Goal: Information Seeking & Learning: Learn about a topic

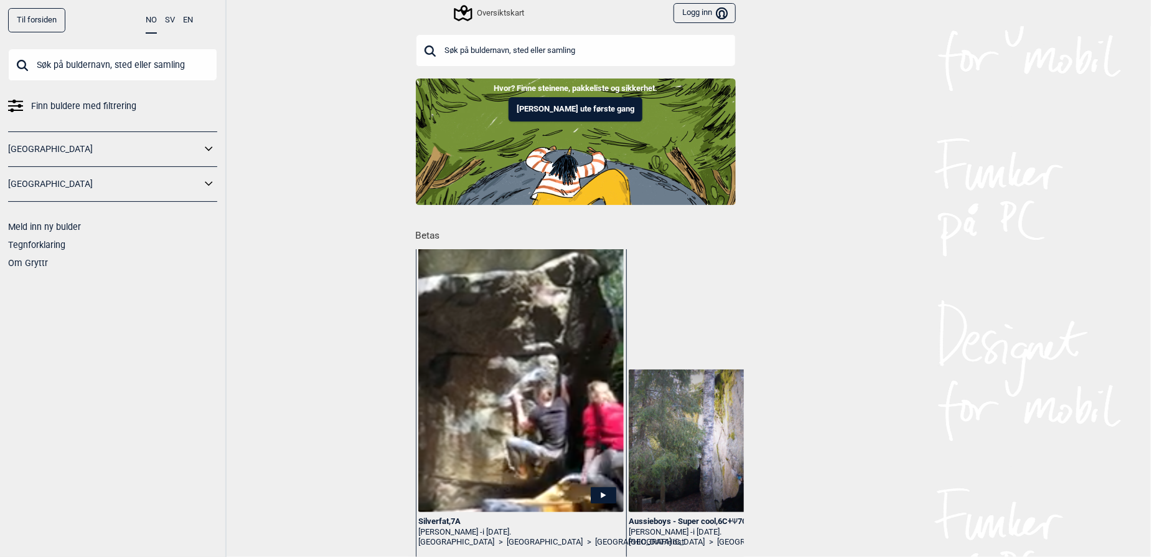
click at [111, 57] on input "text" at bounding box center [112, 65] width 209 height 32
click at [470, 50] on input "text" at bounding box center [576, 50] width 320 height 32
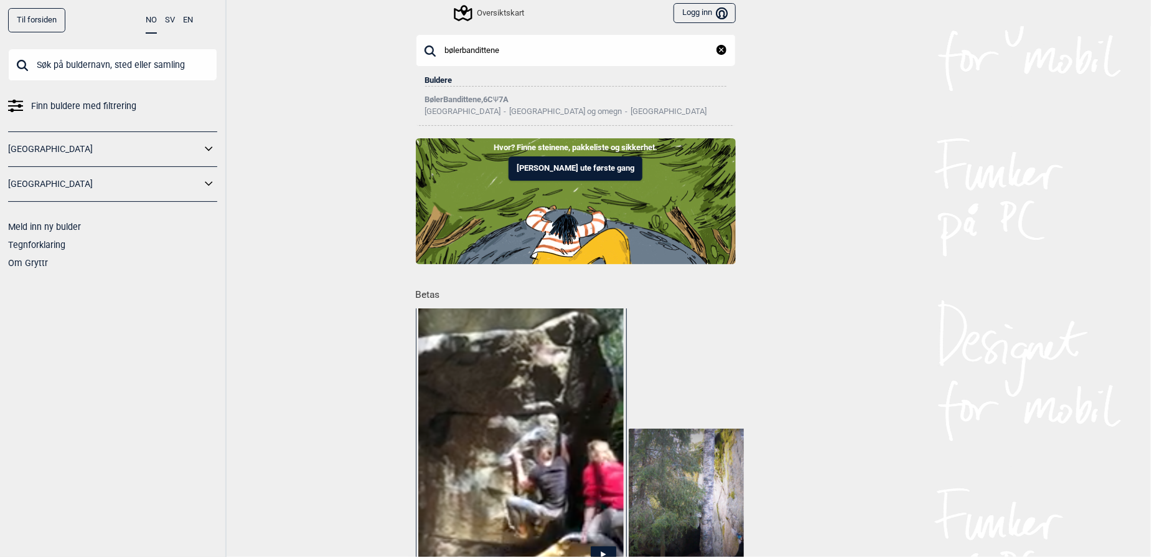
type input "bølerbandittene"
click at [510, 51] on input "bølerbandittene" at bounding box center [576, 50] width 320 height 32
click at [496, 91] on li "BølerBandittene , 6C Ψ 7A Norge [GEOGRAPHIC_DATA] og omegn [GEOGRAPHIC_DATA]" at bounding box center [575, 101] width 301 height 29
click at [494, 95] on span "Ψ" at bounding box center [497, 99] width 6 height 9
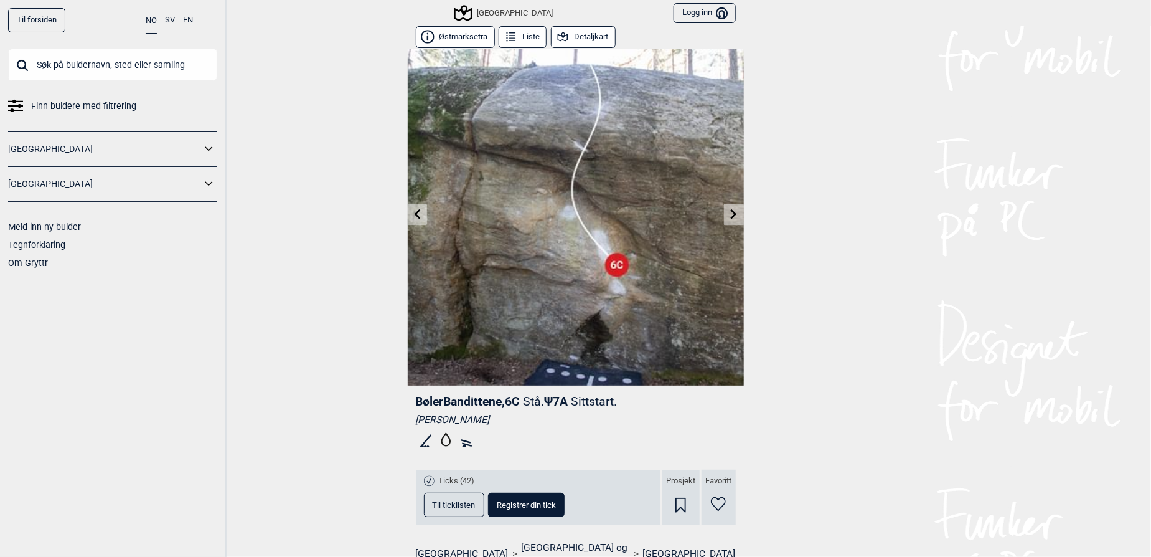
click at [730, 210] on icon at bounding box center [734, 214] width 10 height 10
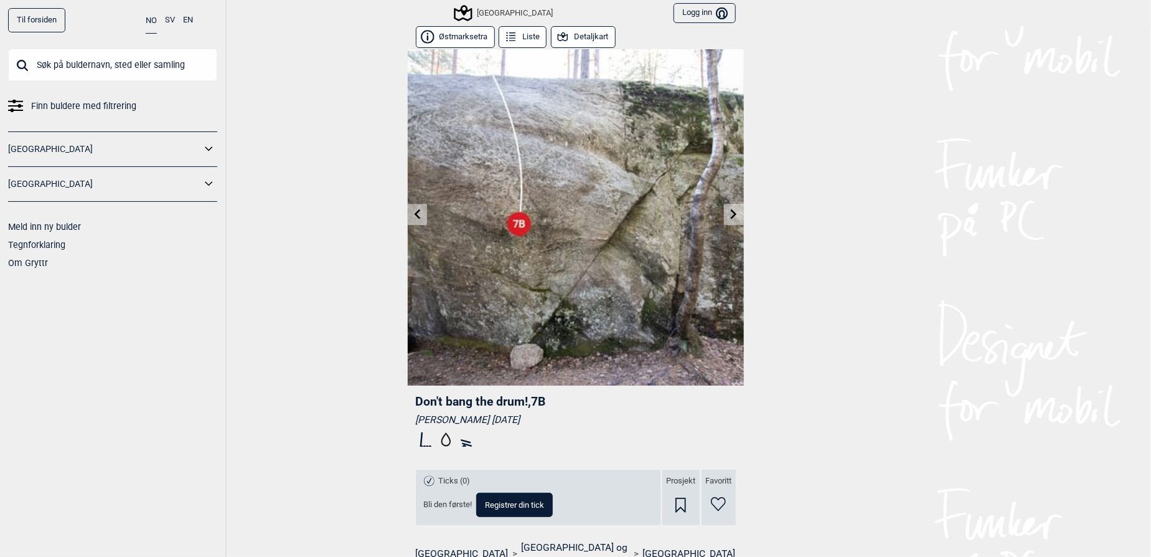
click at [730, 210] on icon at bounding box center [734, 214] width 10 height 10
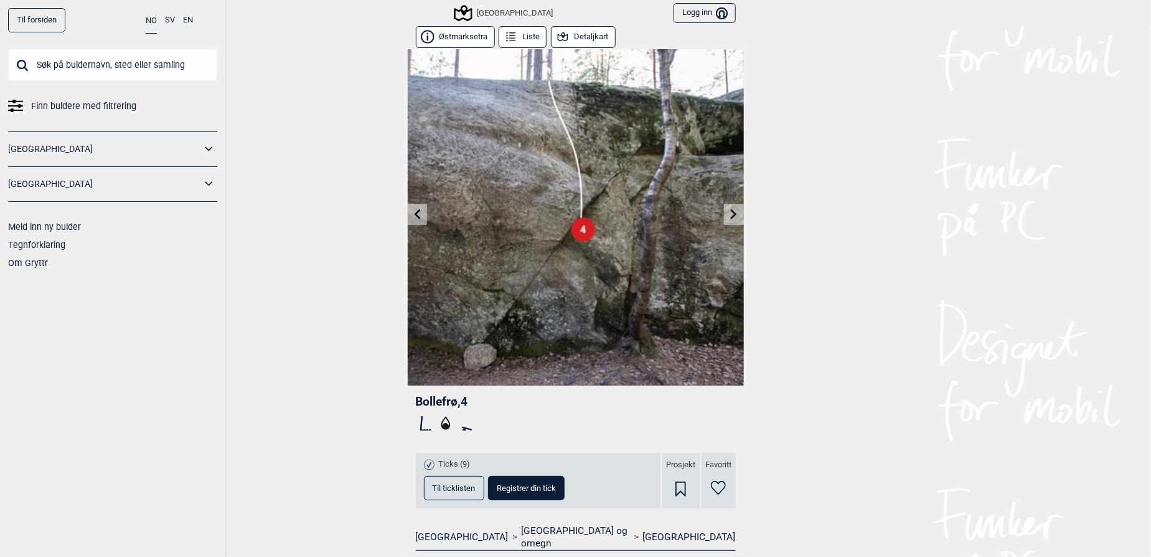
click at [730, 210] on icon at bounding box center [734, 214] width 10 height 10
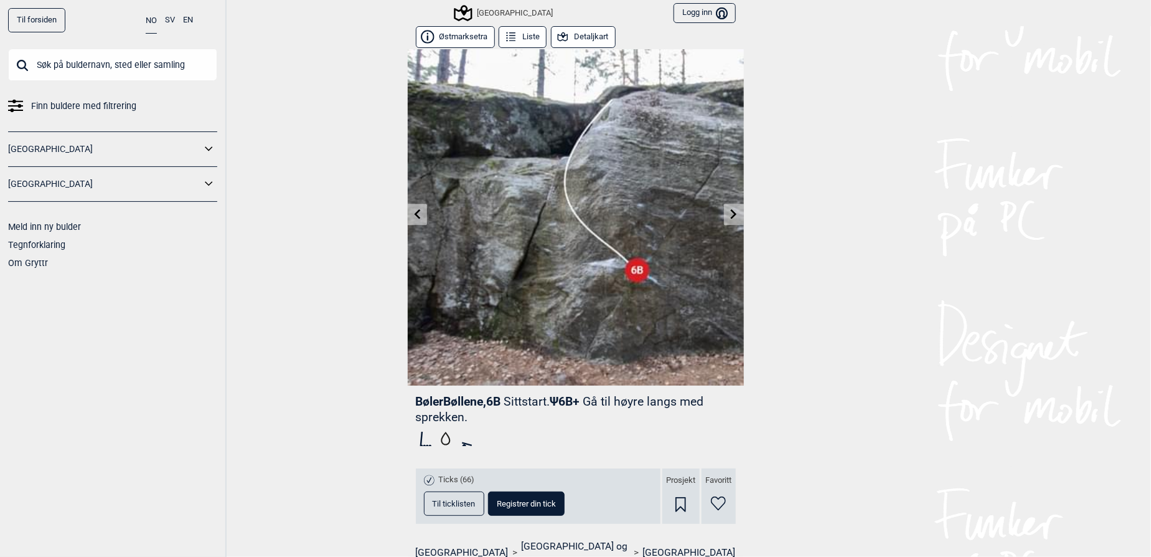
click at [724, 210] on link at bounding box center [733, 214] width 19 height 21
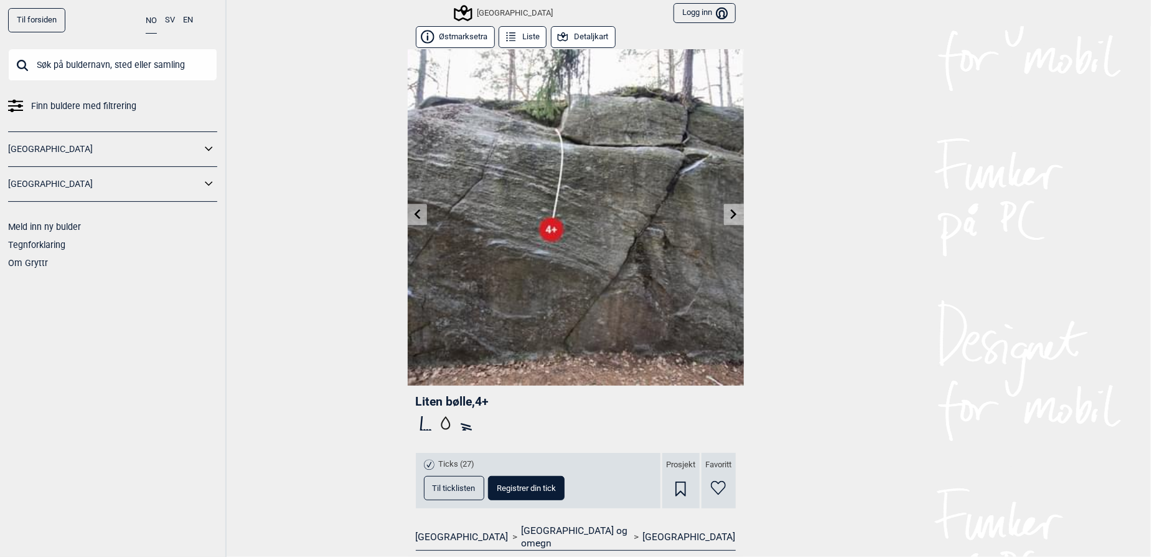
click at [408, 209] on link at bounding box center [417, 214] width 19 height 21
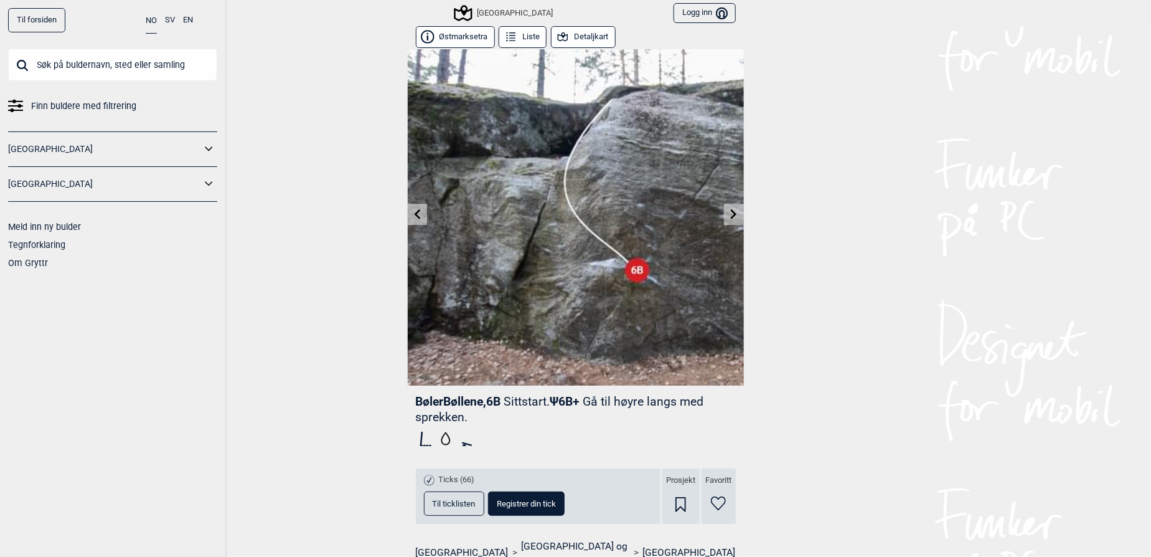
click at [728, 223] on link at bounding box center [733, 214] width 19 height 21
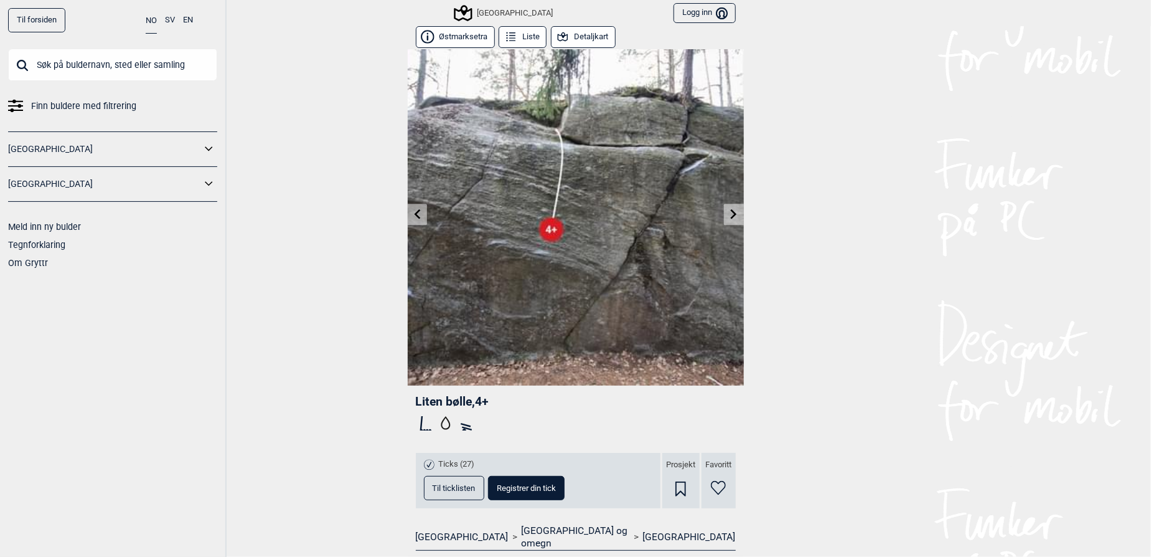
click at [730, 219] on link at bounding box center [733, 214] width 19 height 21
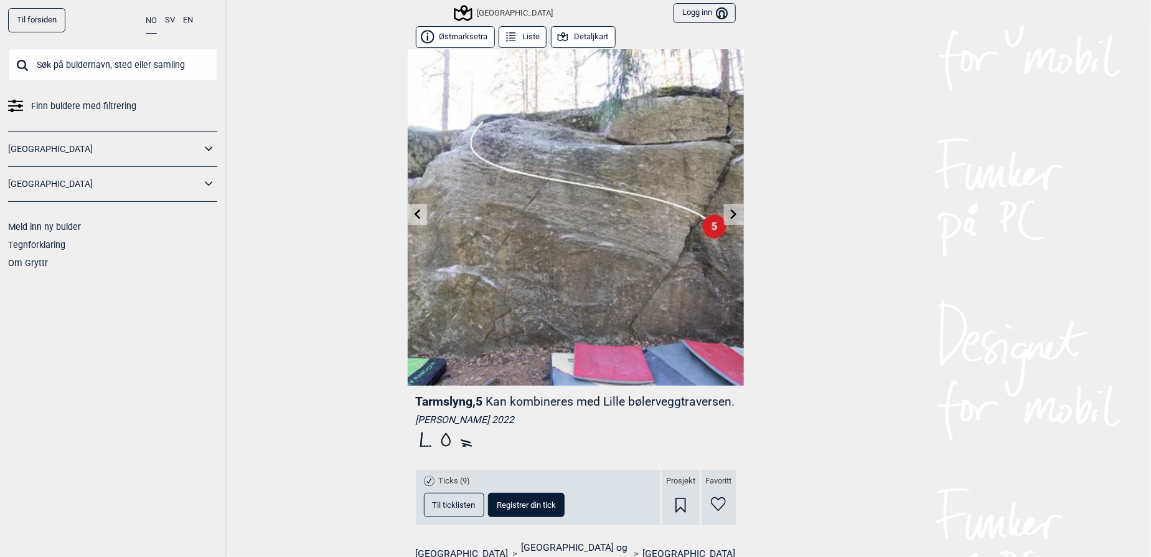
click at [730, 217] on icon at bounding box center [734, 214] width 10 height 10
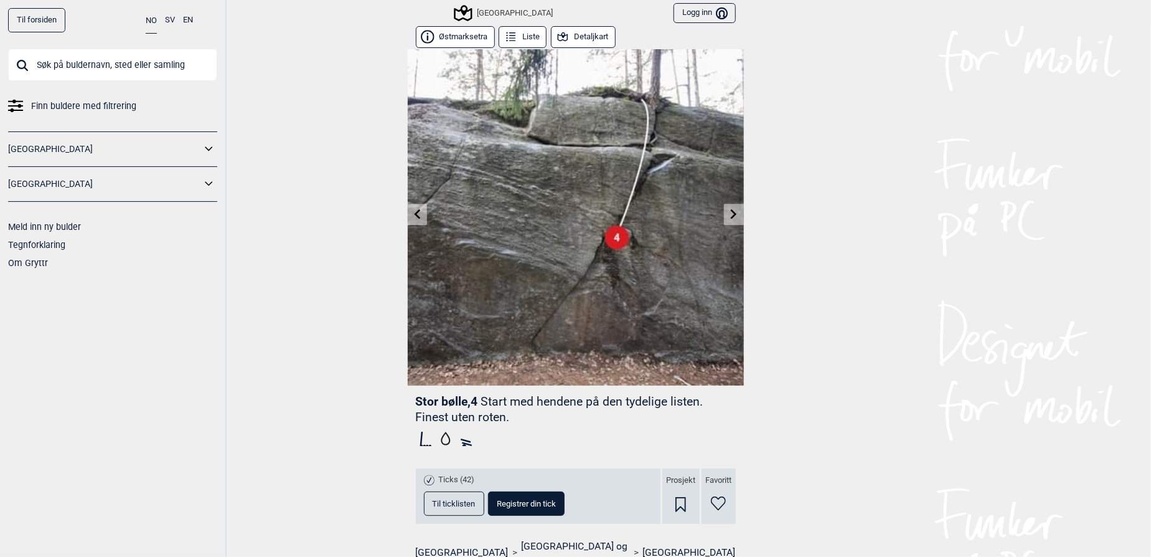
click at [730, 217] on icon at bounding box center [734, 214] width 10 height 10
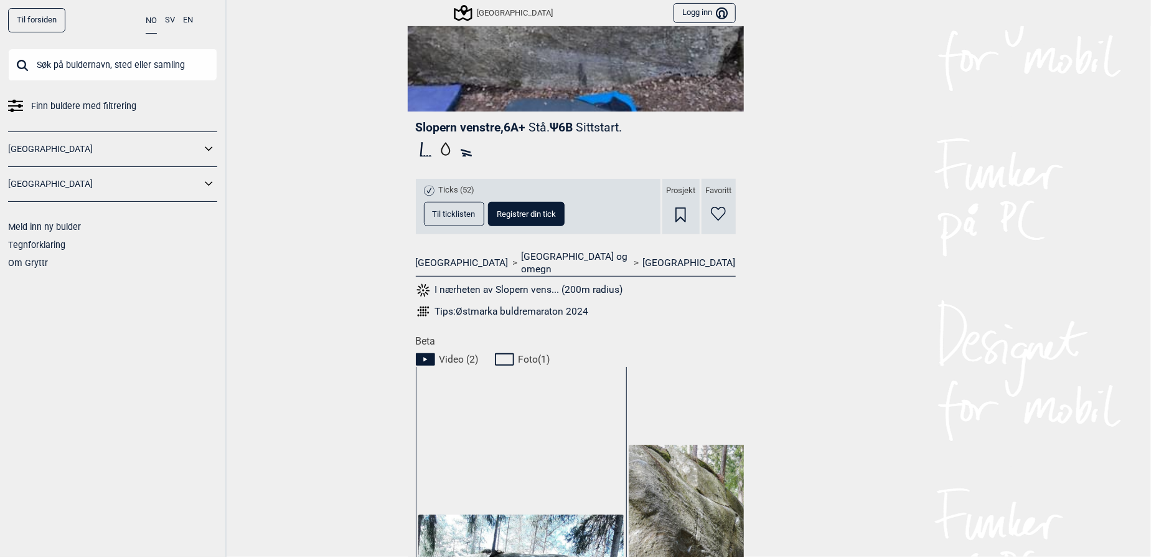
scroll to position [56, 0]
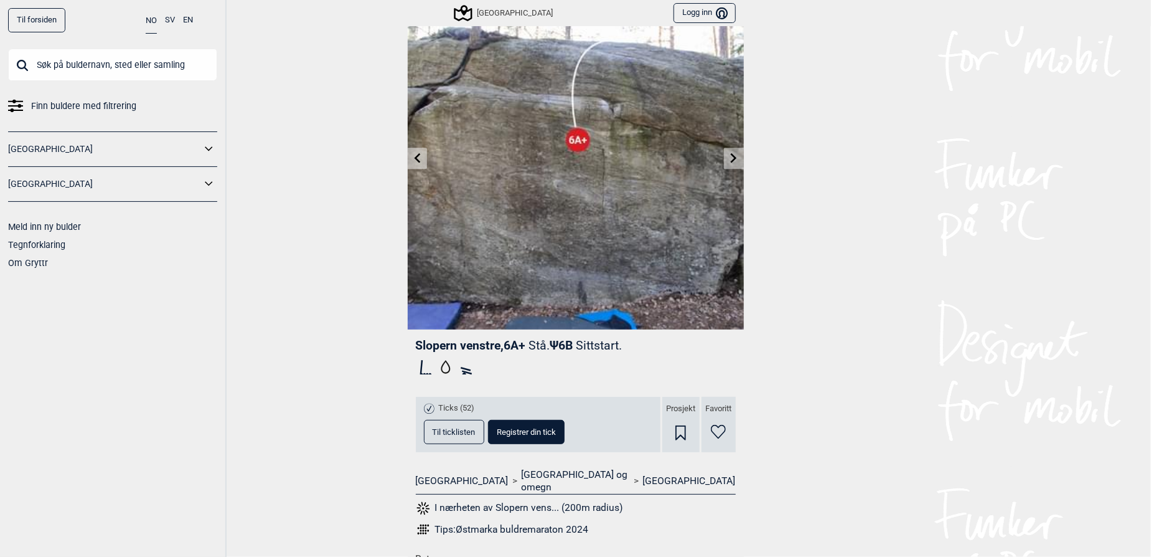
click at [660, 366] on div at bounding box center [576, 368] width 320 height 23
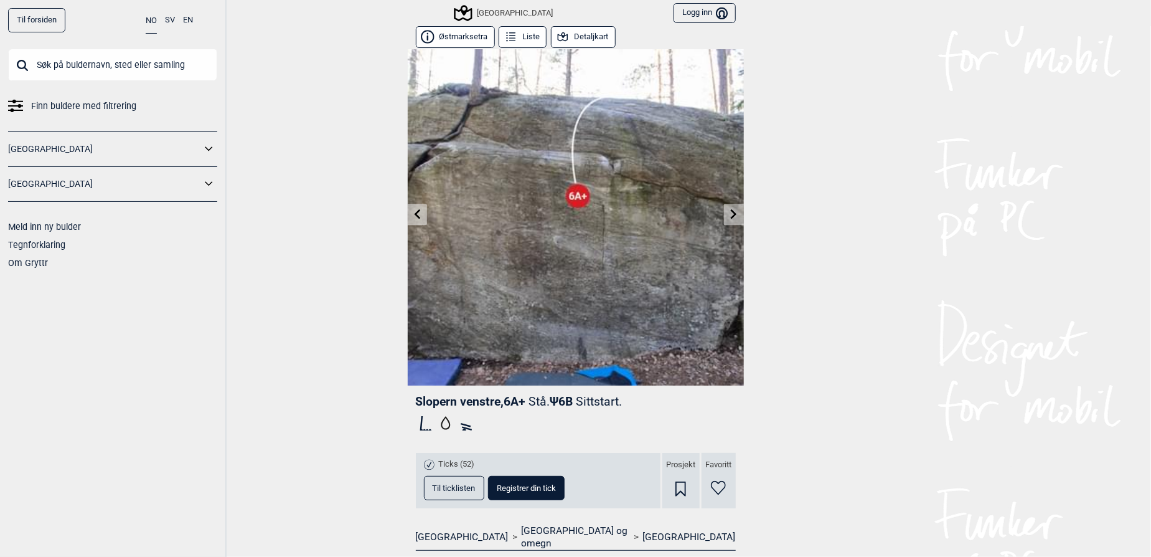
scroll to position [0, 0]
click at [731, 213] on icon at bounding box center [734, 214] width 6 height 10
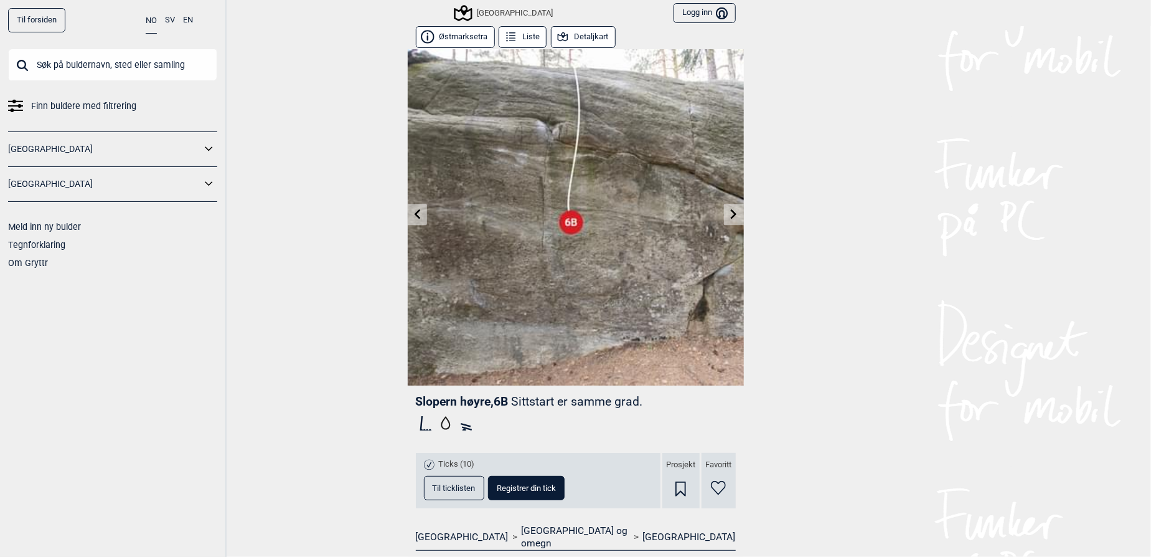
click at [528, 409] on div "Slopern høyre , 6B Sittstart er samme grad." at bounding box center [576, 414] width 320 height 43
click at [534, 413] on div at bounding box center [576, 424] width 320 height 23
click at [799, 351] on div "Til forsiden NO SV EN Finn buldere med filtrering [GEOGRAPHIC_DATA] [GEOGRAPHIC…" at bounding box center [575, 278] width 1151 height 557
click at [408, 218] on link at bounding box center [417, 214] width 19 height 21
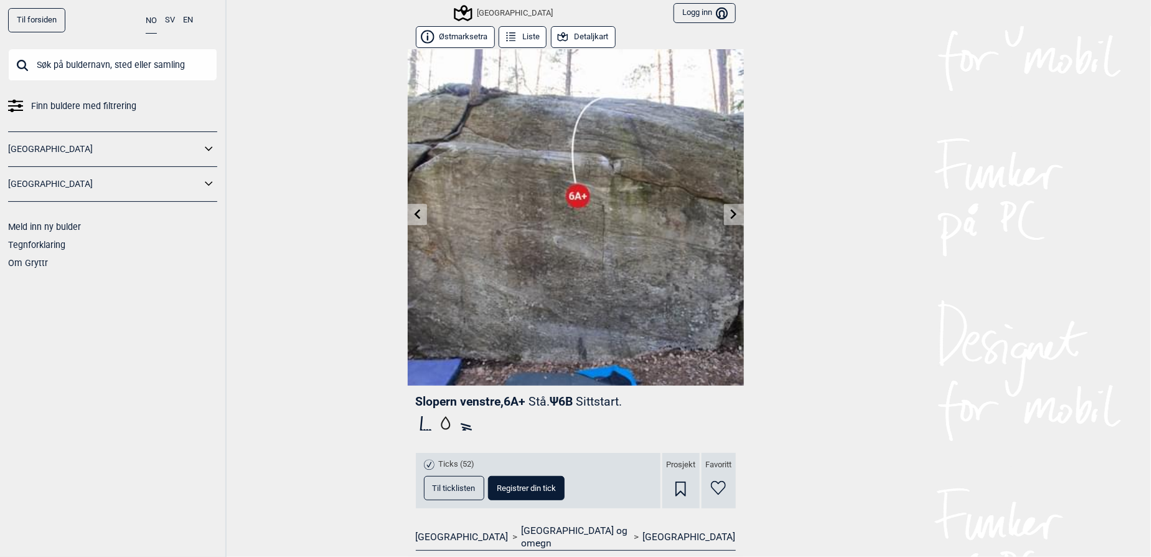
click at [898, 288] on div "Til forsiden NO SV EN Finn buldere med filtrering [GEOGRAPHIC_DATA] [GEOGRAPHIC…" at bounding box center [575, 278] width 1151 height 557
click at [960, 350] on div "Til forsiden NO SV EN Finn buldere med filtrering [GEOGRAPHIC_DATA] [GEOGRAPHIC…" at bounding box center [575, 278] width 1151 height 557
click at [733, 215] on icon at bounding box center [734, 214] width 10 height 10
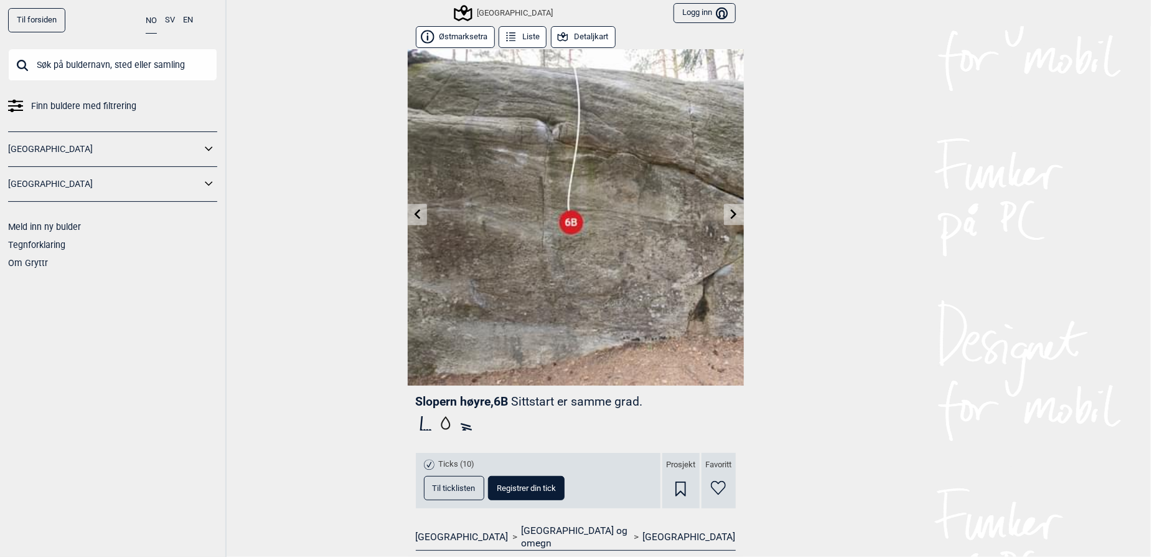
click at [733, 215] on icon at bounding box center [734, 214] width 10 height 10
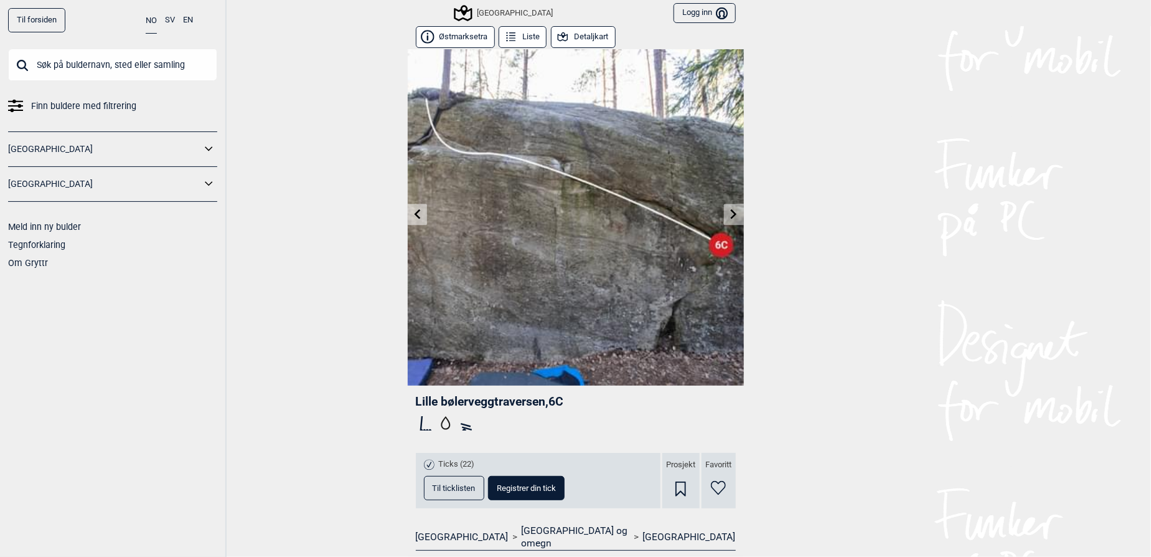
click at [893, 356] on div "Til forsiden NO SV EN Finn buldere med filtrering [GEOGRAPHIC_DATA] [GEOGRAPHIC…" at bounding box center [575, 278] width 1151 height 557
click at [730, 217] on icon at bounding box center [734, 214] width 10 height 10
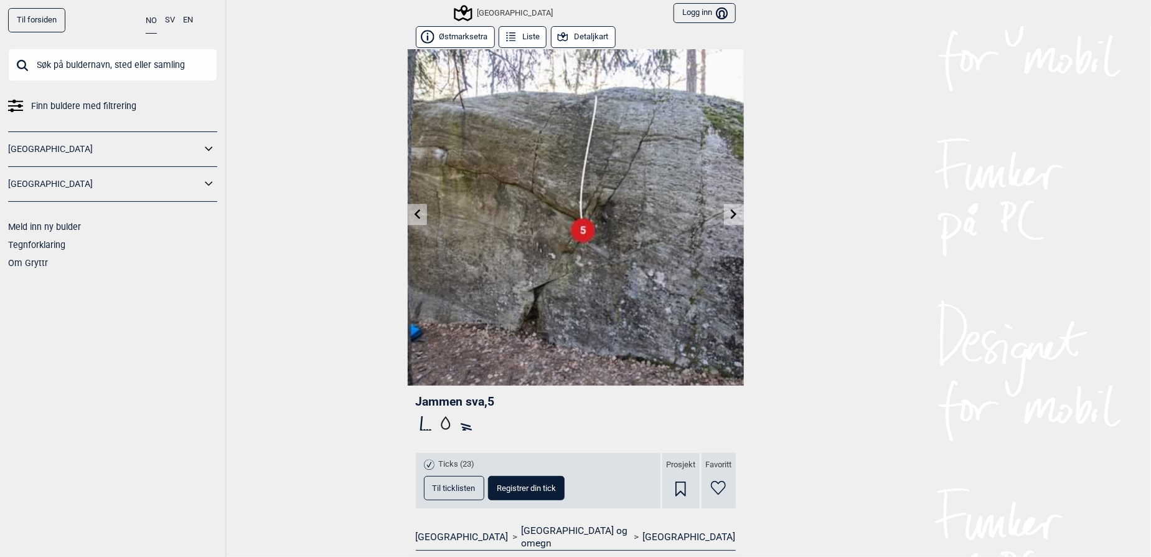
click at [411, 207] on link at bounding box center [417, 214] width 19 height 21
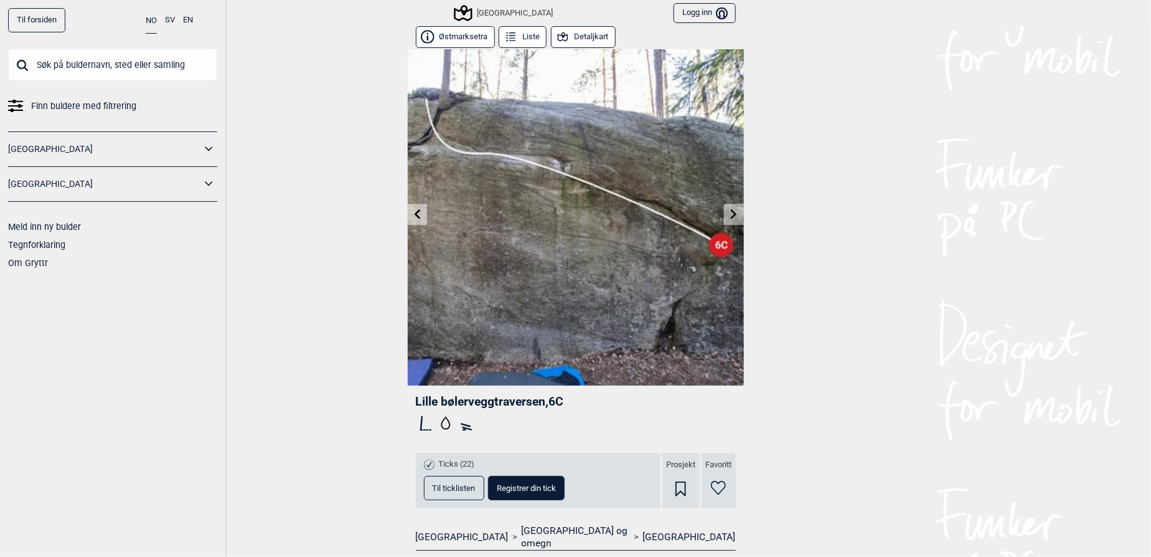
drag, startPoint x: 358, startPoint y: 207, endPoint x: 387, endPoint y: 210, distance: 28.9
click at [359, 207] on div "Til forsiden NO SV EN Finn buldere med filtrering [GEOGRAPHIC_DATA] [GEOGRAPHIC…" at bounding box center [575, 278] width 1151 height 557
click at [419, 225] on img at bounding box center [576, 217] width 336 height 336
click at [415, 218] on icon at bounding box center [417, 214] width 10 height 10
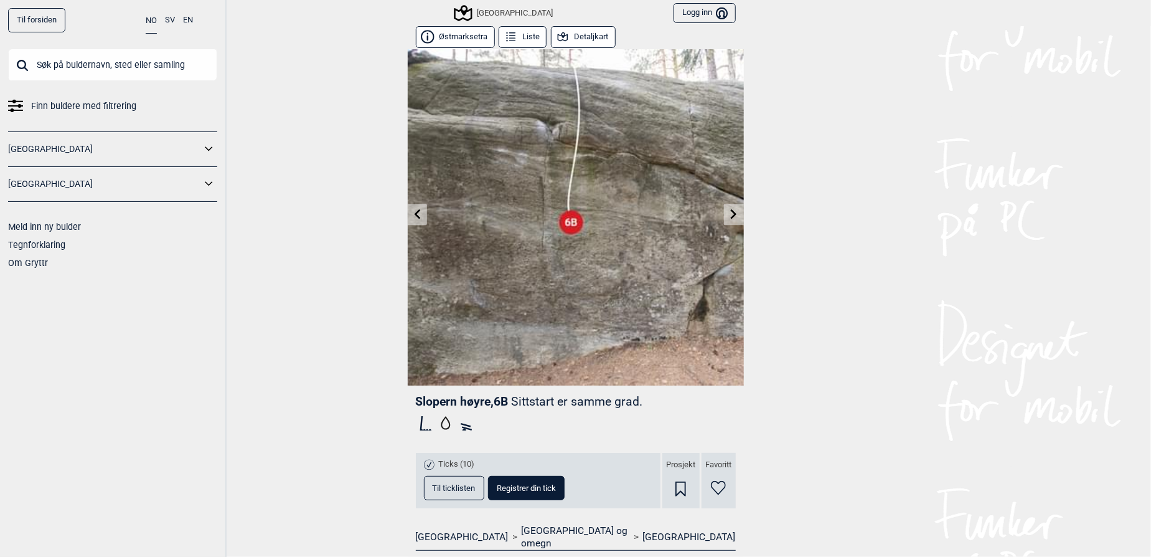
click at [419, 214] on link at bounding box center [417, 214] width 19 height 21
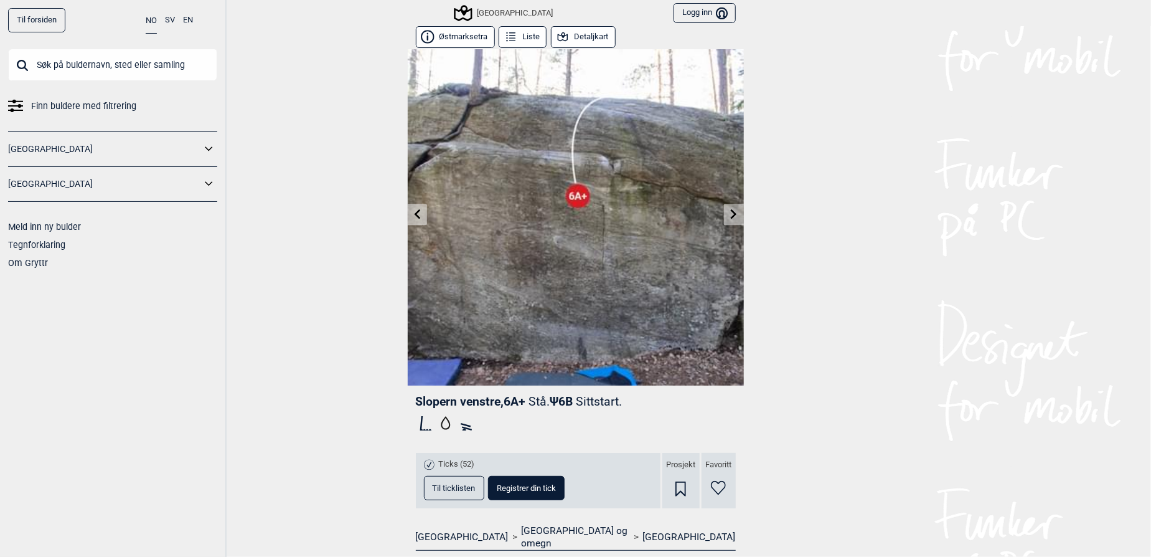
click at [419, 214] on link at bounding box center [417, 214] width 19 height 21
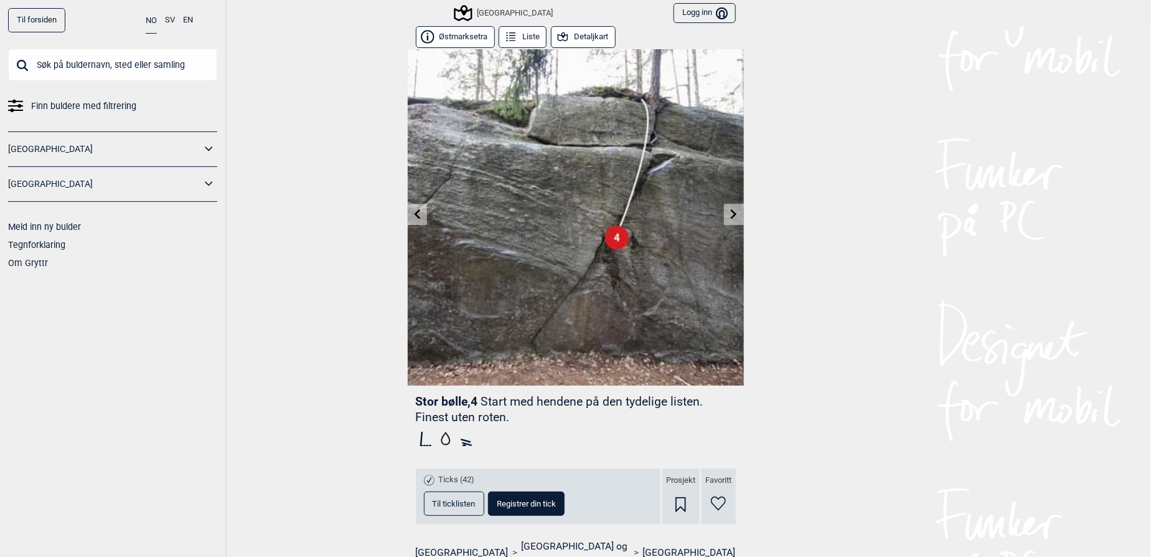
click at [419, 214] on link at bounding box center [417, 214] width 19 height 21
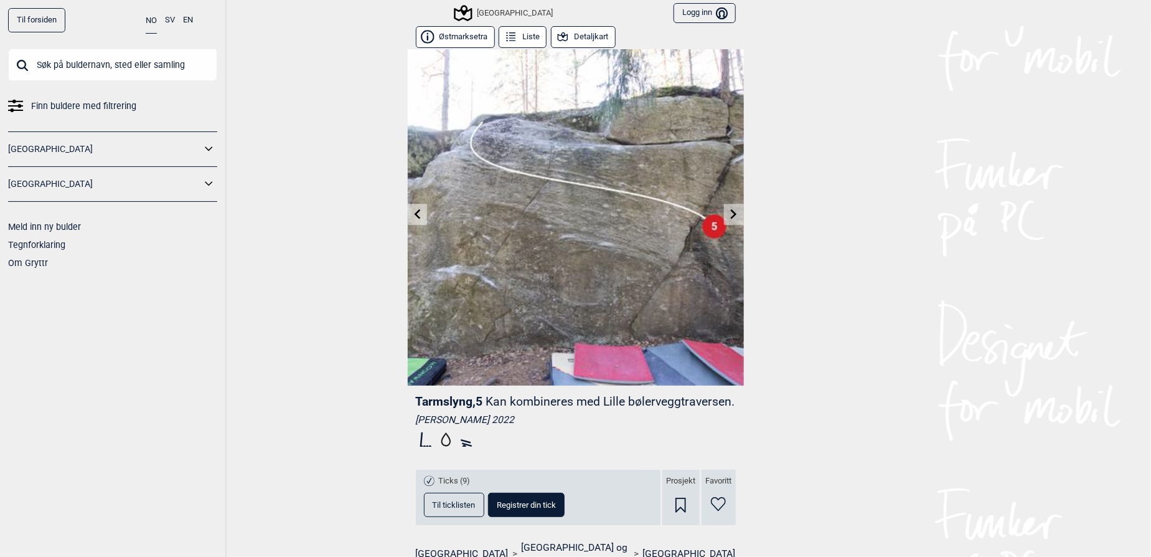
click at [419, 214] on link at bounding box center [417, 214] width 19 height 21
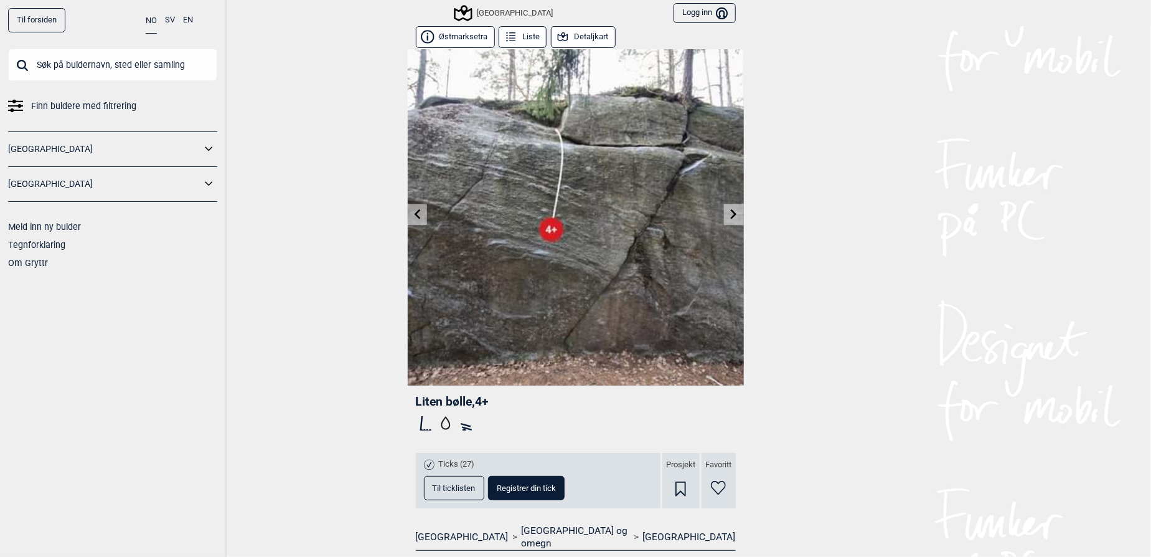
click at [350, 207] on div "Til forsiden NO SV EN Finn buldere med filtrering [GEOGRAPHIC_DATA] [GEOGRAPHIC…" at bounding box center [575, 278] width 1151 height 557
click at [421, 212] on link at bounding box center [417, 214] width 19 height 21
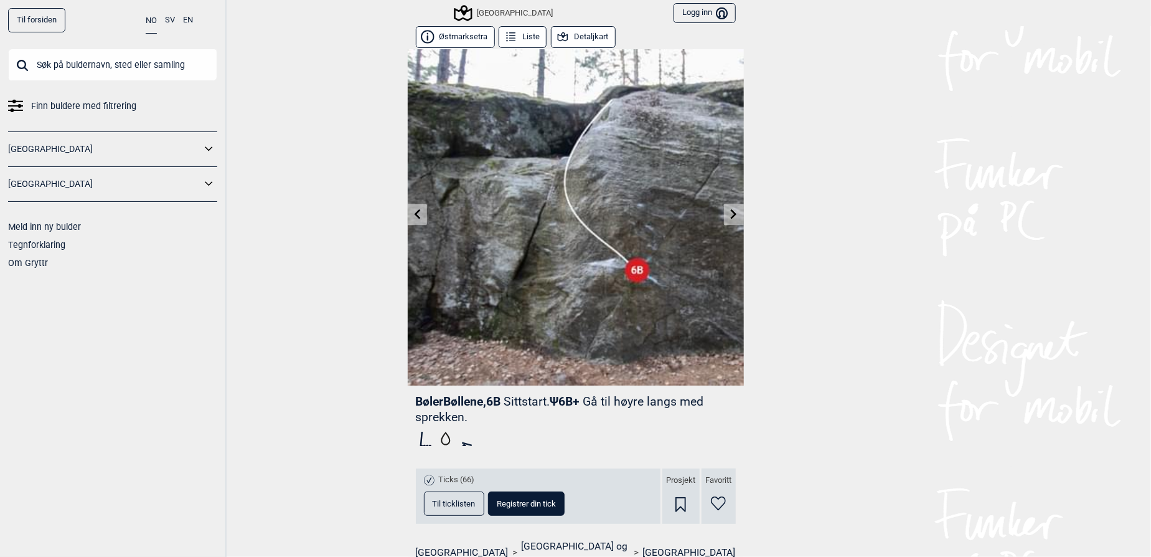
drag, startPoint x: 332, startPoint y: 159, endPoint x: 345, endPoint y: 166, distance: 14.2
click at [332, 160] on div "Til forsiden NO SV EN Finn buldere med filtrering [GEOGRAPHIC_DATA] [GEOGRAPHIC…" at bounding box center [575, 278] width 1151 height 557
click at [416, 214] on icon at bounding box center [417, 214] width 10 height 10
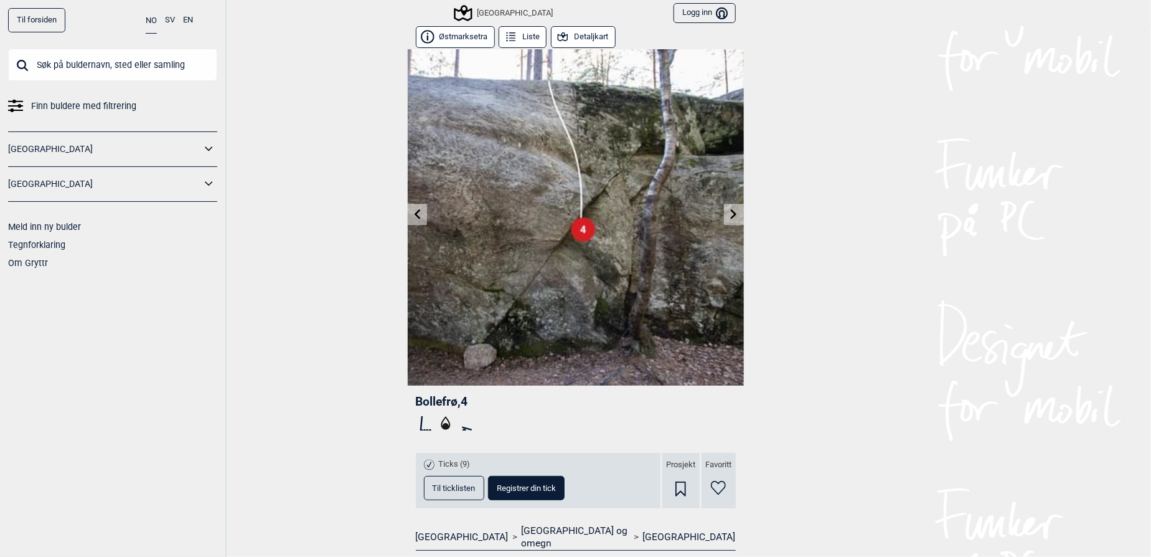
click at [419, 209] on link at bounding box center [417, 214] width 19 height 21
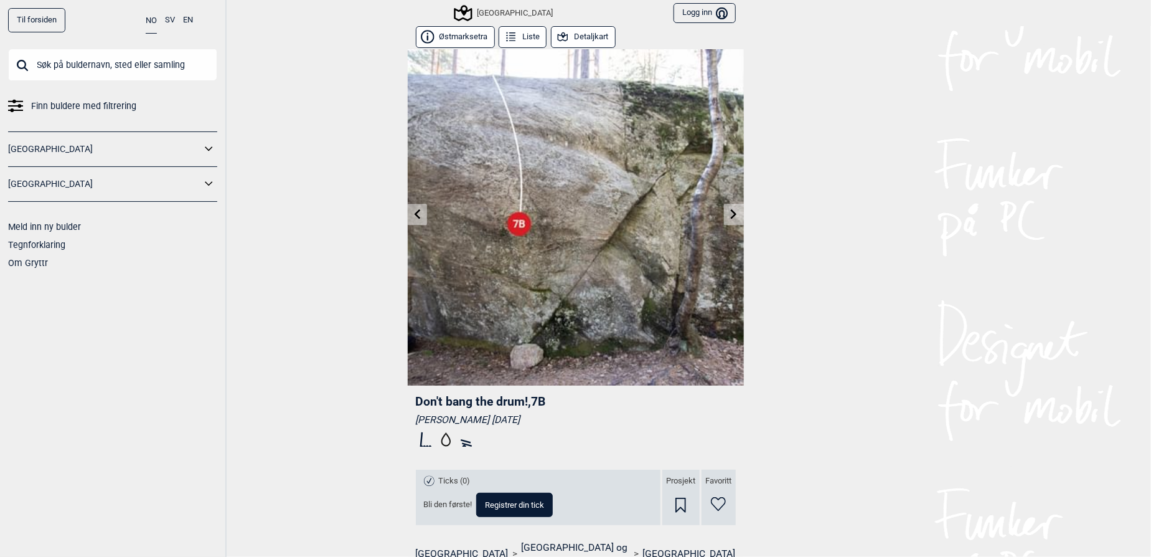
click at [419, 209] on link at bounding box center [417, 214] width 19 height 21
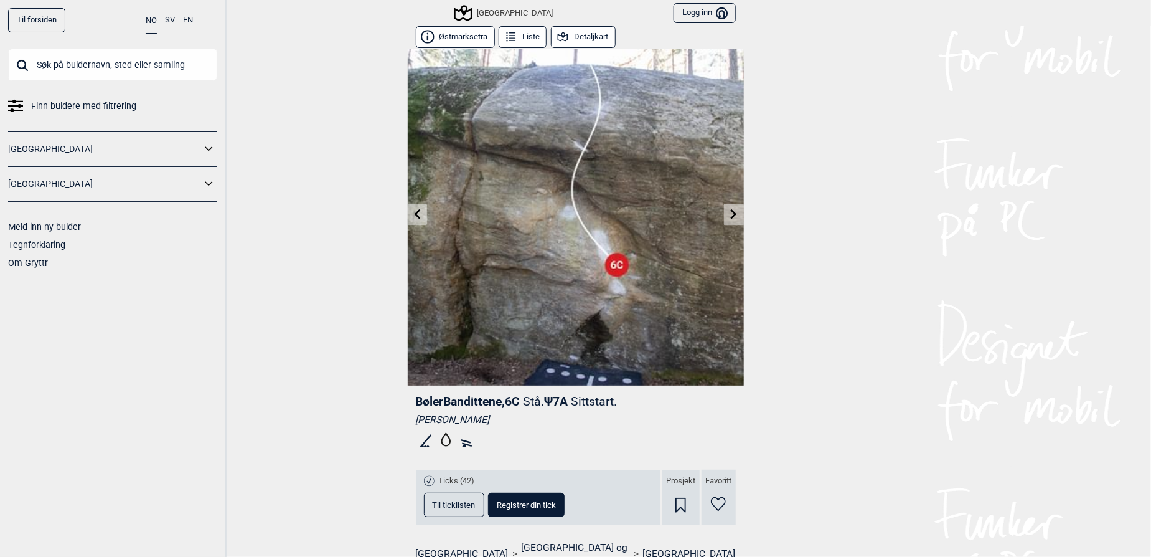
click at [419, 209] on link at bounding box center [417, 214] width 19 height 21
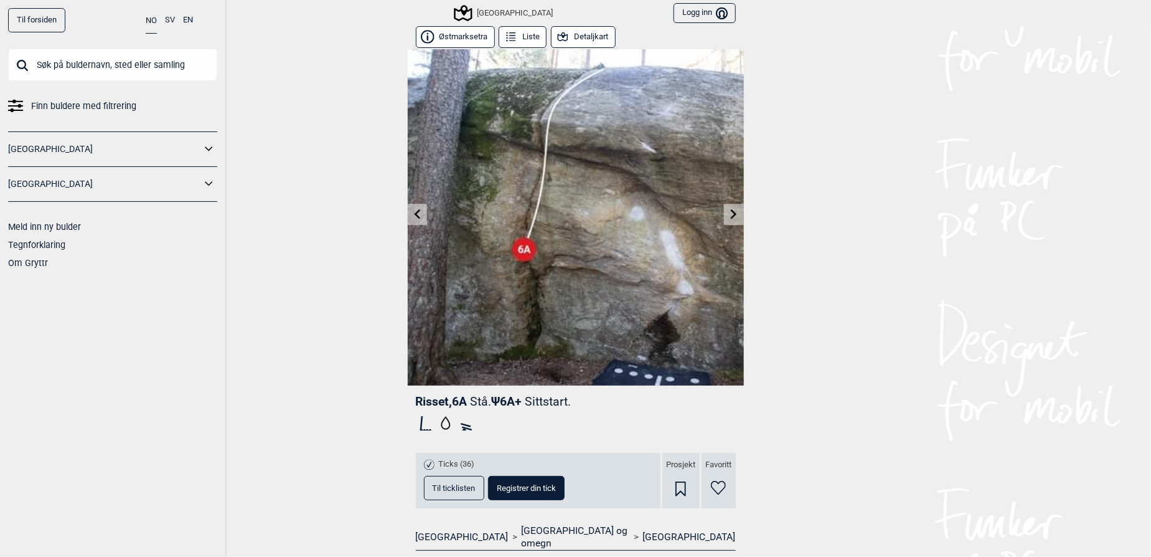
click at [419, 209] on link at bounding box center [417, 214] width 19 height 21
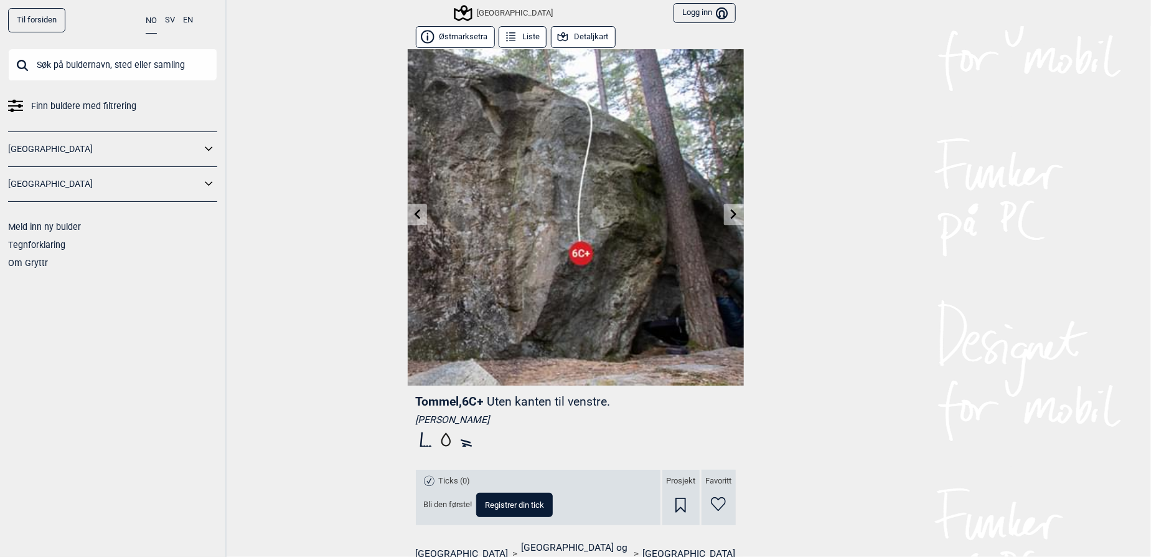
click at [419, 209] on link at bounding box center [417, 214] width 19 height 21
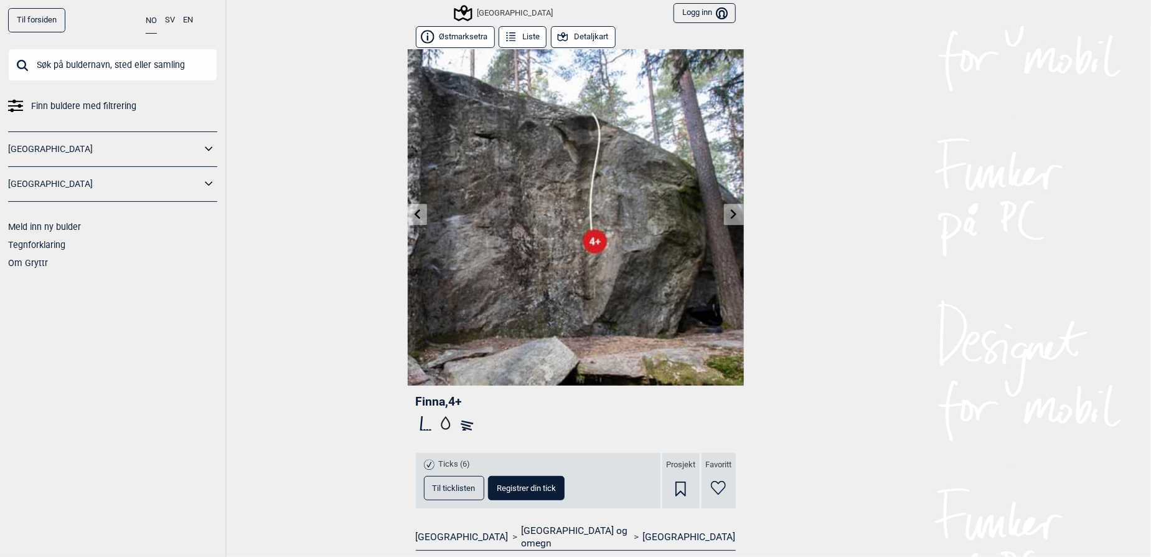
click at [419, 209] on link at bounding box center [417, 214] width 19 height 21
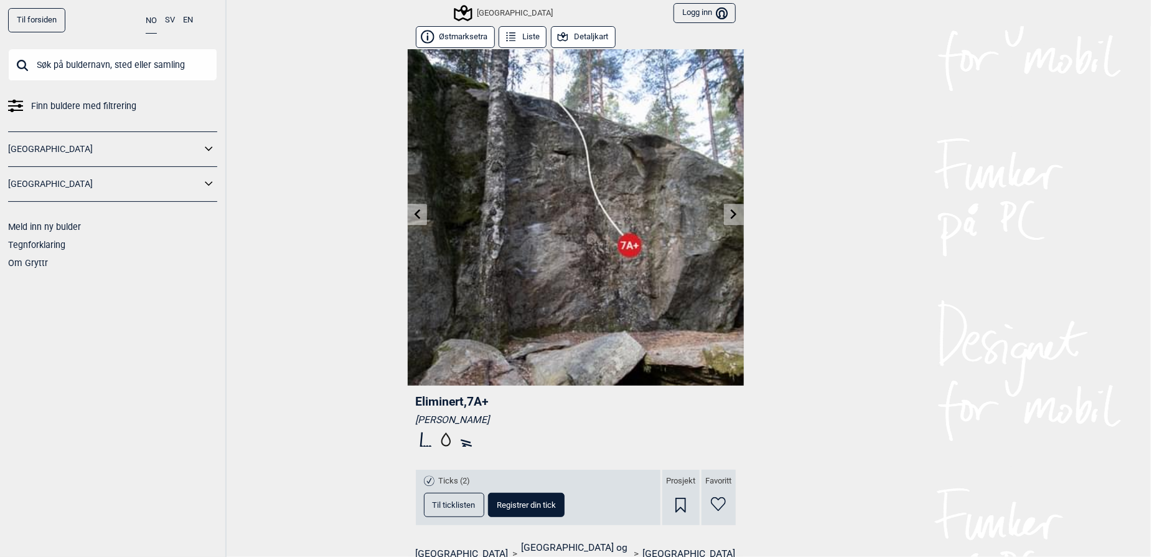
click at [414, 215] on icon at bounding box center [417, 214] width 6 height 10
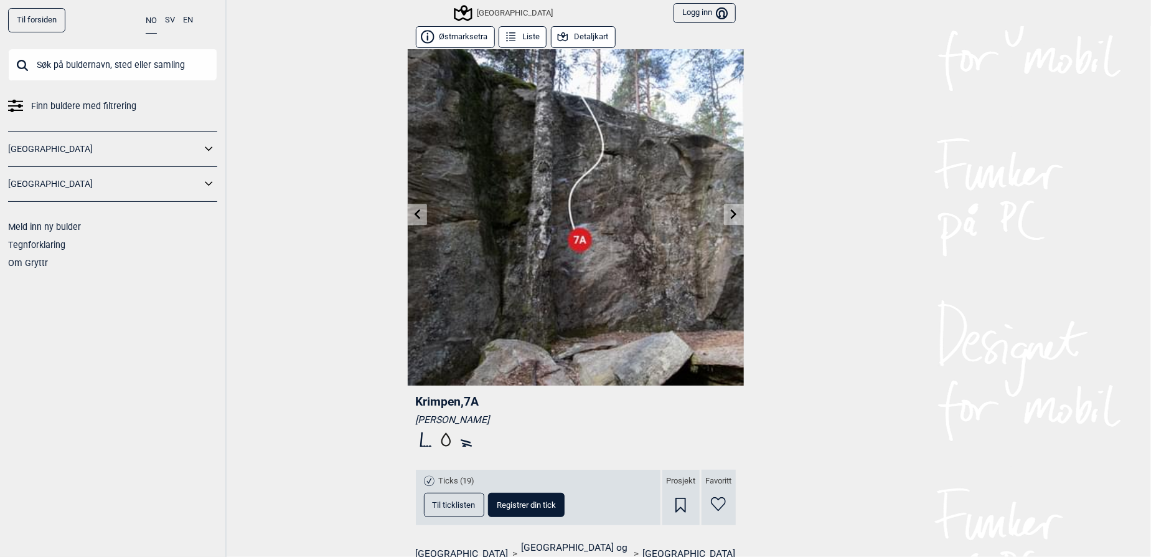
click at [815, 260] on div "Til forsiden NO SV EN Finn buldere med filtrering [GEOGRAPHIC_DATA] [GEOGRAPHIC…" at bounding box center [575, 278] width 1151 height 557
click at [412, 210] on icon at bounding box center [417, 214] width 10 height 10
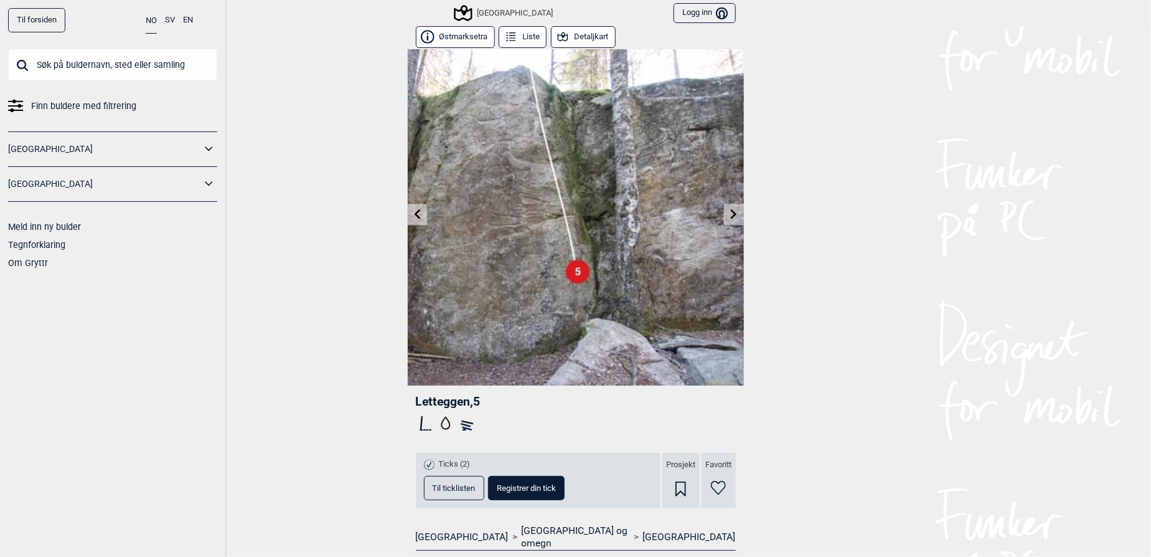
click at [375, 202] on div "Til forsiden NO SV EN Finn buldere med filtrering [GEOGRAPHIC_DATA] [GEOGRAPHIC…" at bounding box center [575, 278] width 1151 height 557
click at [408, 211] on link at bounding box center [417, 214] width 19 height 21
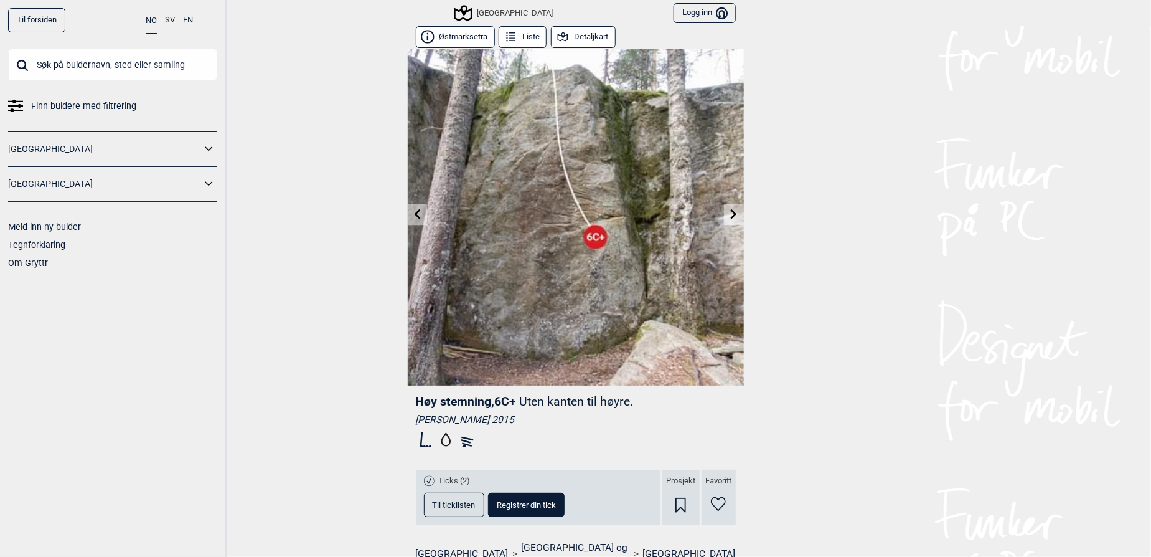
click at [838, 251] on div "Til forsiden NO SV EN Finn buldere med filtrering [GEOGRAPHIC_DATA] [GEOGRAPHIC…" at bounding box center [575, 278] width 1151 height 557
click at [729, 215] on icon at bounding box center [734, 214] width 10 height 10
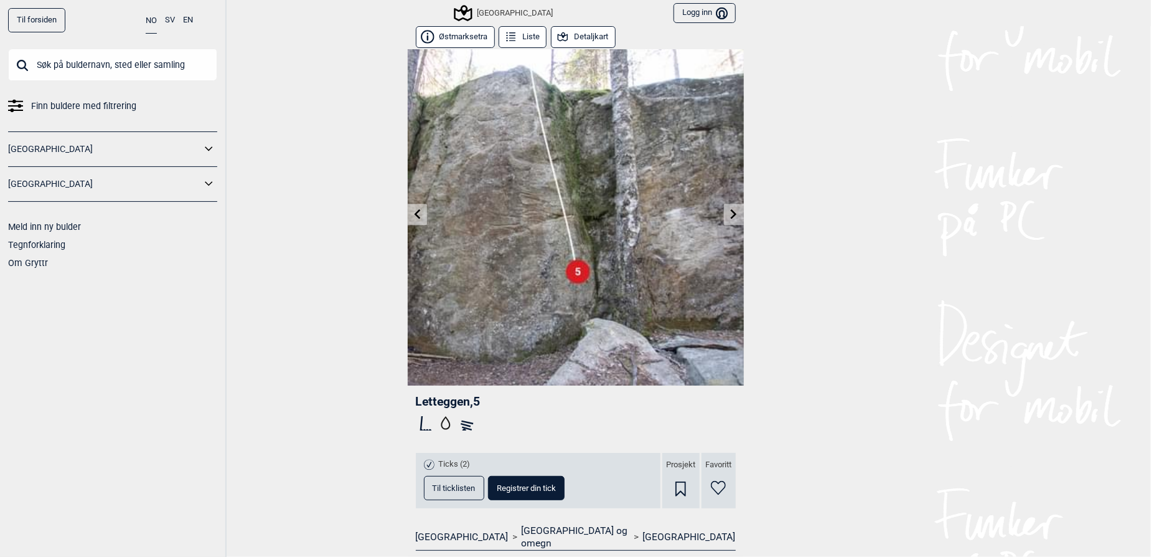
click at [731, 217] on icon at bounding box center [734, 214] width 6 height 10
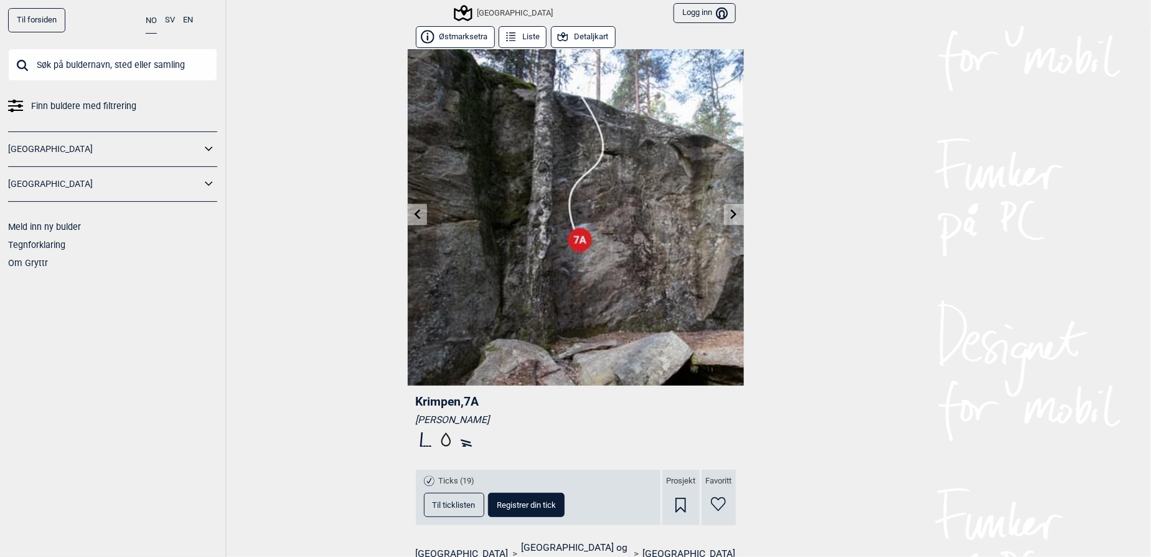
click at [418, 215] on link at bounding box center [417, 214] width 19 height 21
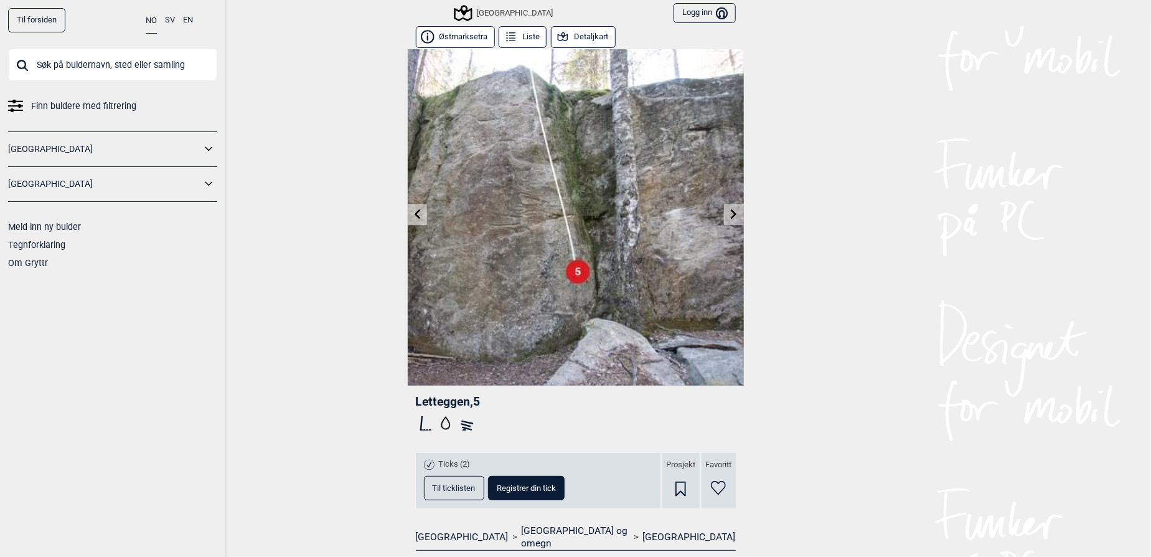
click at [415, 211] on icon at bounding box center [417, 214] width 10 height 10
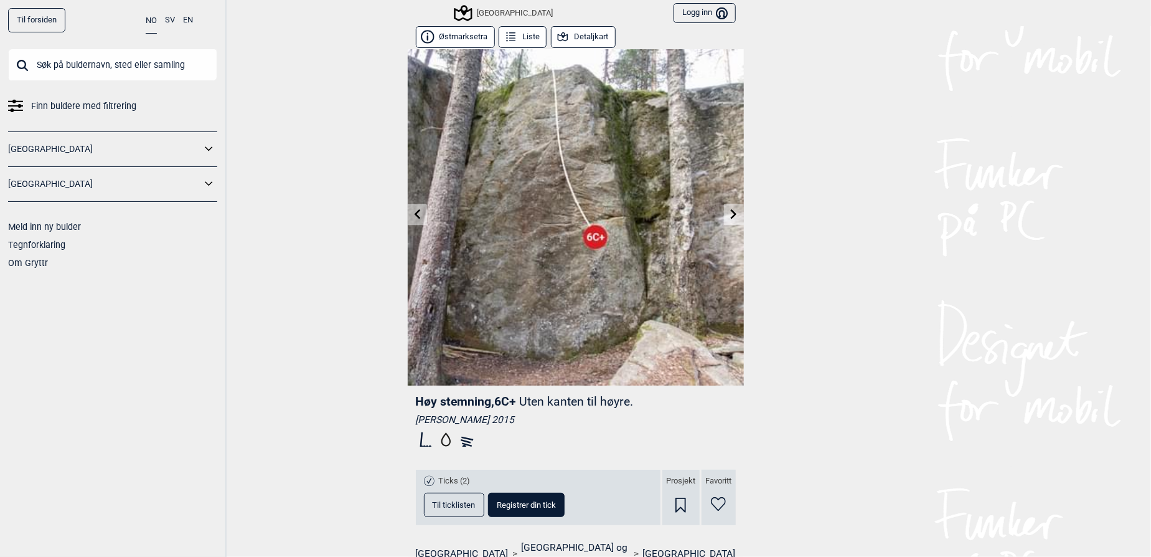
click at [415, 211] on icon at bounding box center [417, 214] width 10 height 10
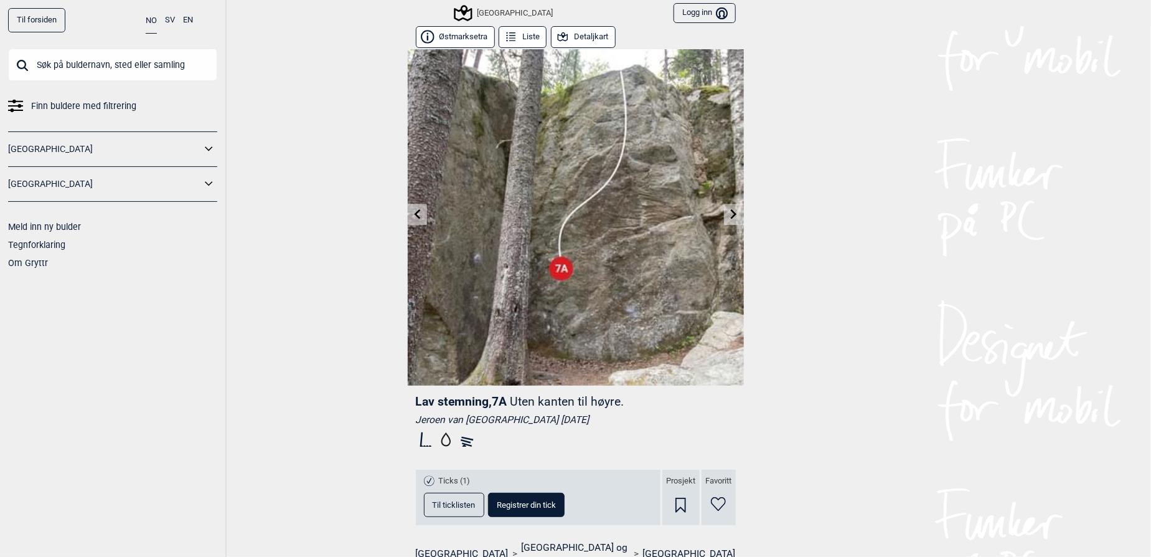
click at [416, 214] on link at bounding box center [417, 214] width 19 height 21
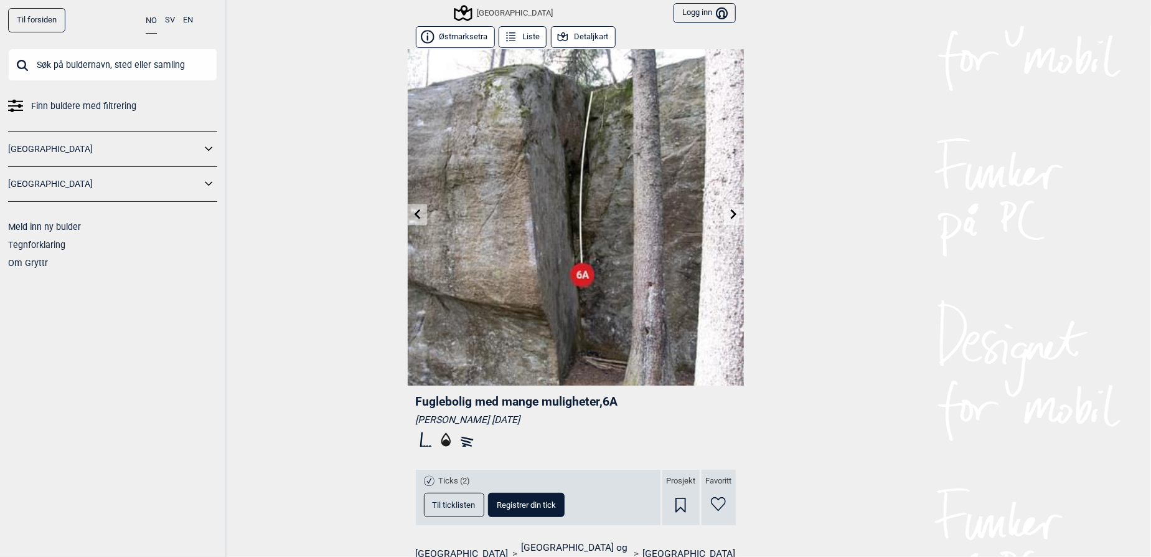
click at [416, 214] on icon at bounding box center [417, 214] width 10 height 10
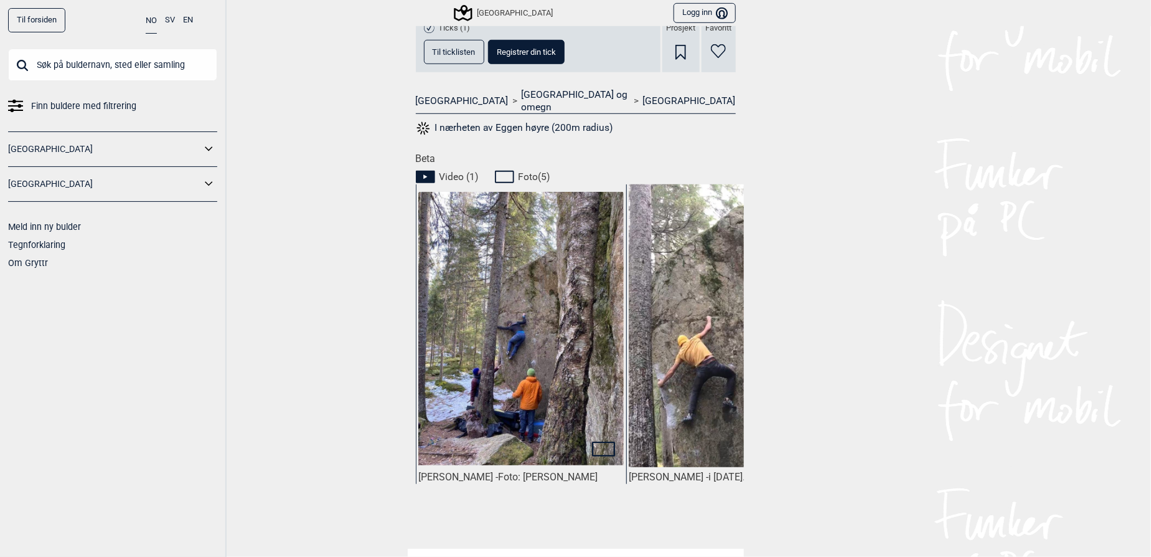
drag, startPoint x: 343, startPoint y: 430, endPoint x: 388, endPoint y: 425, distance: 45.0
click at [342, 430] on div "Til forsiden NO SV EN Finn buldere med filtrering [GEOGRAPHIC_DATA] [GEOGRAPHIC…" at bounding box center [575, 278] width 1151 height 557
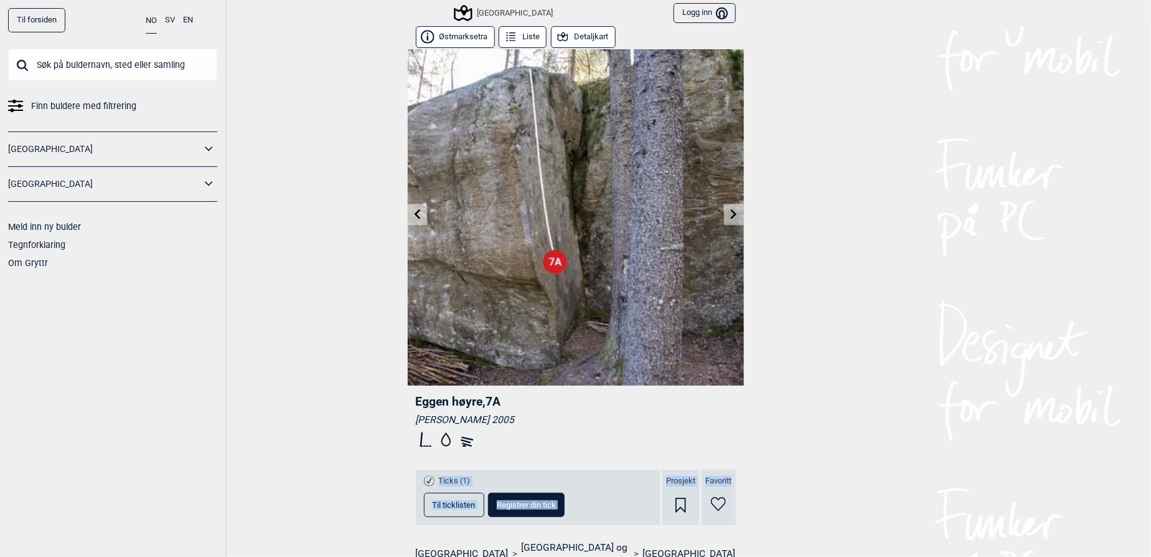
click at [875, 477] on div "Til forsiden NO SV EN Finn buldere med filtrering [GEOGRAPHIC_DATA] [GEOGRAPHIC…" at bounding box center [575, 278] width 1151 height 557
click at [868, 418] on div "Til forsiden NO SV EN Finn buldere med filtrering [GEOGRAPHIC_DATA] [GEOGRAPHIC…" at bounding box center [575, 278] width 1151 height 557
click at [42, 22] on link "Til forsiden" at bounding box center [36, 20] width 57 height 24
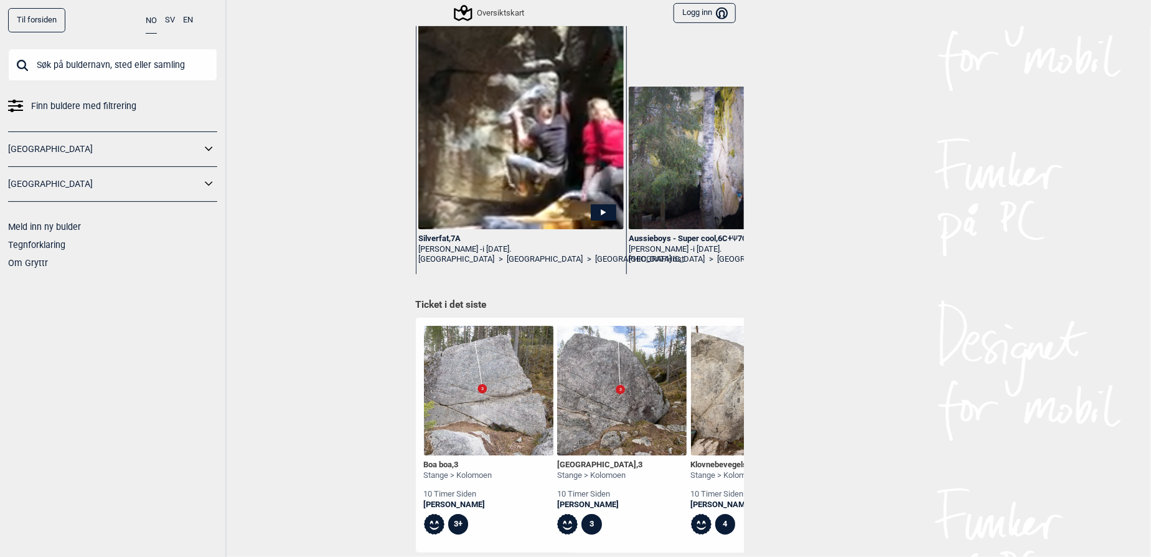
scroll to position [169, 0]
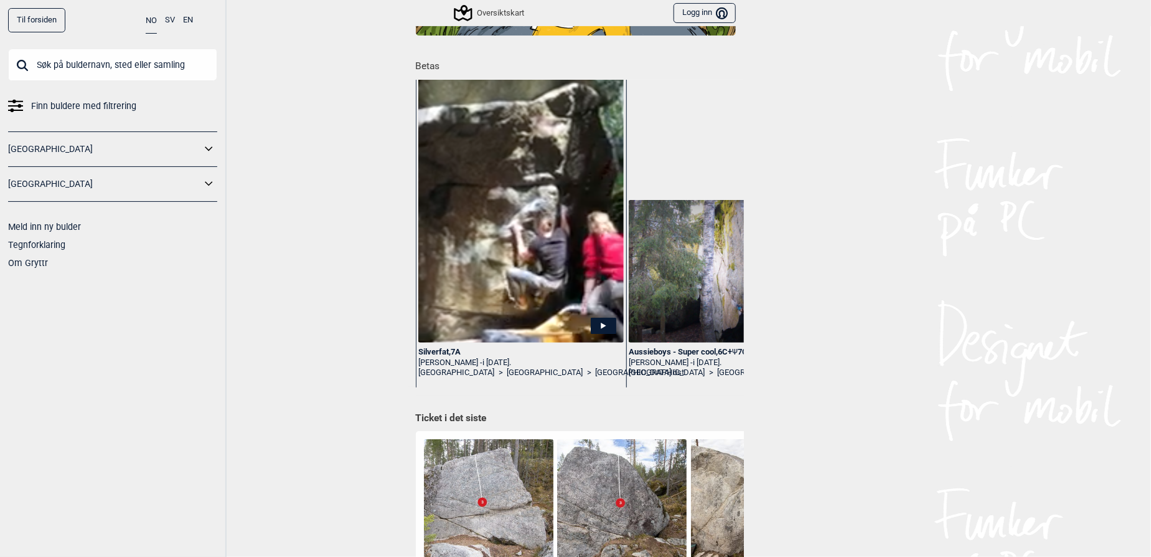
click at [200, 140] on link "[GEOGRAPHIC_DATA]" at bounding box center [104, 149] width 193 height 18
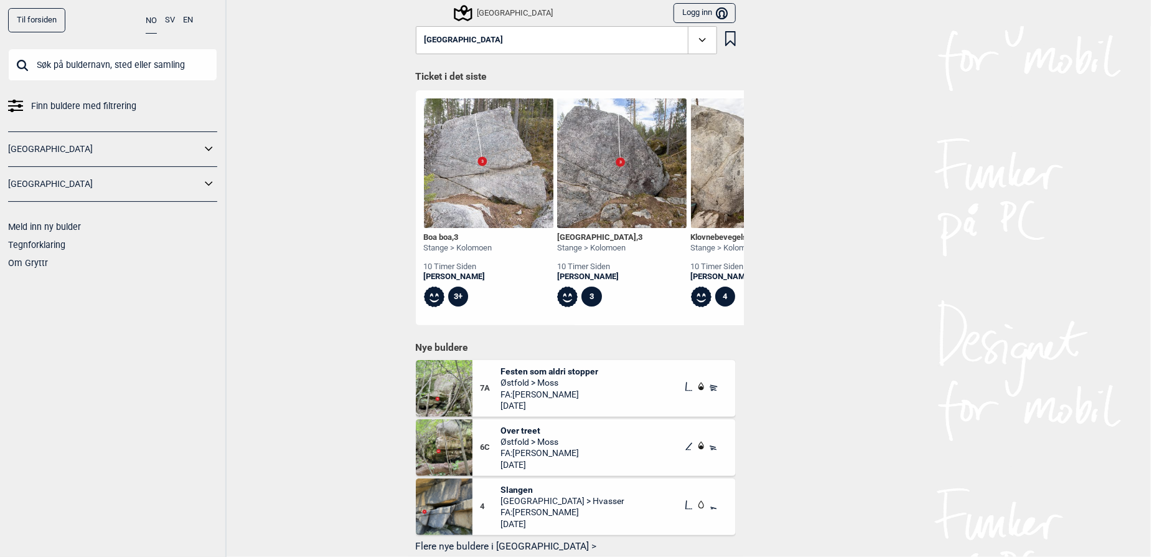
click at [212, 149] on icon at bounding box center [209, 149] width 16 height 18
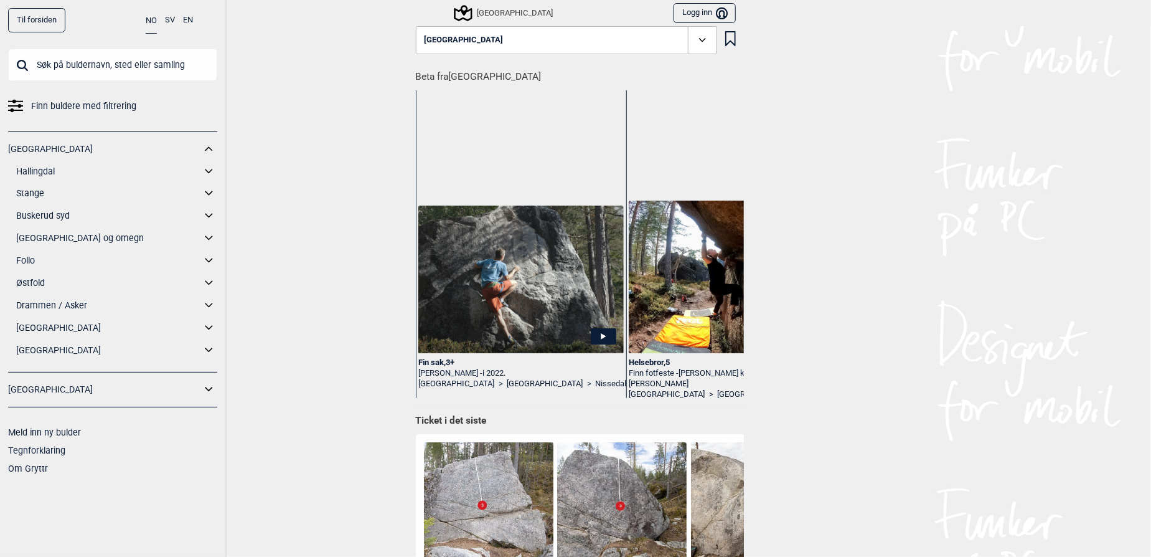
click at [48, 233] on link "[GEOGRAPHIC_DATA] og omegn" at bounding box center [108, 238] width 185 height 18
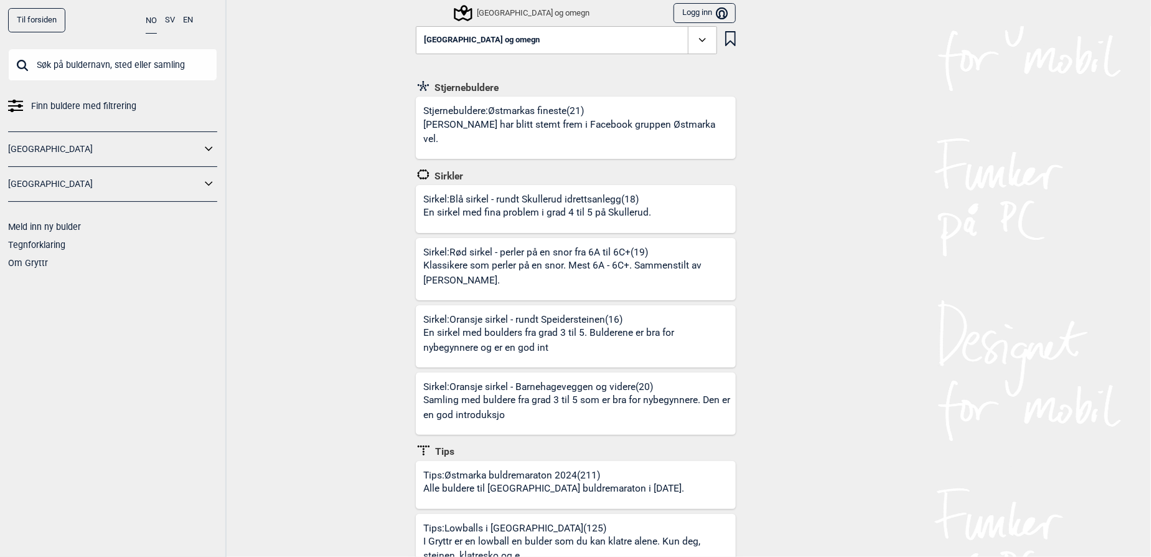
click at [111, 76] on input "text" at bounding box center [112, 65] width 209 height 32
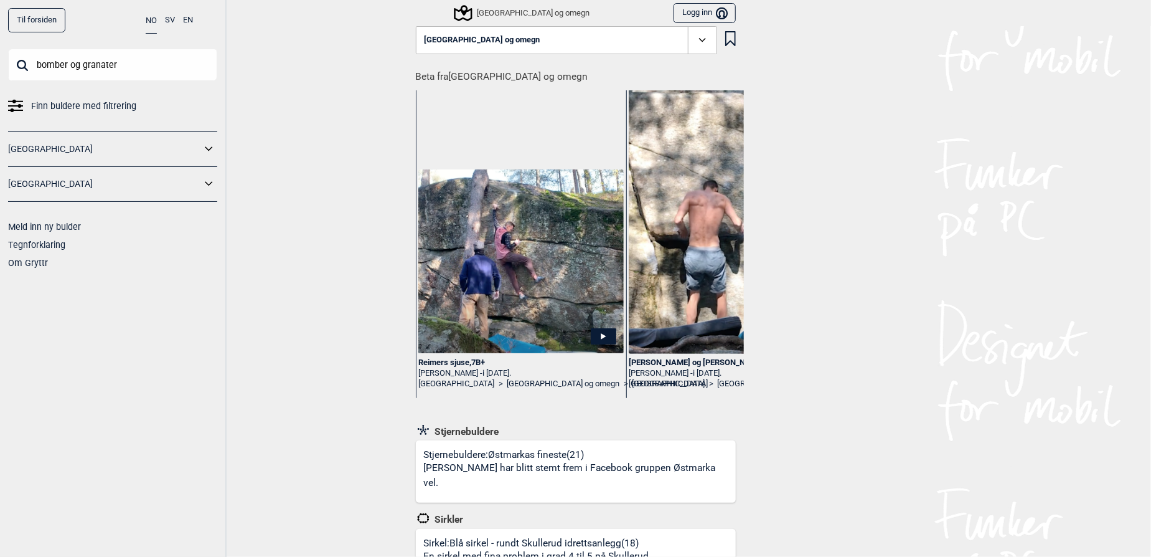
type input "bomber og granater"
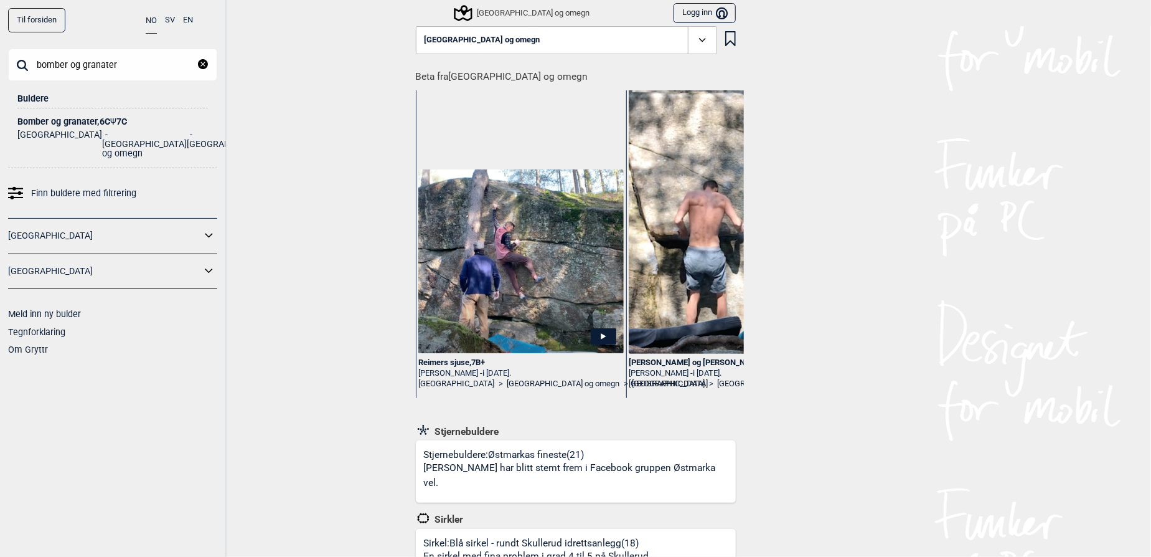
click at [47, 119] on div "Bomber og granater , 6C Ψ 7C" at bounding box center [112, 121] width 190 height 9
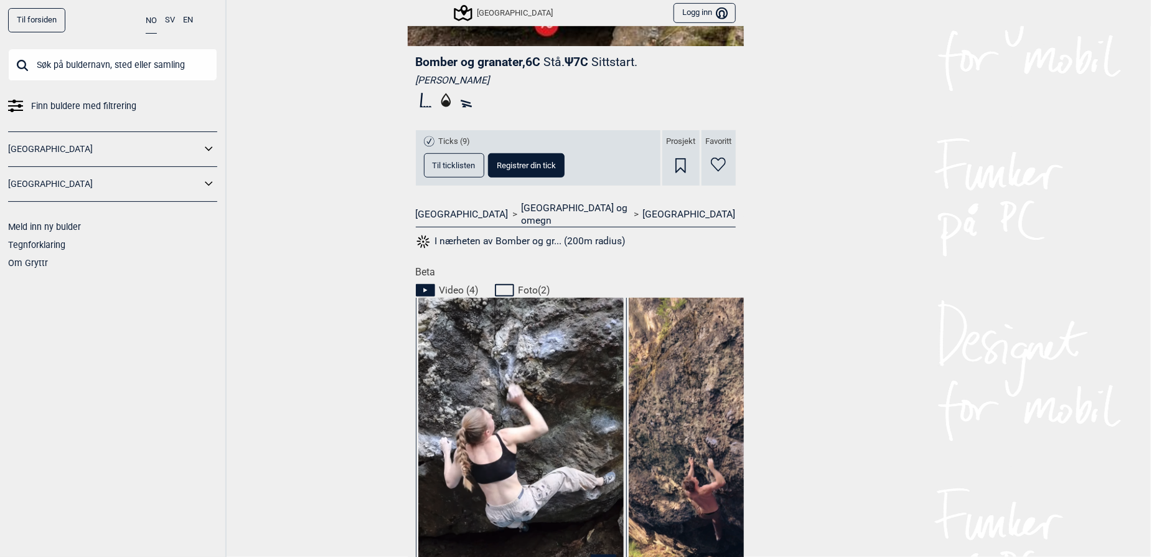
scroll to position [566, 0]
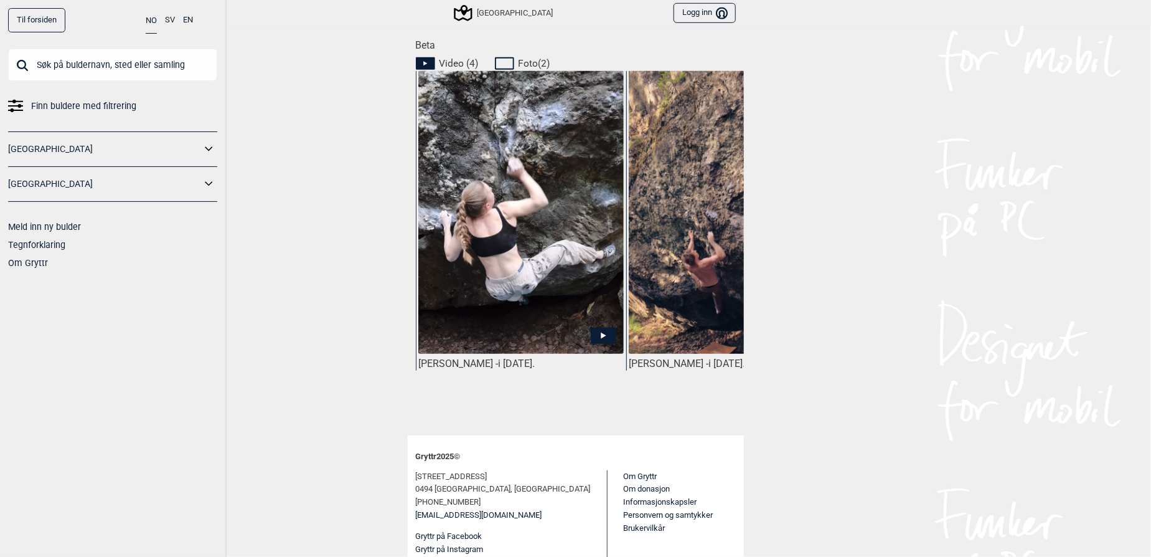
click at [499, 269] on img at bounding box center [520, 214] width 205 height 288
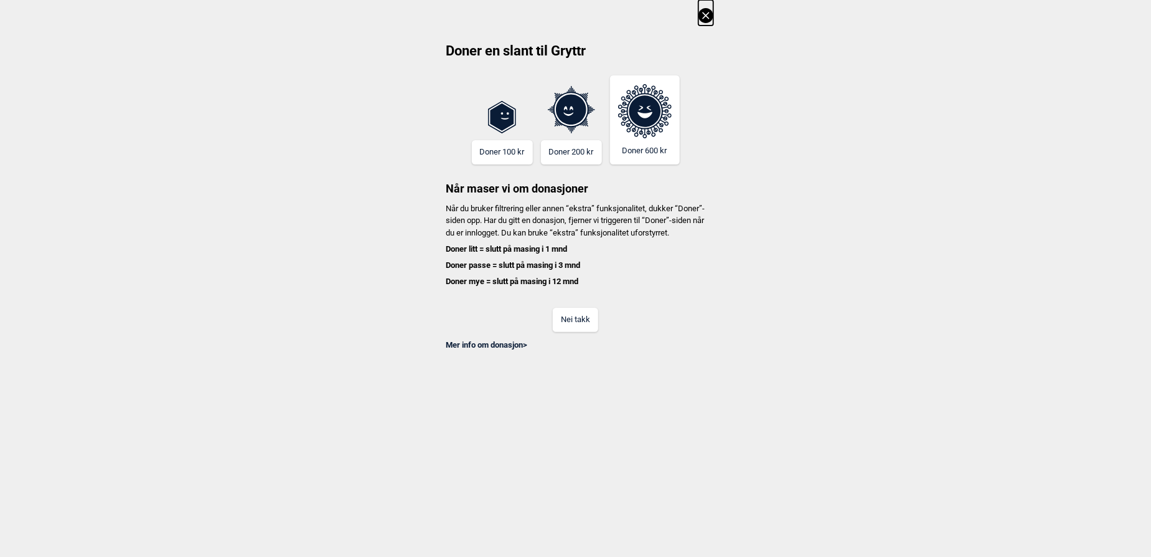
click at [568, 330] on button "Nei takk" at bounding box center [575, 320] width 45 height 24
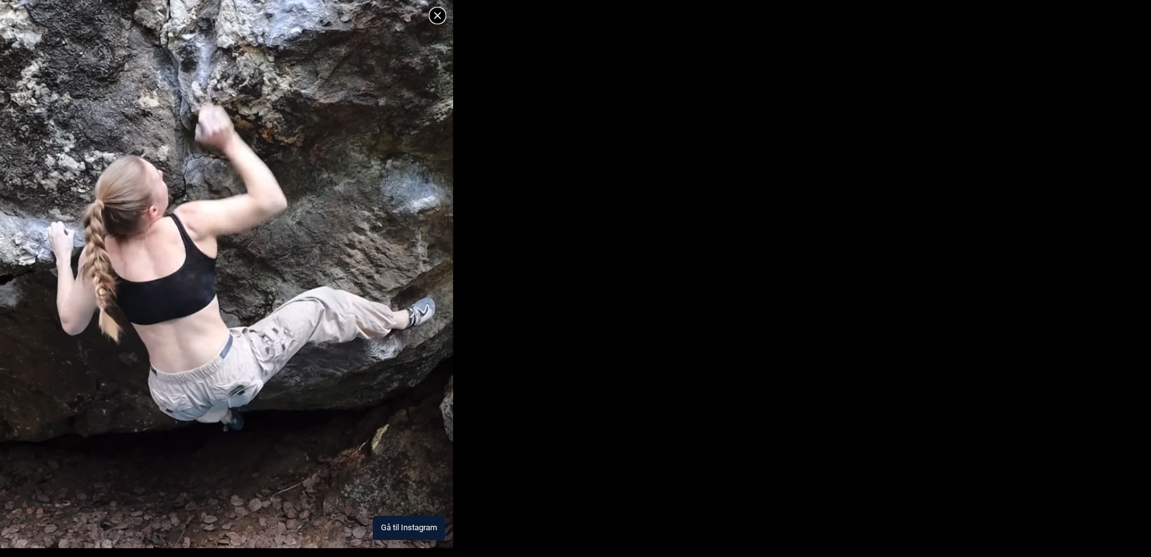
click at [393, 515] on button "Gå til Instagram" at bounding box center [409, 527] width 72 height 24
click at [384, 524] on button "Gå til Instagram" at bounding box center [409, 527] width 72 height 24
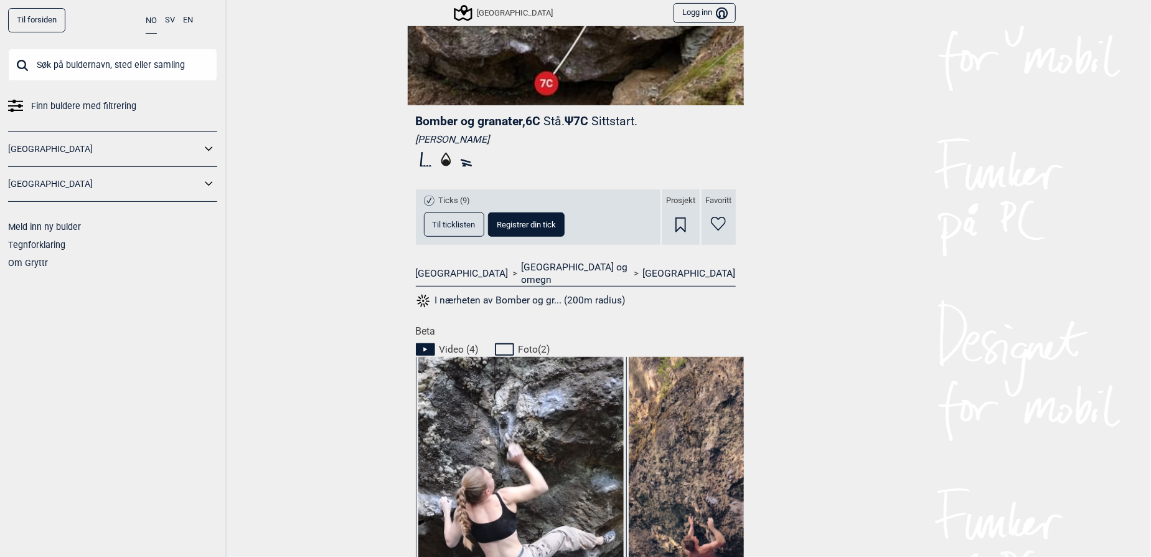
scroll to position [453, 0]
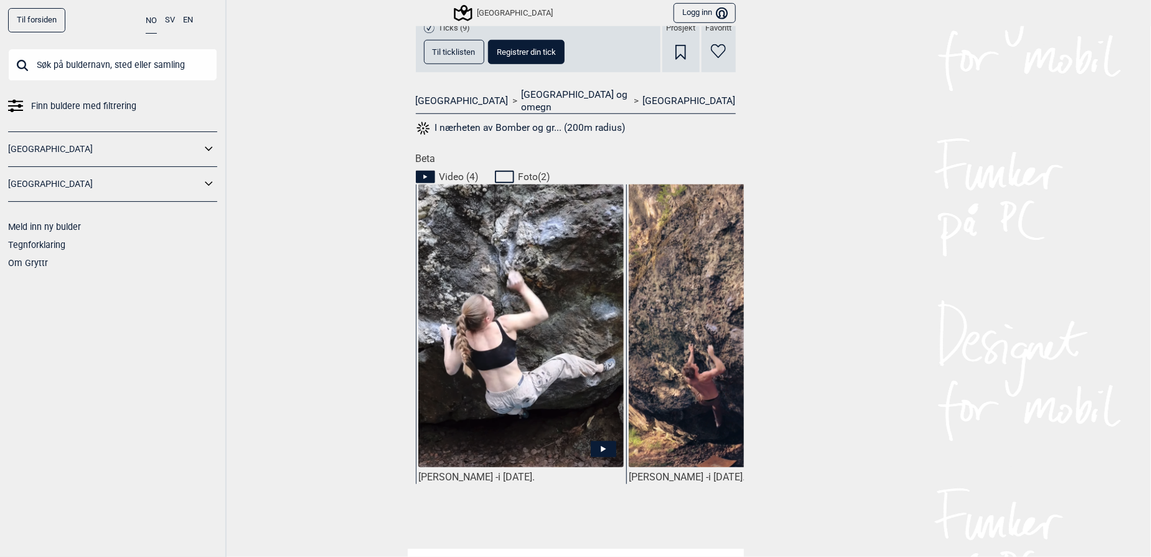
click at [657, 403] on img at bounding box center [731, 338] width 205 height 308
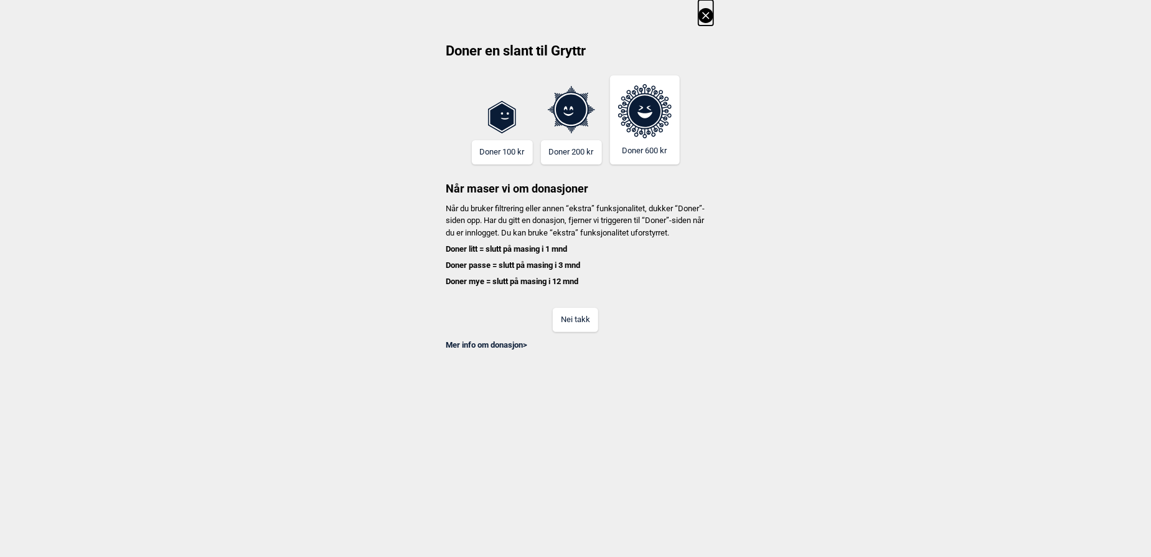
click at [568, 327] on button "Nei takk" at bounding box center [575, 320] width 45 height 24
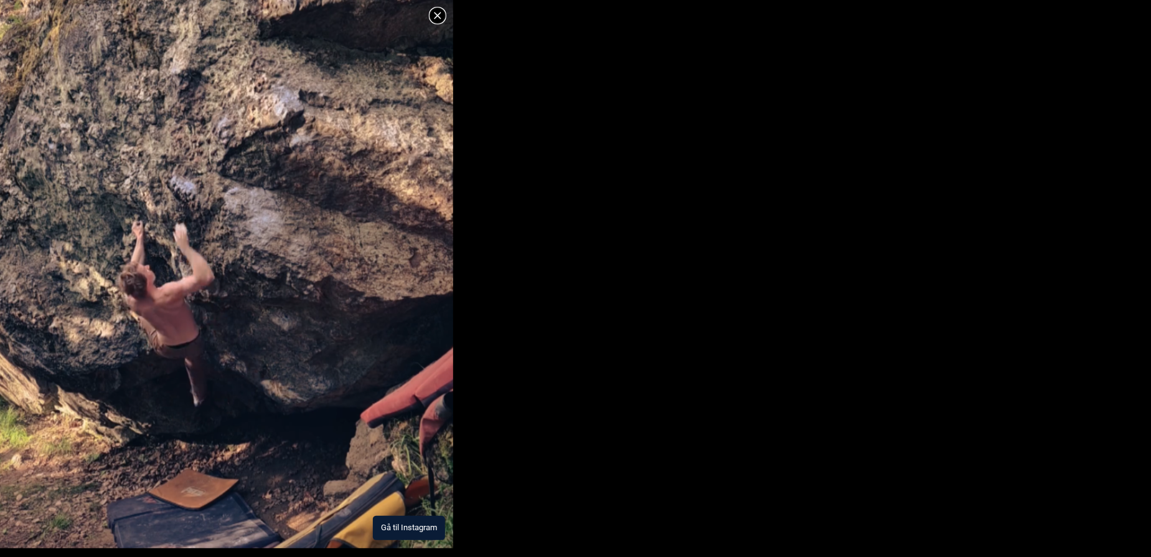
click at [342, 509] on img at bounding box center [226, 206] width 453 height 681
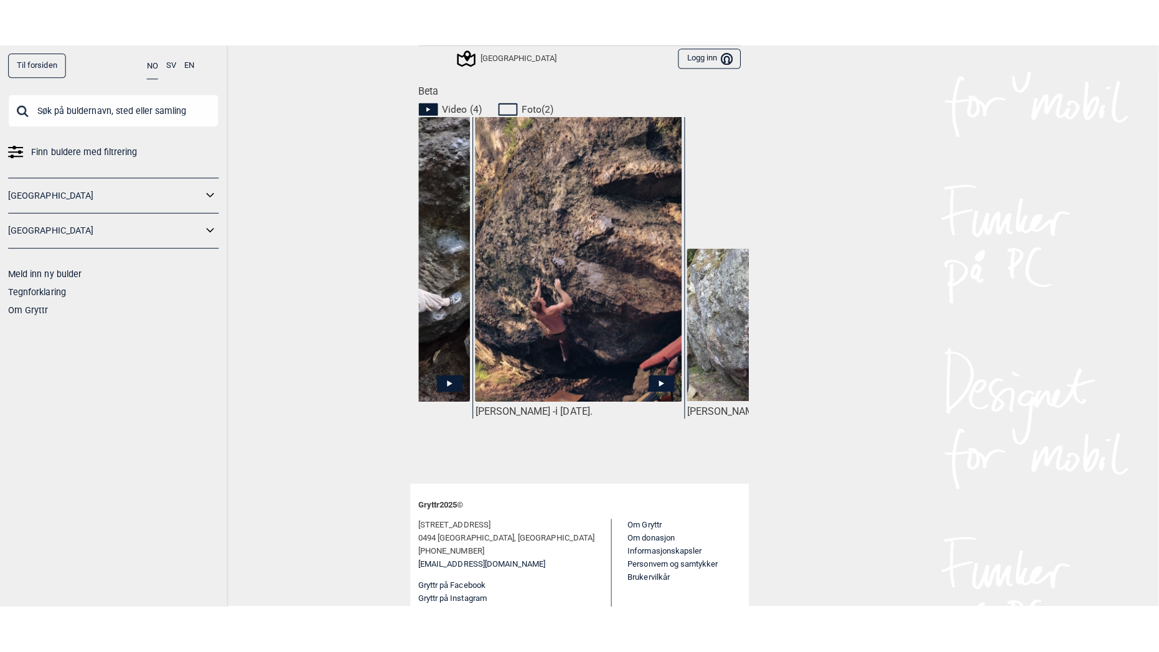
scroll to position [0, 154]
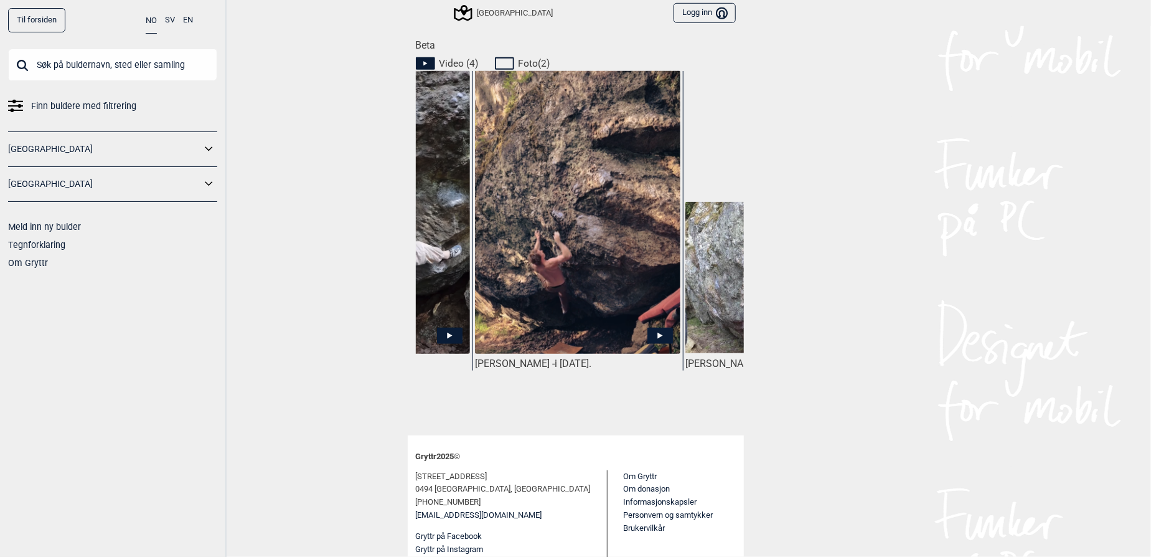
click at [685, 311] on img at bounding box center [787, 277] width 205 height 151
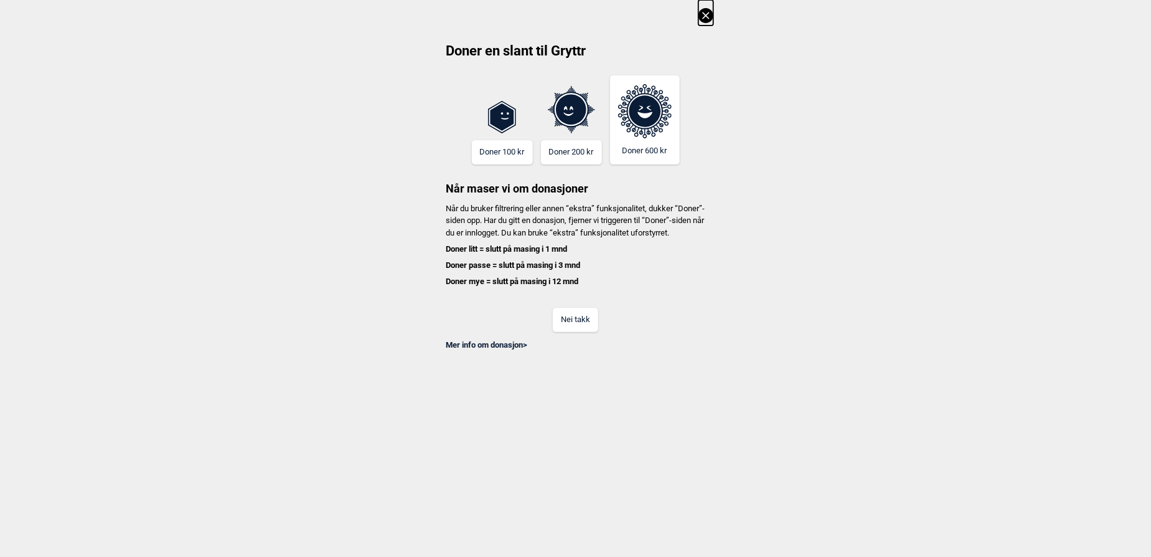
click at [576, 327] on button "Nei takk" at bounding box center [575, 320] width 45 height 24
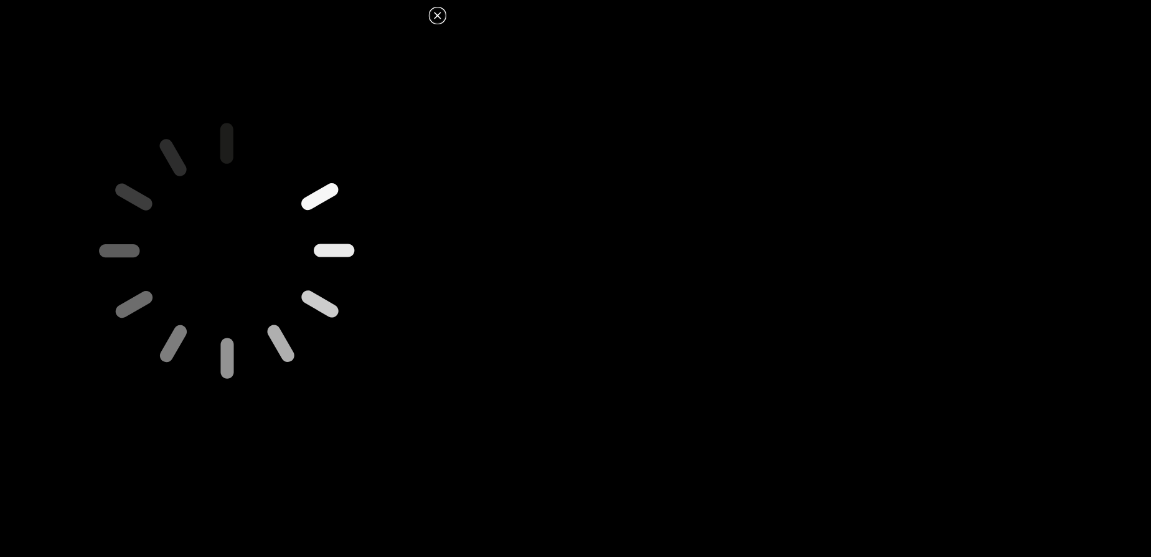
click at [654, 310] on dialog at bounding box center [575, 278] width 1151 height 557
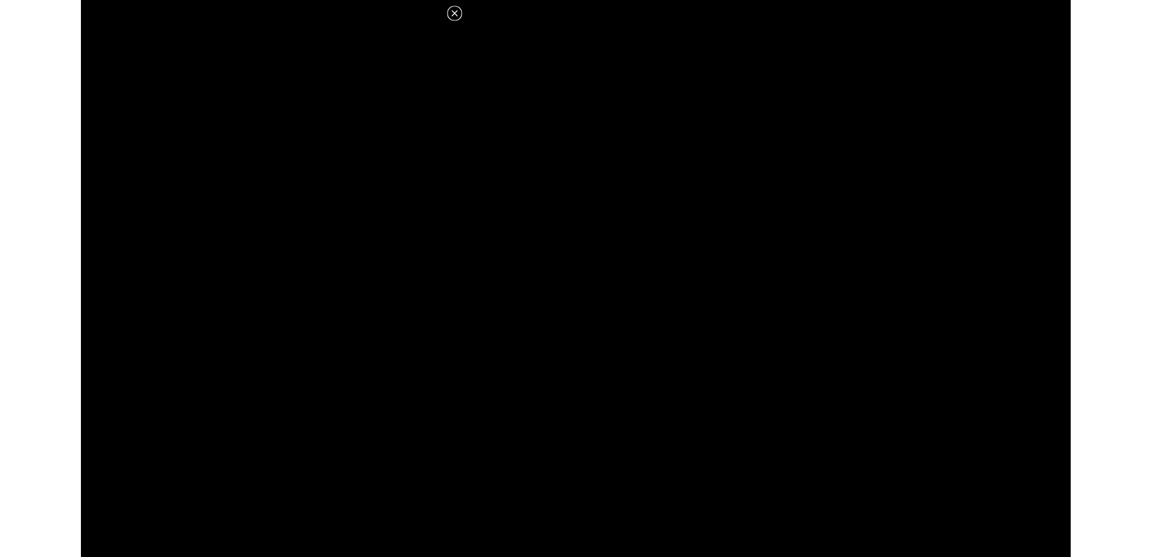
scroll to position [566, 0]
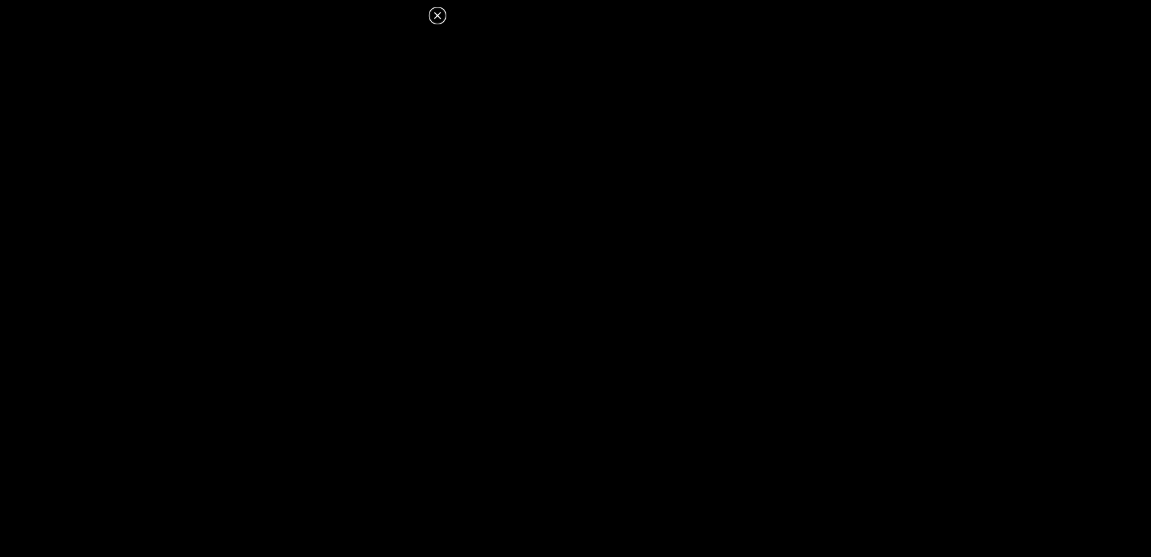
click at [435, 18] on icon at bounding box center [437, 15] width 7 height 7
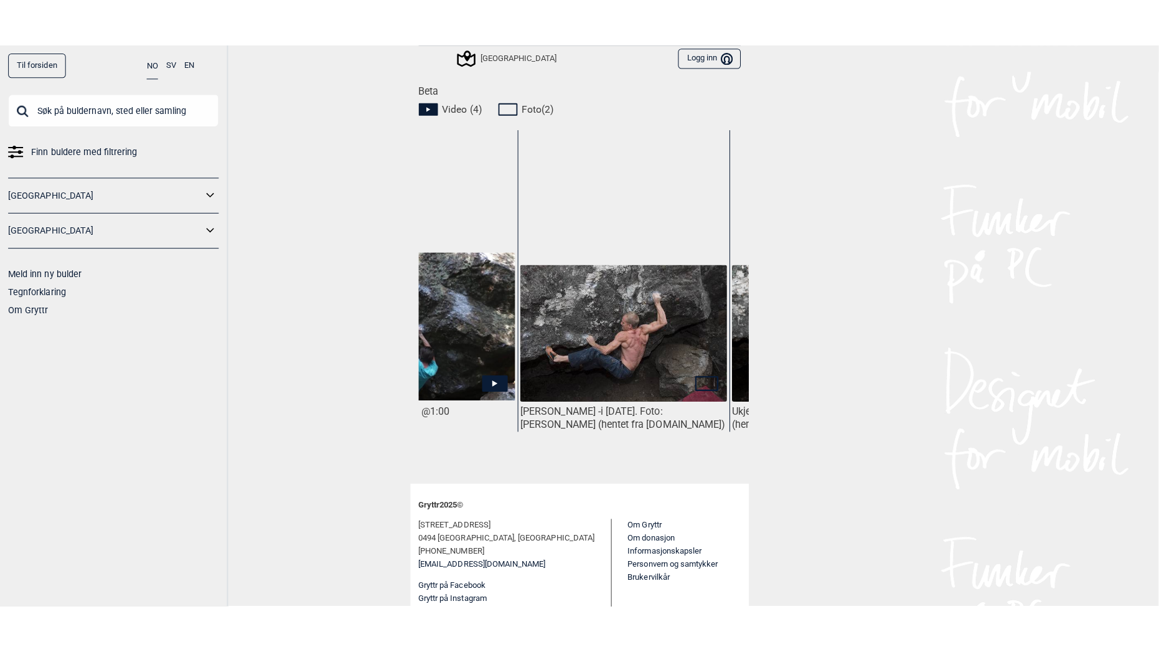
scroll to position [0, 634]
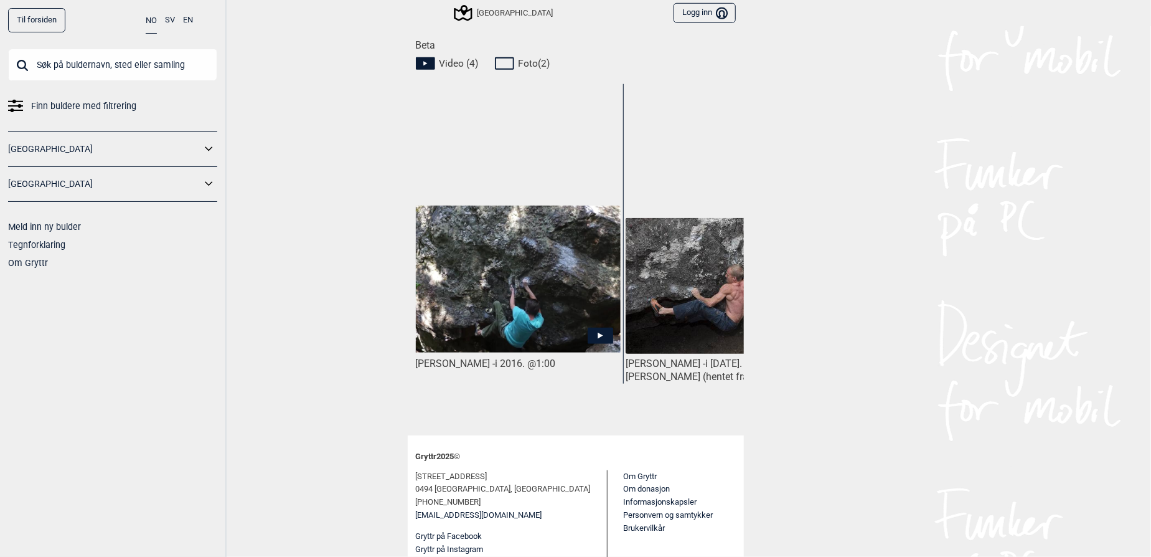
click at [560, 270] on img at bounding box center [517, 278] width 205 height 147
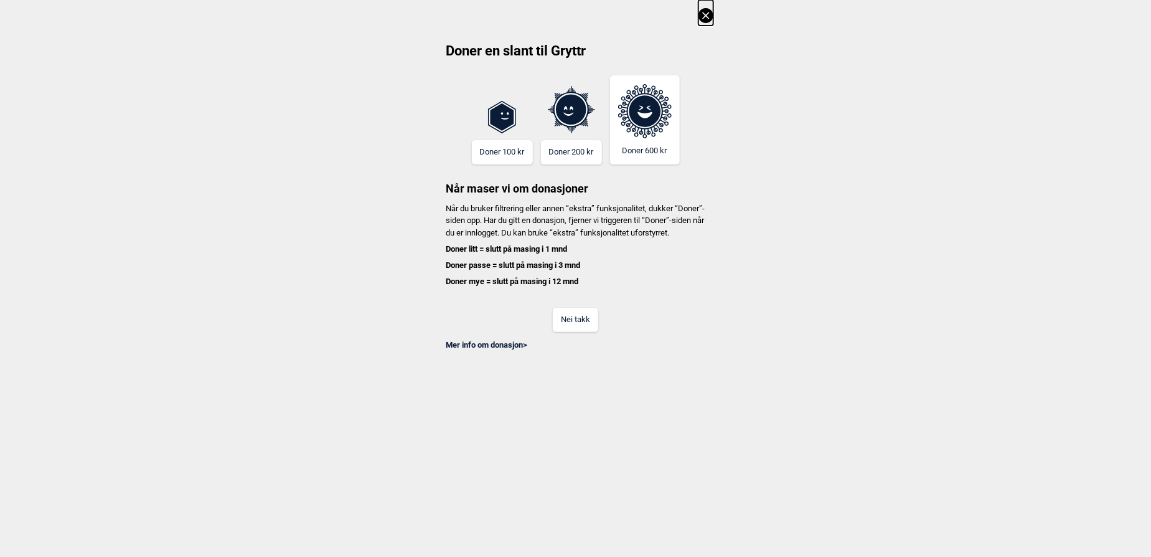
click at [601, 315] on div "Nei takk" at bounding box center [575, 311] width 275 height 40
click at [591, 324] on button "Nei takk" at bounding box center [575, 320] width 45 height 24
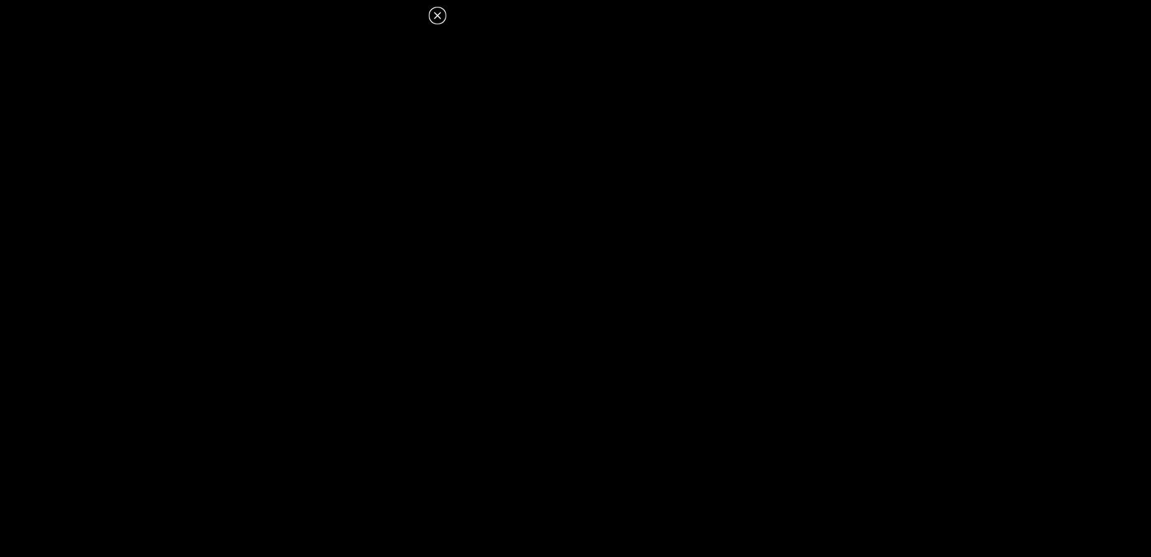
click at [680, 315] on dialog at bounding box center [575, 278] width 1151 height 557
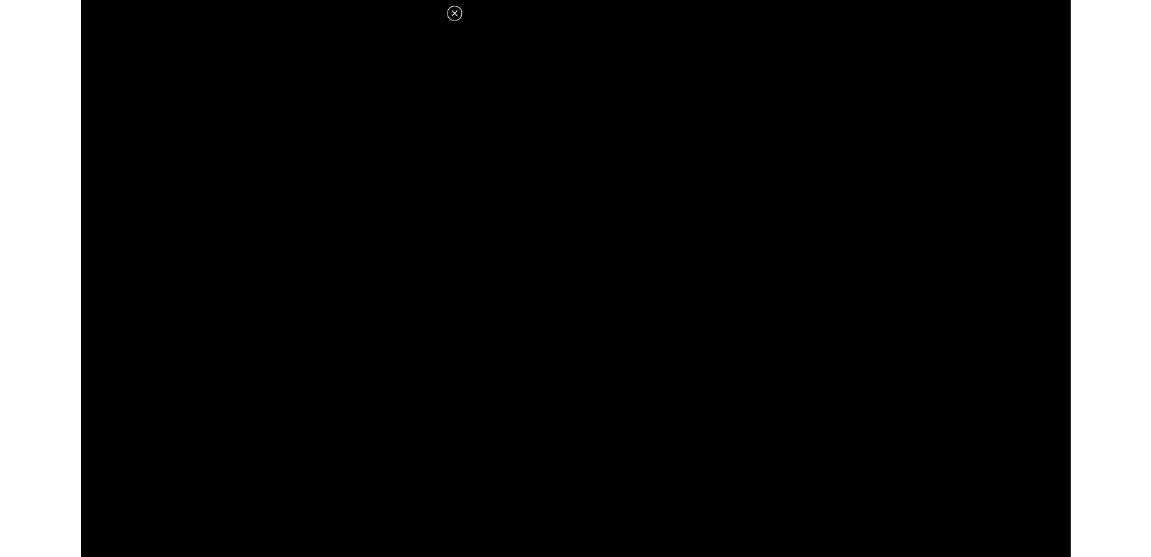
scroll to position [566, 0]
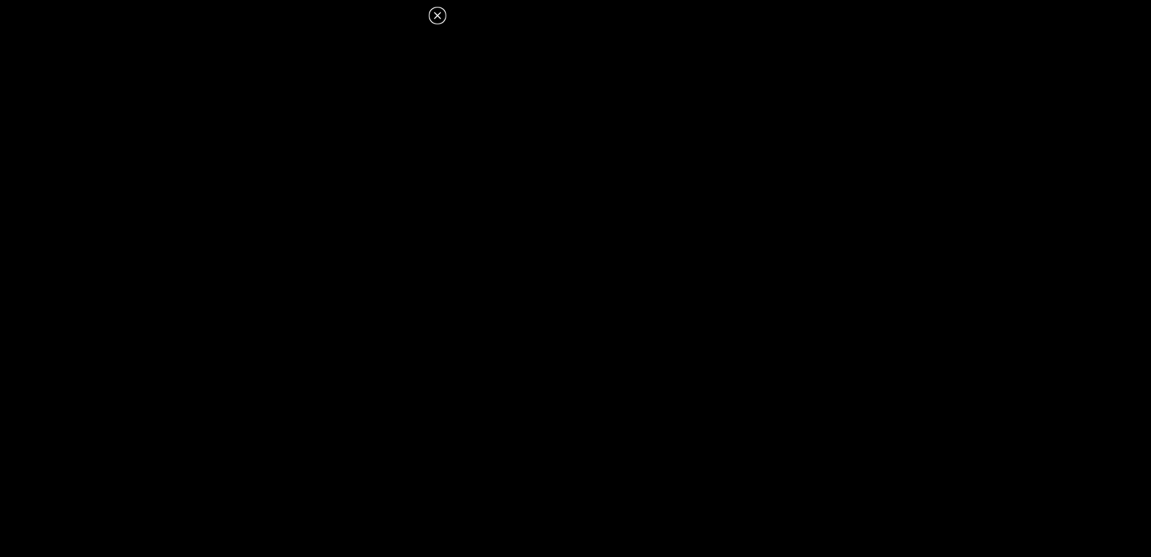
click at [551, 304] on dialog at bounding box center [575, 278] width 1151 height 557
click at [435, 14] on icon at bounding box center [437, 15] width 15 height 15
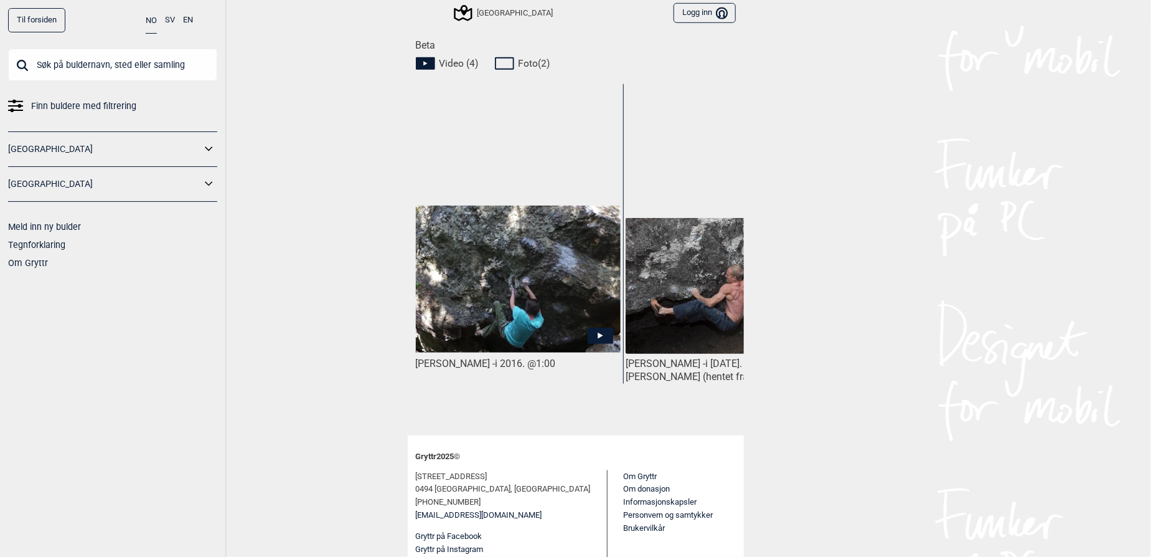
click at [383, 375] on div "Til forsiden NO SV EN Finn buldere med filtrering [GEOGRAPHIC_DATA] [GEOGRAPHIC…" at bounding box center [575, 278] width 1151 height 557
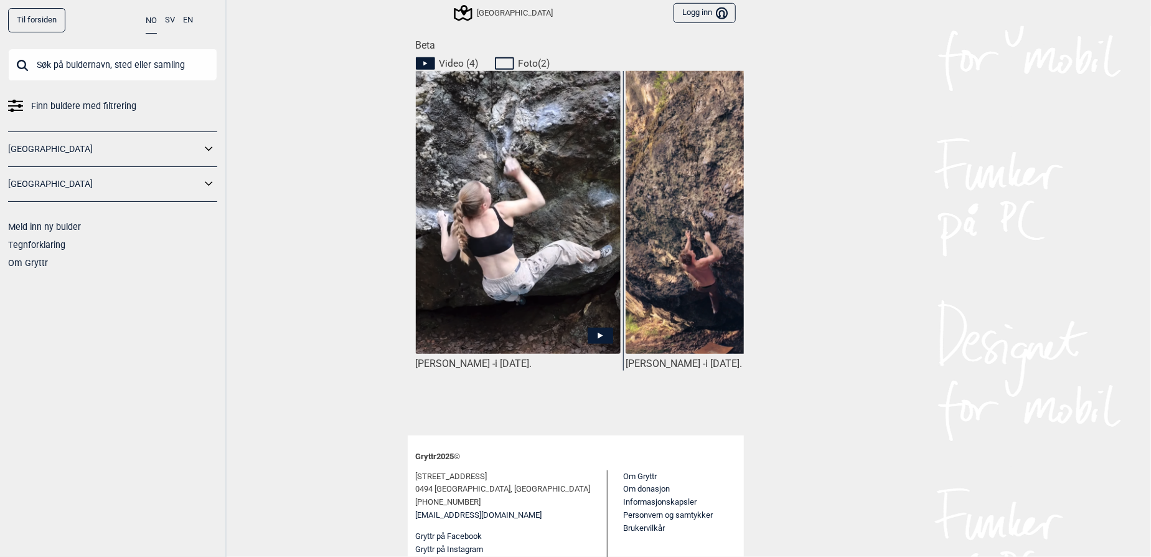
scroll to position [0, 20]
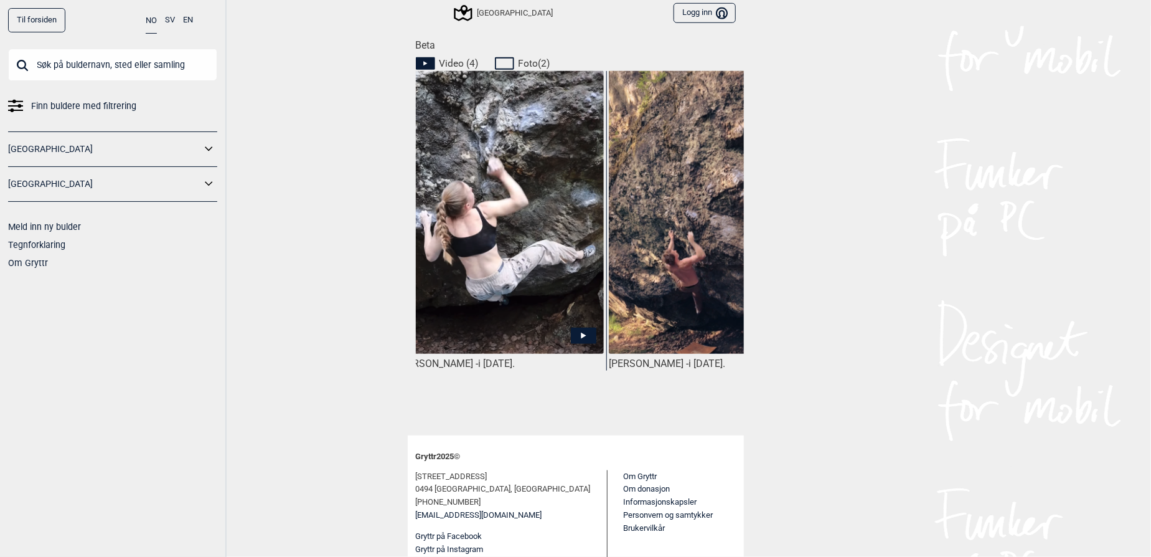
click at [305, 182] on div "Til forsiden NO SV EN Finn buldere med filtrering [GEOGRAPHIC_DATA] [GEOGRAPHIC…" at bounding box center [575, 278] width 1151 height 557
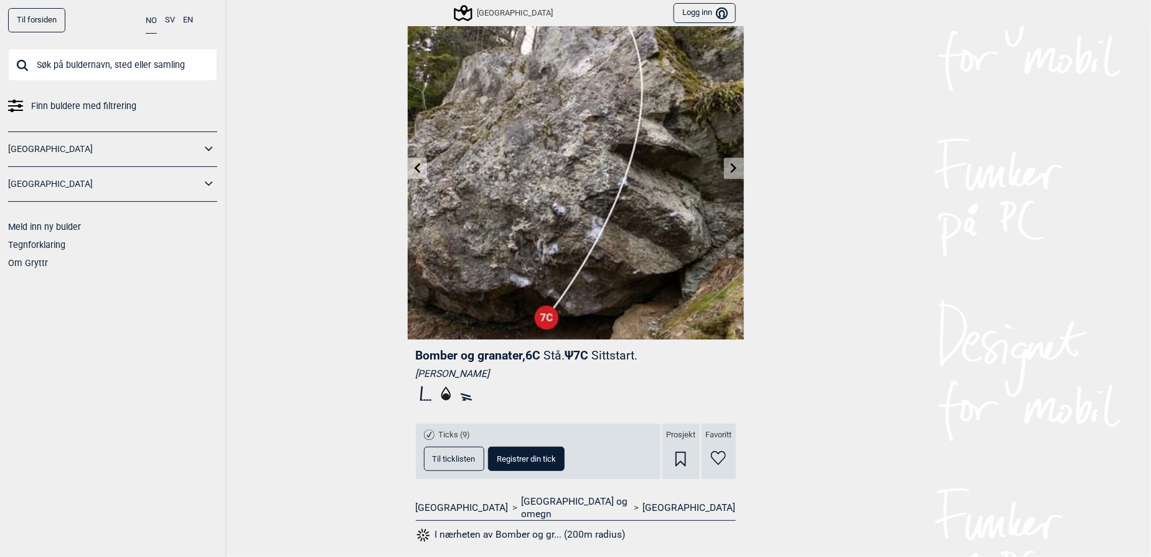
scroll to position [0, 0]
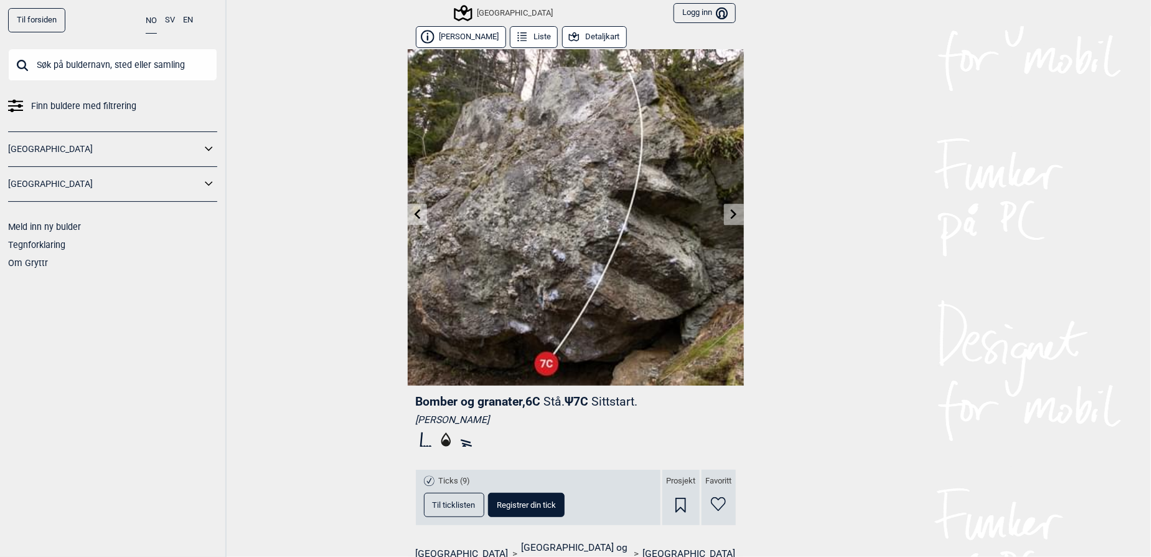
click at [936, 22] on header "Til forsiden NO SV EN Finn buldere med filtrering [GEOGRAPHIC_DATA] [GEOGRAPHIC…" at bounding box center [575, 13] width 1151 height 26
click at [571, 32] on button "Detaljkart" at bounding box center [594, 37] width 65 height 22
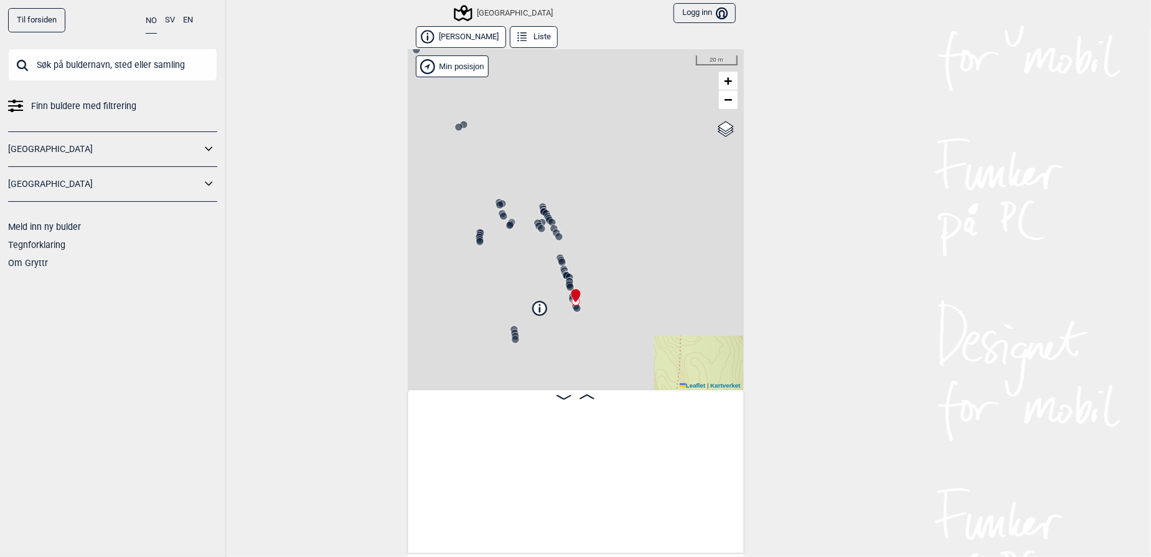
scroll to position [0, 7153]
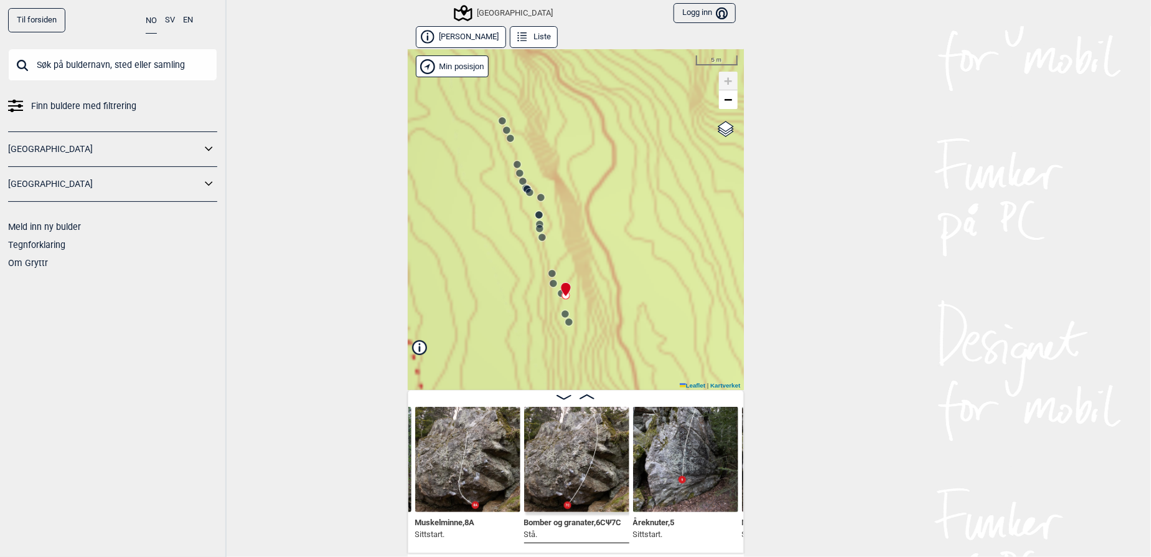
click at [563, 312] on circle at bounding box center [564, 313] width 7 height 7
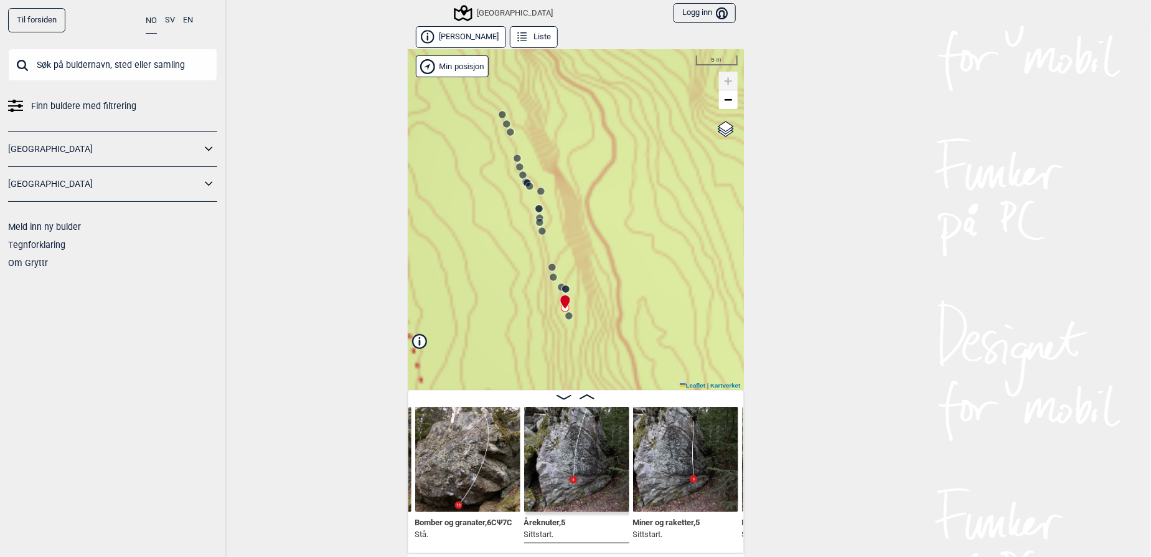
click at [580, 326] on div "Speidersteinen Barnehageveggen Cowboyveggen Bølerveggen [GEOGRAPHIC_DATA]" at bounding box center [576, 219] width 336 height 341
click at [565, 317] on circle at bounding box center [568, 315] width 7 height 7
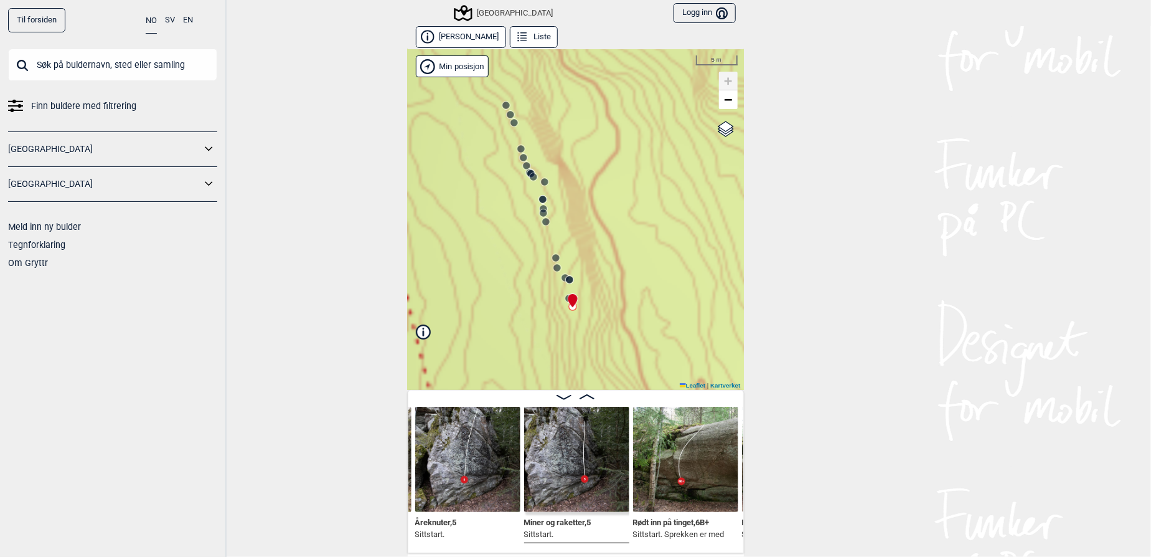
drag, startPoint x: 607, startPoint y: 314, endPoint x: 609, endPoint y: 308, distance: 6.7
click at [609, 308] on div "Speidersteinen Barnehageveggen Cowboyveggen Bølerveggen [GEOGRAPHIC_DATA]" at bounding box center [576, 219] width 336 height 341
click at [554, 265] on circle at bounding box center [556, 267] width 7 height 7
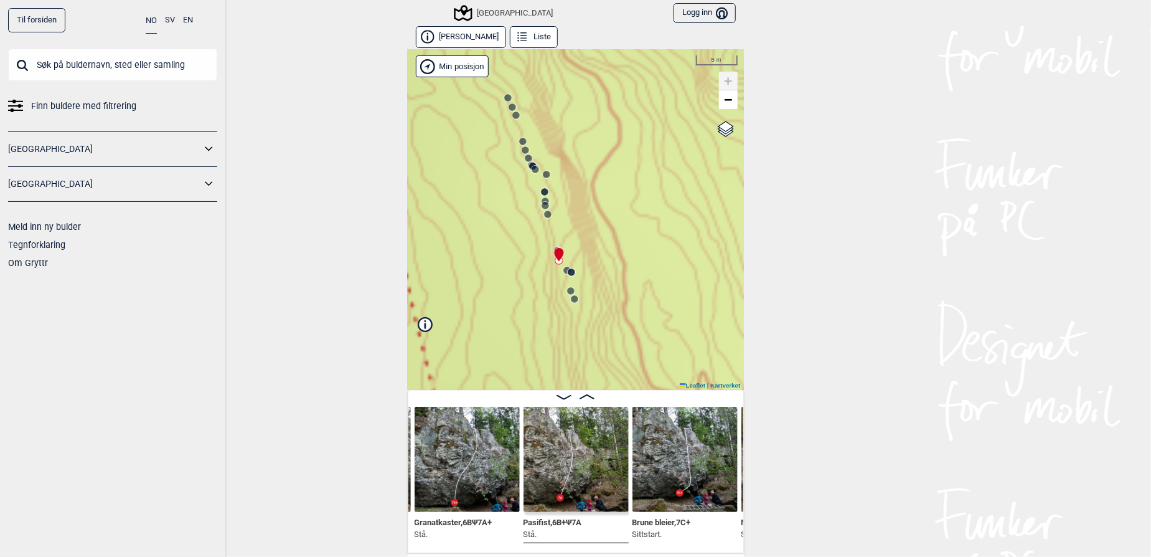
drag, startPoint x: 599, startPoint y: 272, endPoint x: 601, endPoint y: 265, distance: 7.7
click at [601, 265] on div "Speidersteinen Barnehageveggen Cowboyveggen Bølerveggen [GEOGRAPHIC_DATA]" at bounding box center [576, 219] width 336 height 341
click at [444, 487] on img at bounding box center [467, 458] width 105 height 105
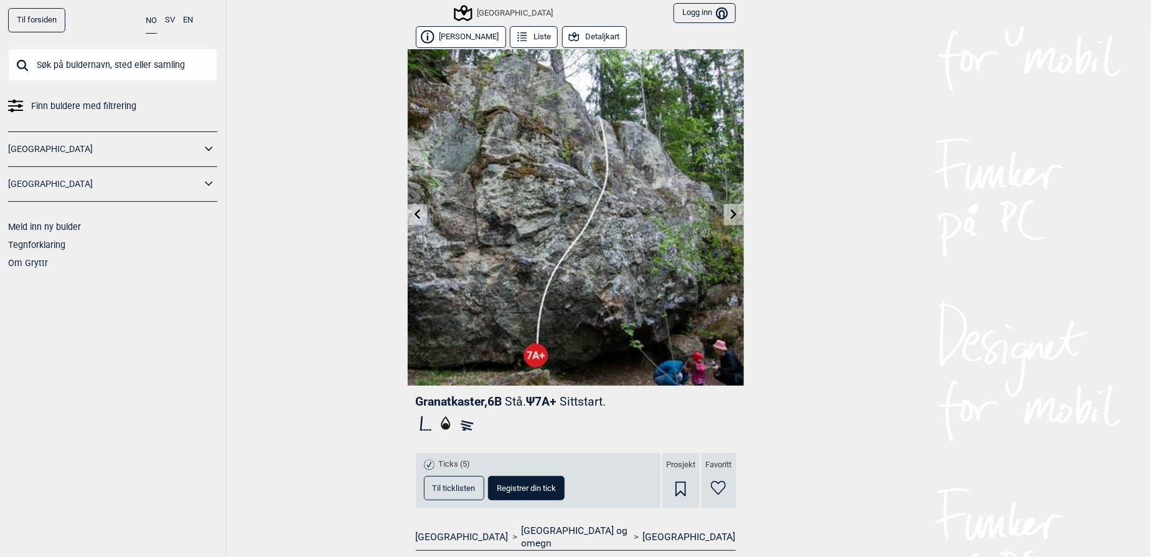
click at [412, 210] on icon at bounding box center [417, 214] width 10 height 10
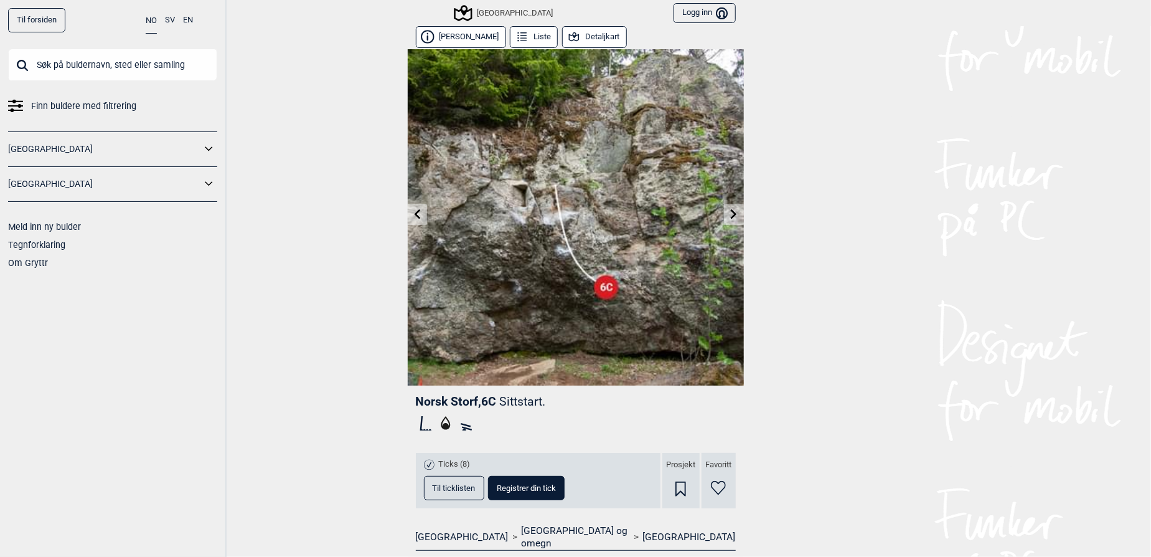
click at [412, 211] on icon at bounding box center [417, 214] width 10 height 10
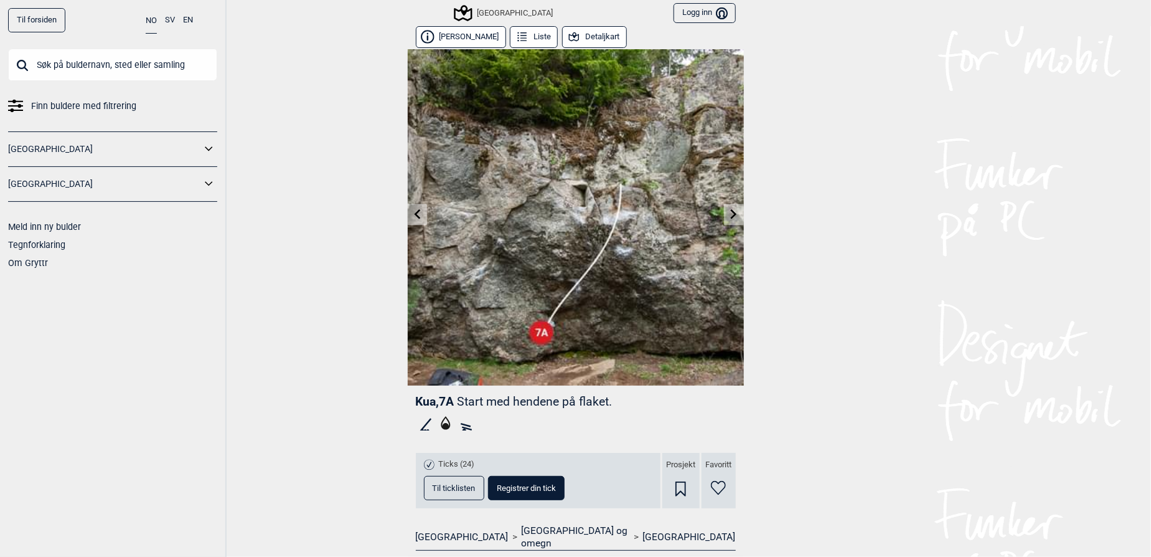
click at [732, 212] on icon at bounding box center [734, 214] width 10 height 10
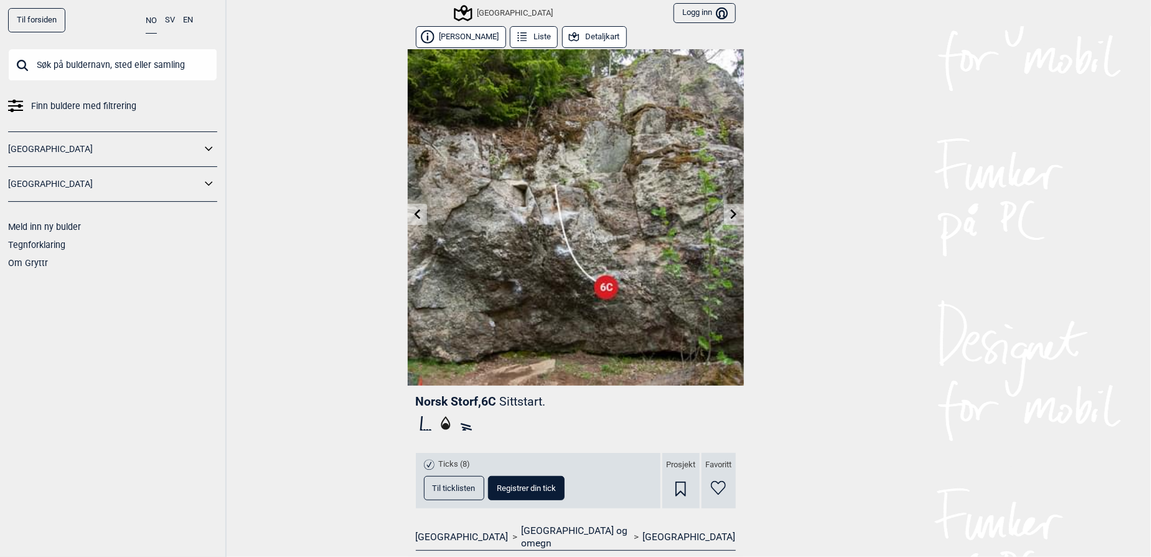
click at [732, 212] on icon at bounding box center [734, 214] width 10 height 10
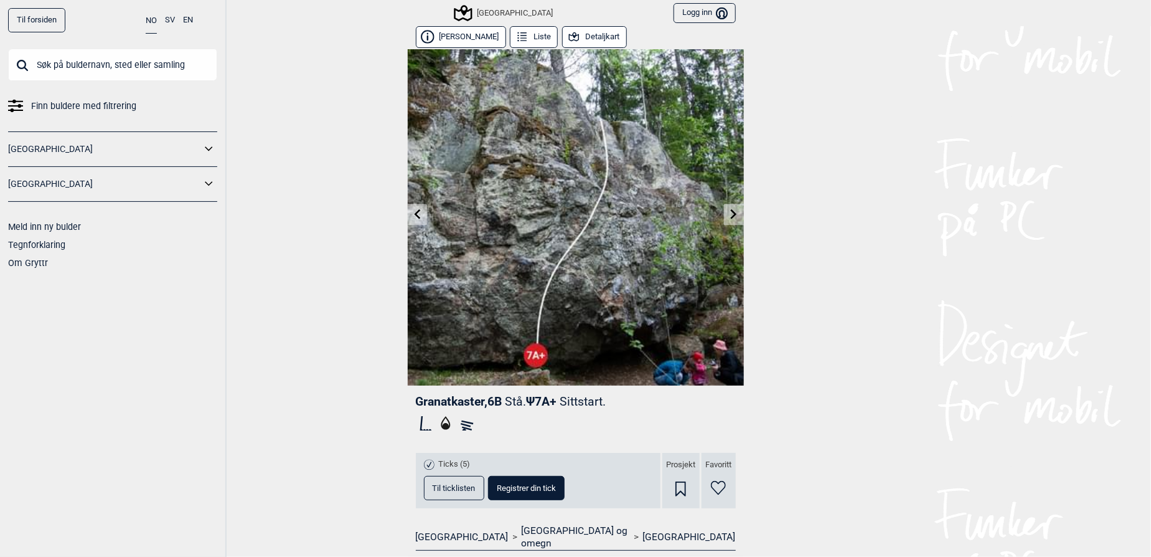
click at [732, 212] on icon at bounding box center [734, 214] width 10 height 10
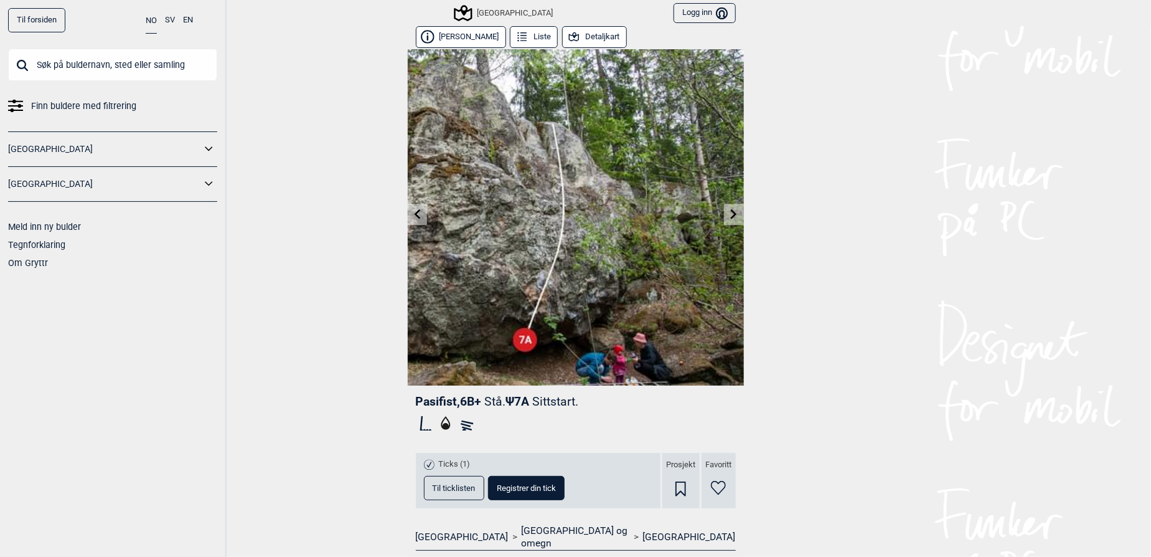
click at [732, 212] on icon at bounding box center [734, 214] width 10 height 10
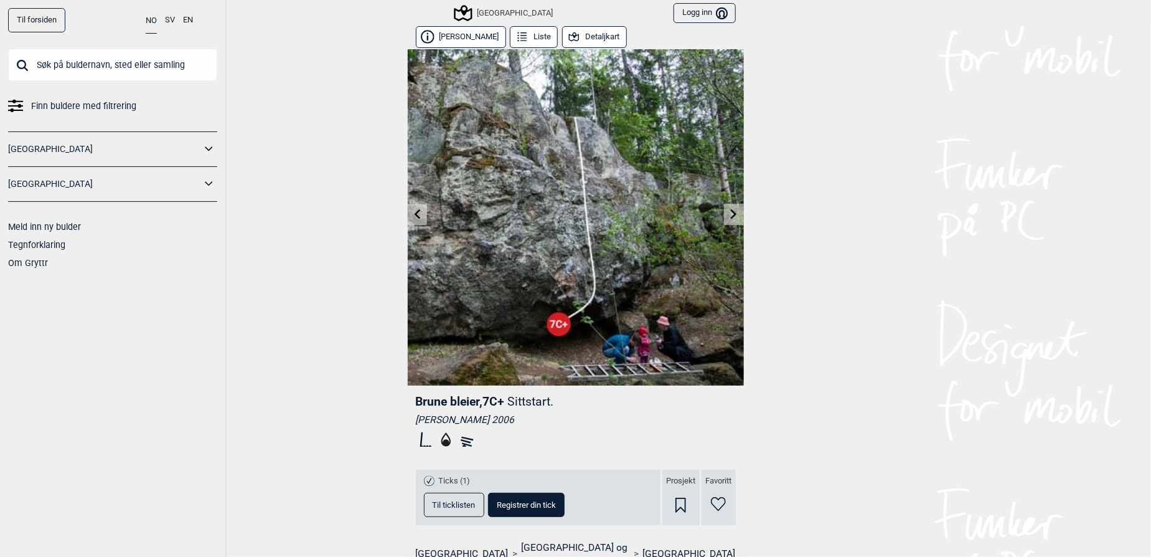
click at [718, 210] on img at bounding box center [576, 217] width 336 height 336
click at [729, 209] on icon at bounding box center [734, 214] width 10 height 10
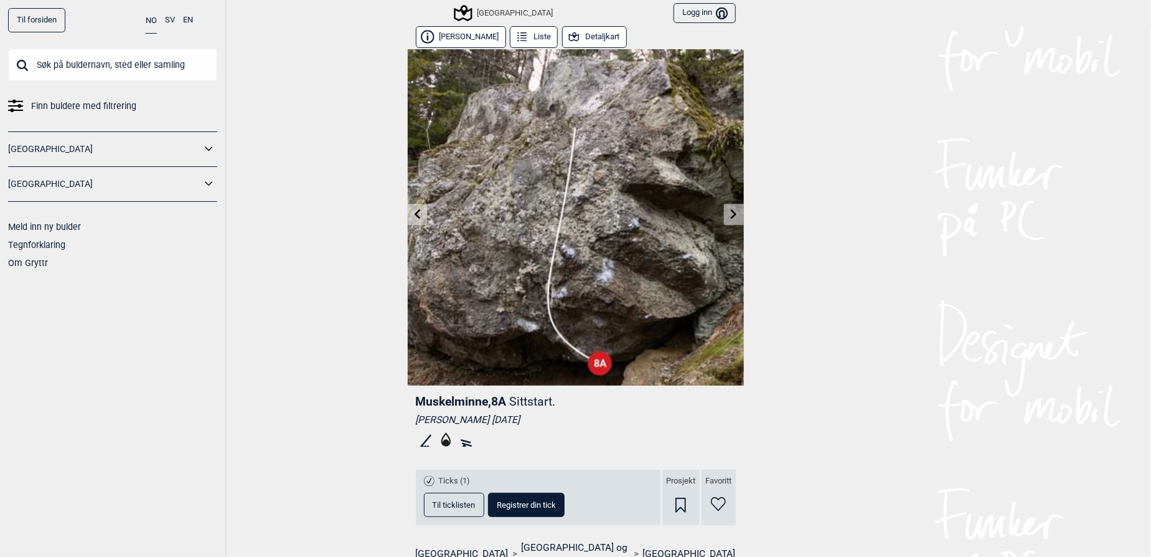
click at [729, 215] on icon at bounding box center [734, 214] width 10 height 10
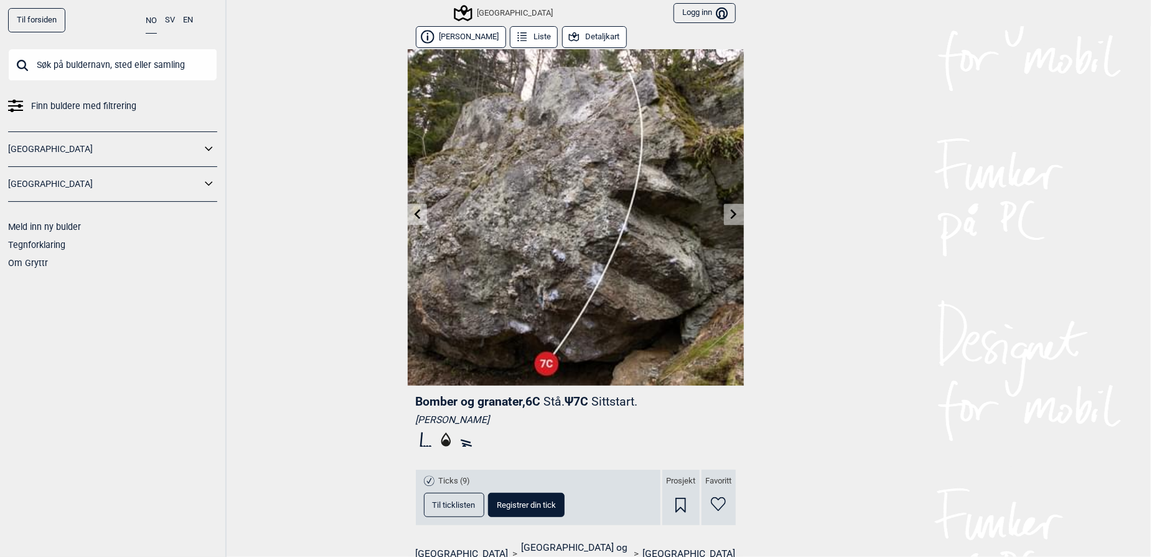
click at [881, 359] on div "Til forsiden NO SV EN Finn buldere med filtrering [GEOGRAPHIC_DATA] [GEOGRAPHIC…" at bounding box center [575, 278] width 1151 height 557
click at [886, 276] on div "Til forsiden NO SV EN Finn buldere med filtrering [GEOGRAPHIC_DATA] [GEOGRAPHIC…" at bounding box center [575, 278] width 1151 height 557
click at [857, 261] on div "Til forsiden NO SV EN Finn buldere med filtrering [GEOGRAPHIC_DATA] [GEOGRAPHIC…" at bounding box center [575, 278] width 1151 height 557
click at [840, 205] on div "Til forsiden NO SV EN Finn buldere med filtrering [GEOGRAPHIC_DATA] [GEOGRAPHIC…" at bounding box center [575, 278] width 1151 height 557
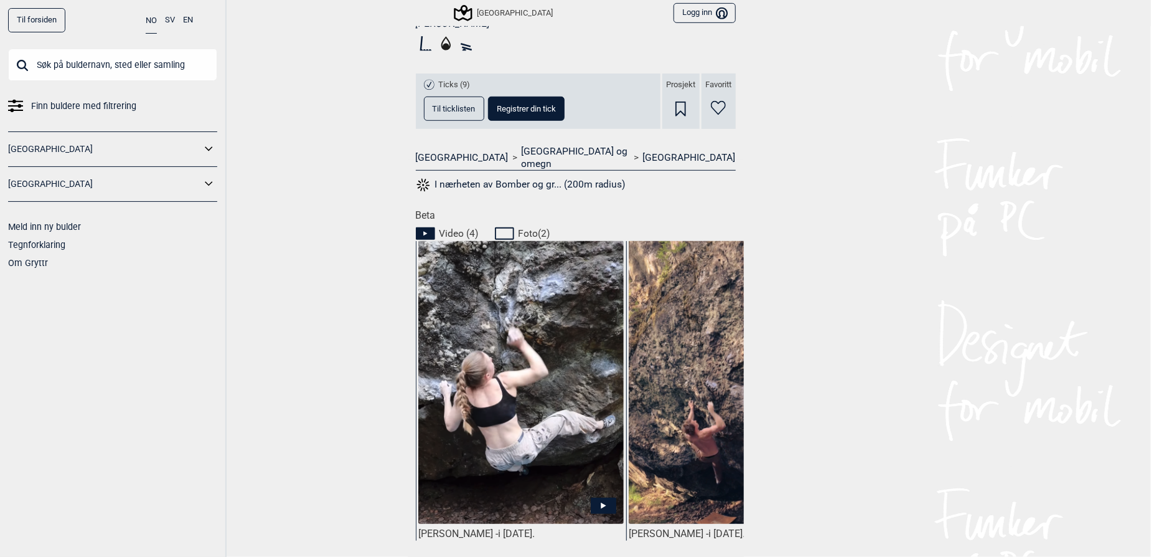
drag, startPoint x: 881, startPoint y: 207, endPoint x: 855, endPoint y: 250, distance: 50.3
click at [880, 209] on div "Til forsiden NO SV EN Finn buldere med filtrering [GEOGRAPHIC_DATA] [GEOGRAPHIC…" at bounding box center [575, 278] width 1151 height 557
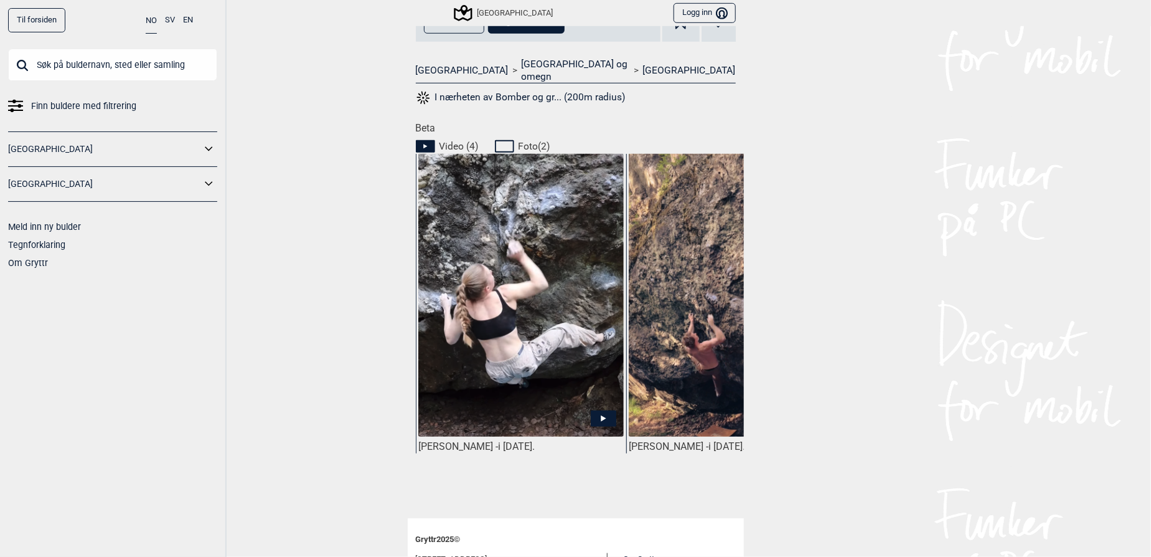
scroll to position [571, 0]
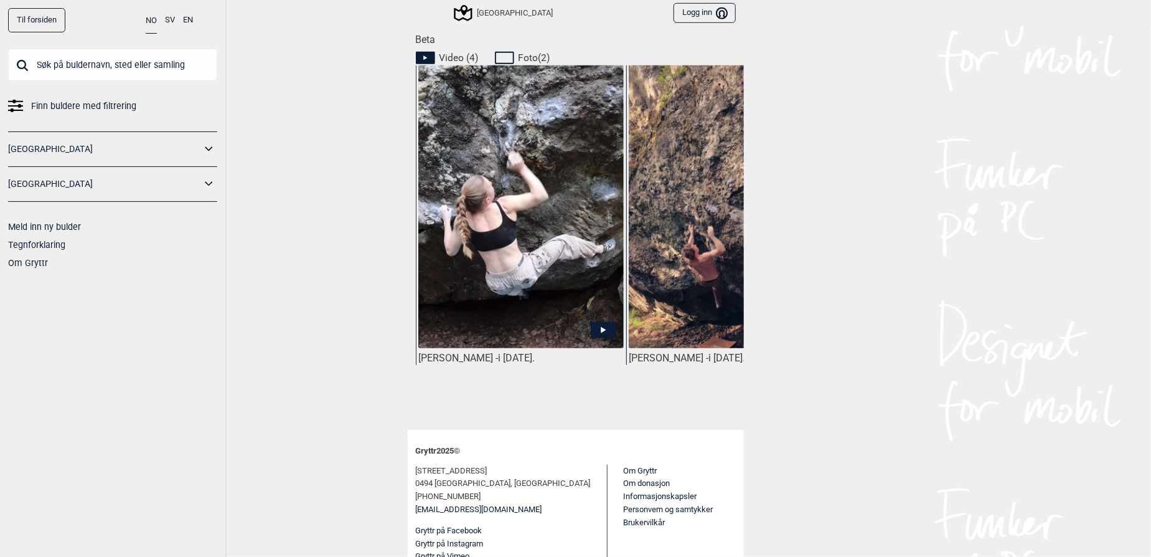
click at [504, 317] on img at bounding box center [520, 209] width 205 height 288
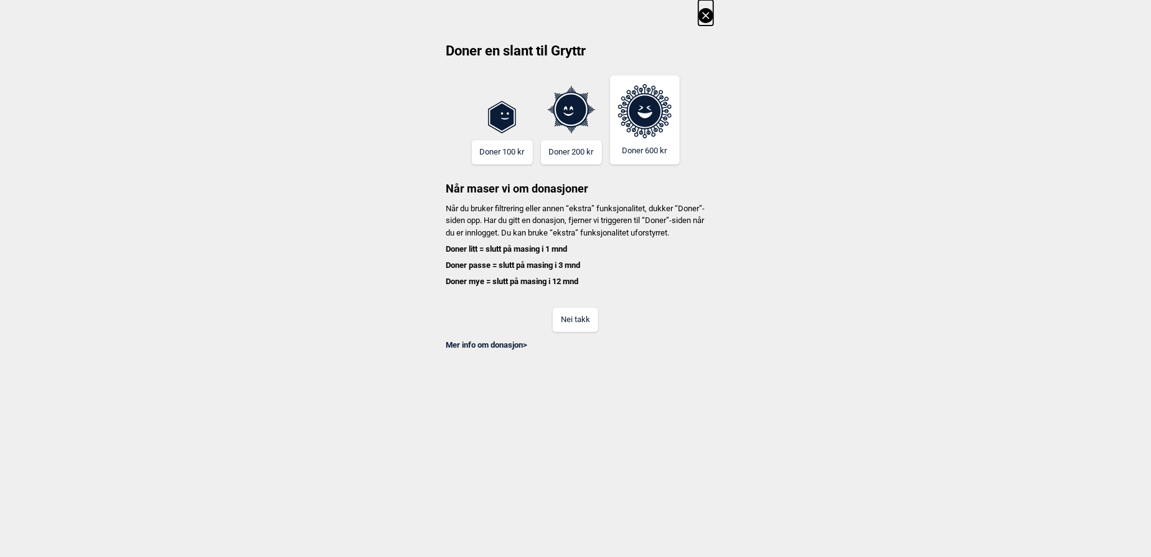
click at [573, 324] on button "Nei takk" at bounding box center [575, 320] width 45 height 24
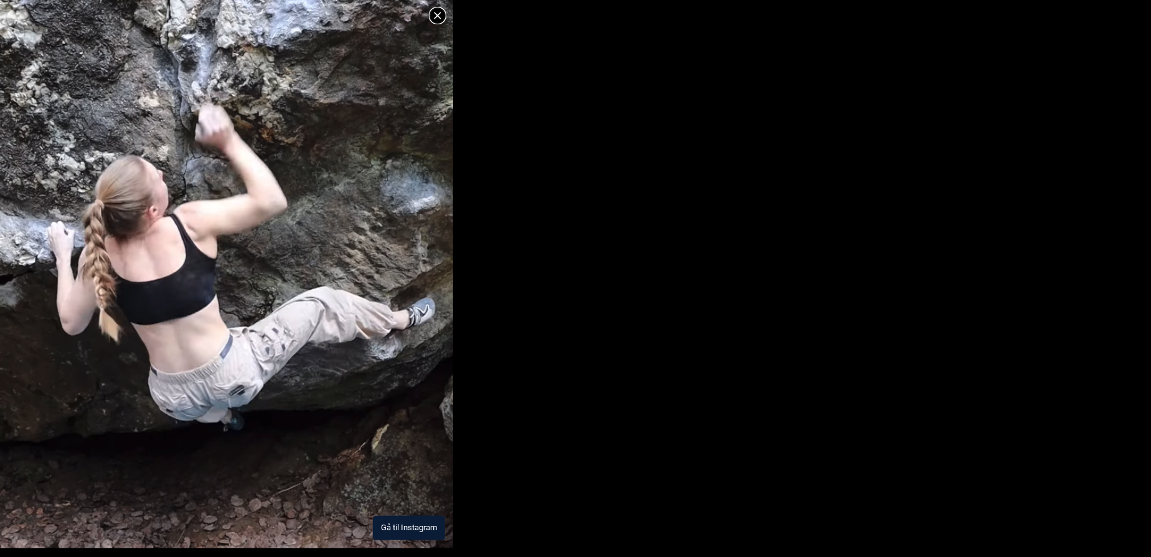
click at [402, 498] on img at bounding box center [226, 230] width 453 height 636
click at [433, 12] on icon at bounding box center [437, 15] width 15 height 15
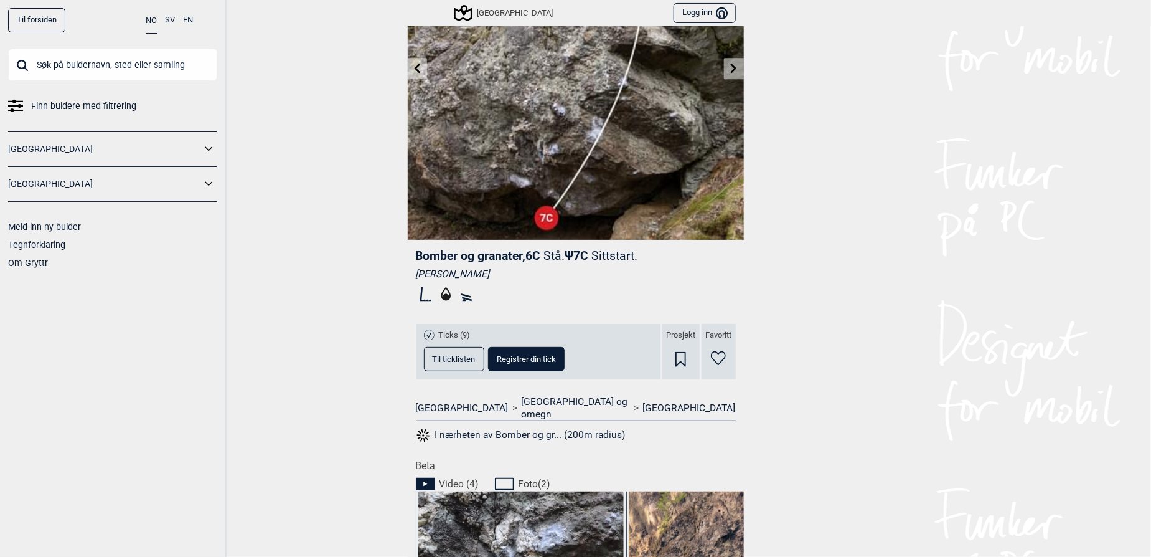
scroll to position [0, 0]
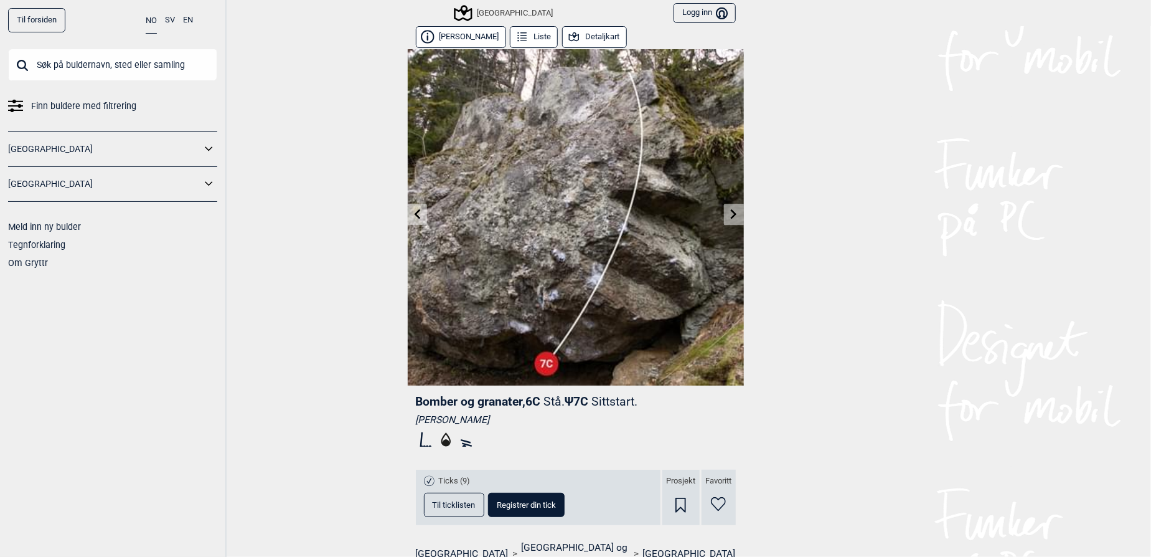
click at [412, 209] on icon at bounding box center [417, 214] width 10 height 10
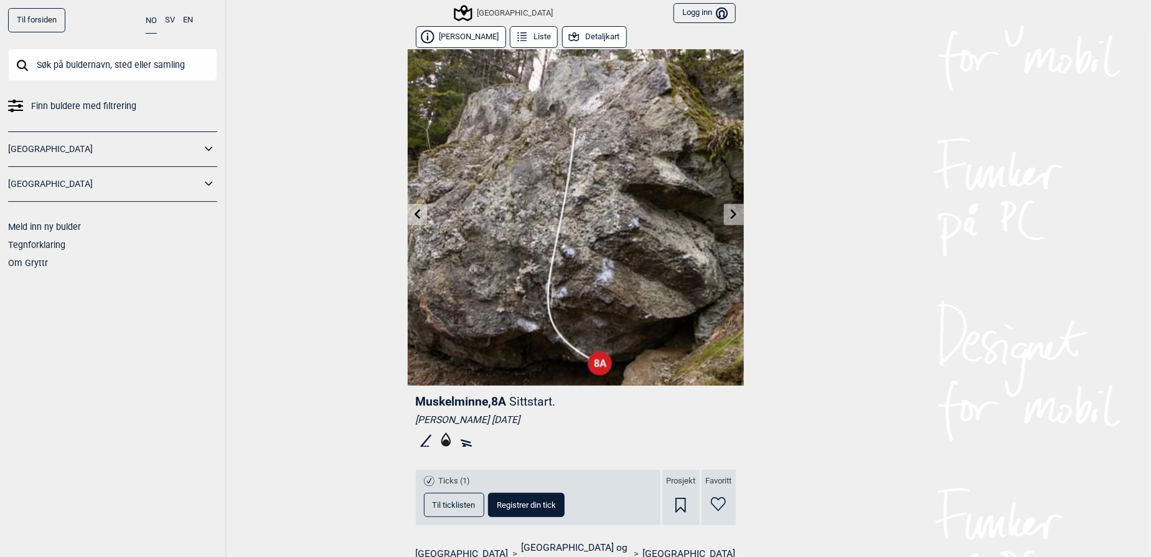
click at [412, 210] on icon at bounding box center [417, 214] width 10 height 10
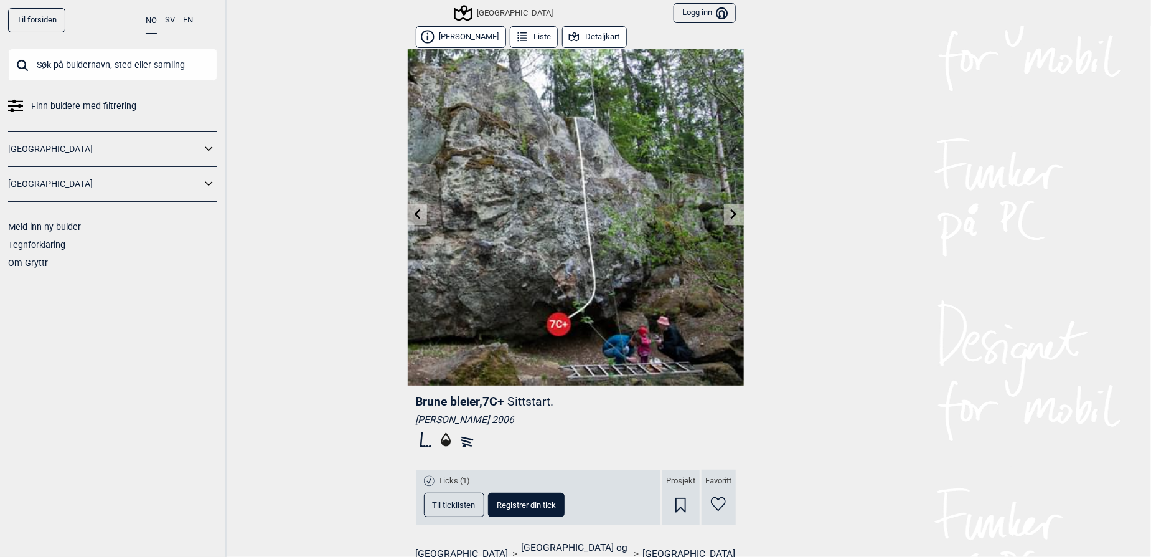
click at [412, 210] on icon at bounding box center [417, 214] width 10 height 10
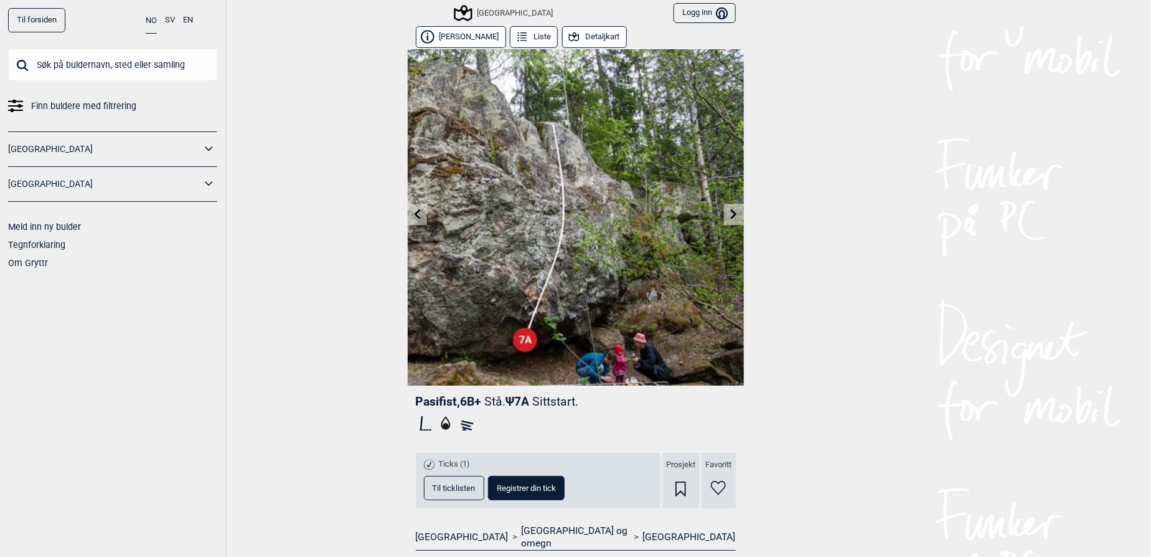
click at [727, 221] on link at bounding box center [733, 214] width 19 height 21
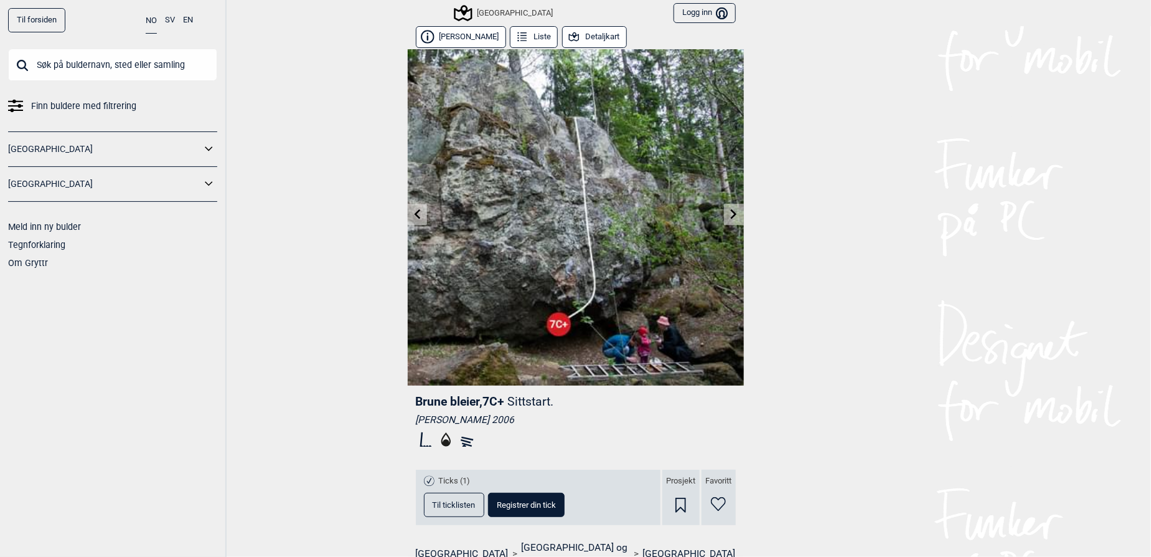
scroll to position [212, 0]
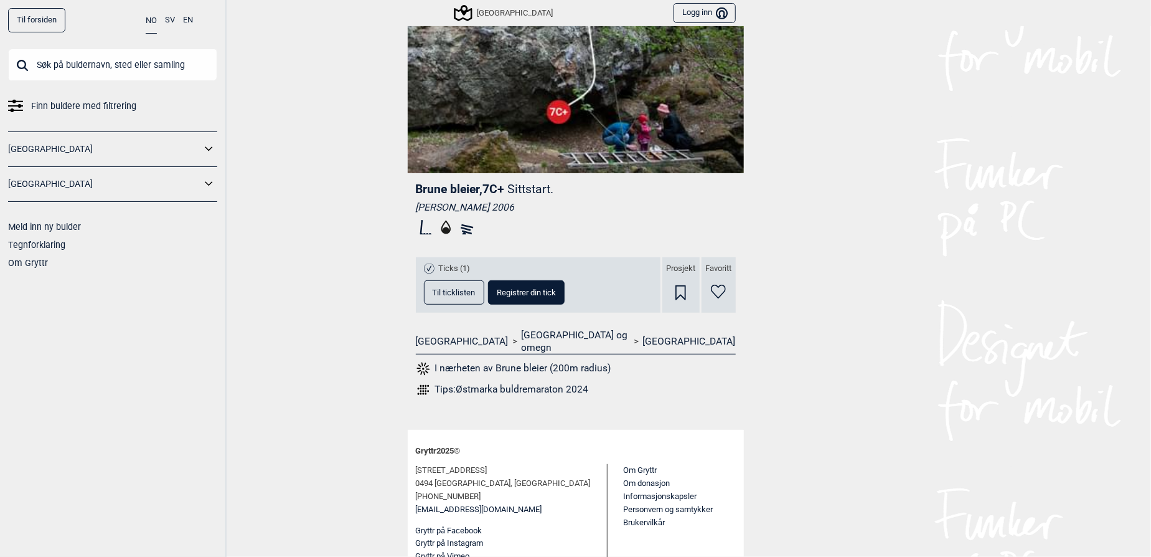
click at [457, 298] on button "Til ticklisten" at bounding box center [454, 292] width 60 height 24
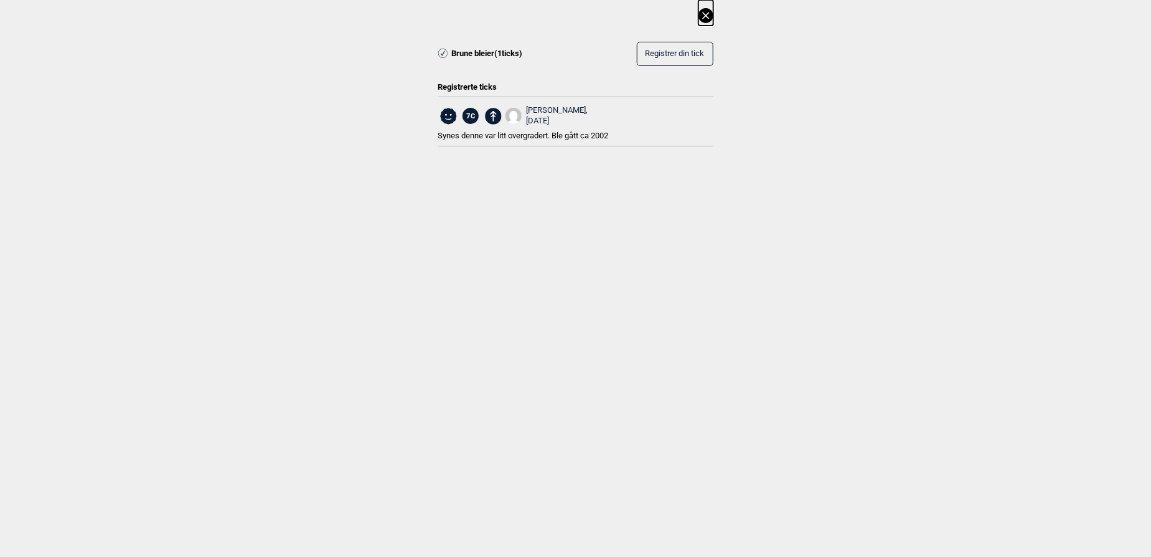
click at [705, 12] on icon at bounding box center [705, 15] width 15 height 15
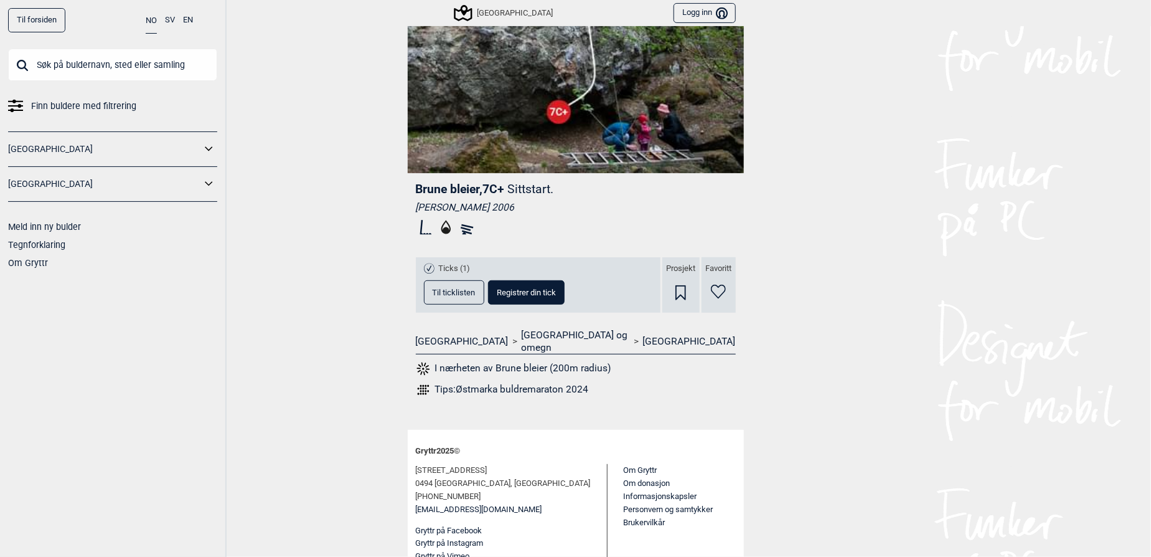
drag, startPoint x: 918, startPoint y: 247, endPoint x: 891, endPoint y: 286, distance: 47.5
click at [918, 247] on div "Til forsiden NO SV EN Finn buldere med filtrering [GEOGRAPHIC_DATA] [GEOGRAPHIC…" at bounding box center [575, 278] width 1151 height 557
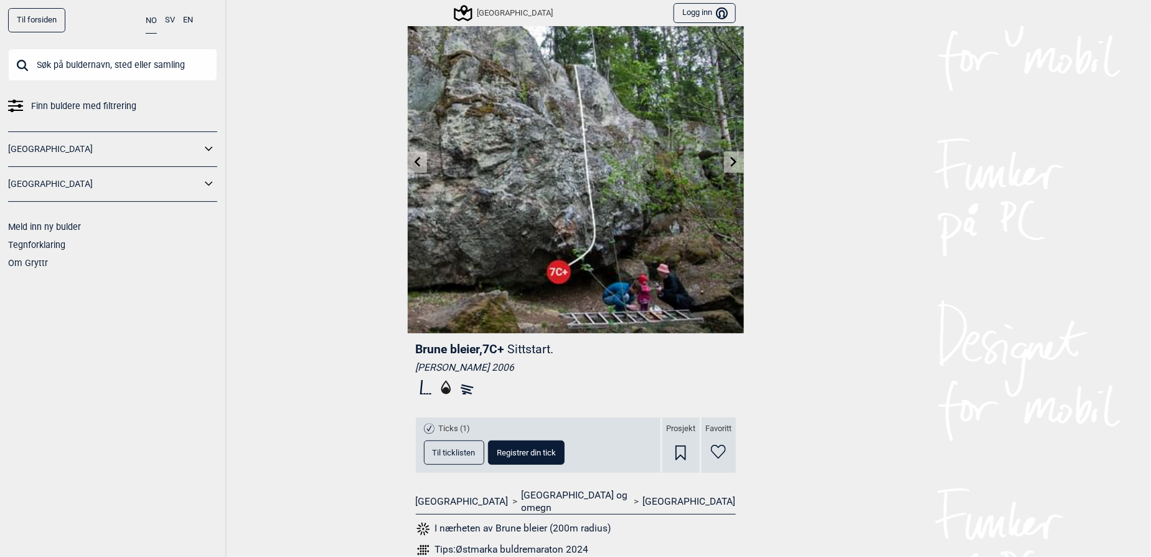
scroll to position [0, 0]
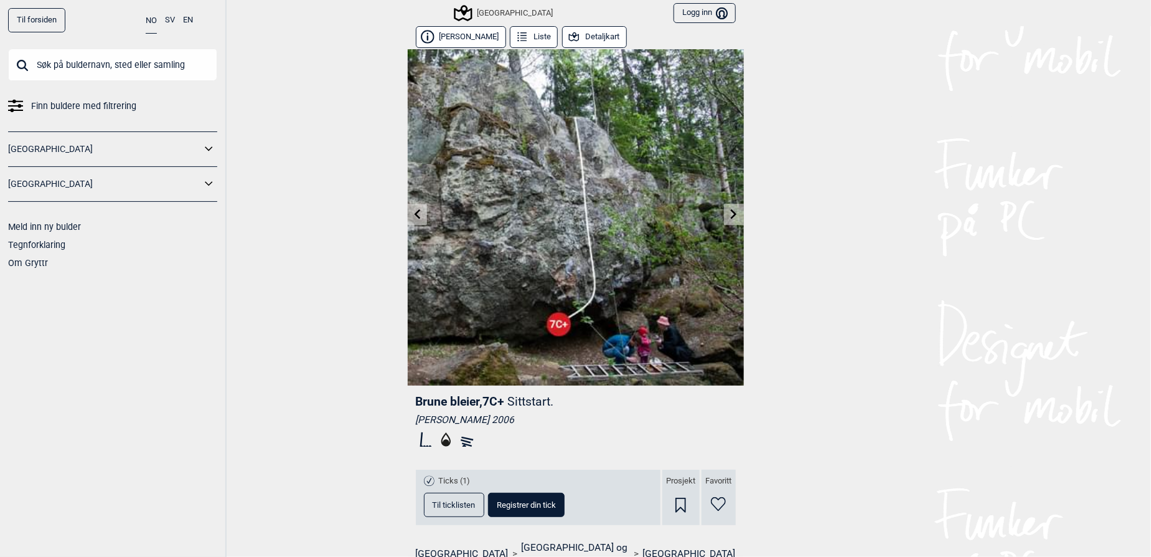
click at [415, 205] on link at bounding box center [417, 214] width 19 height 21
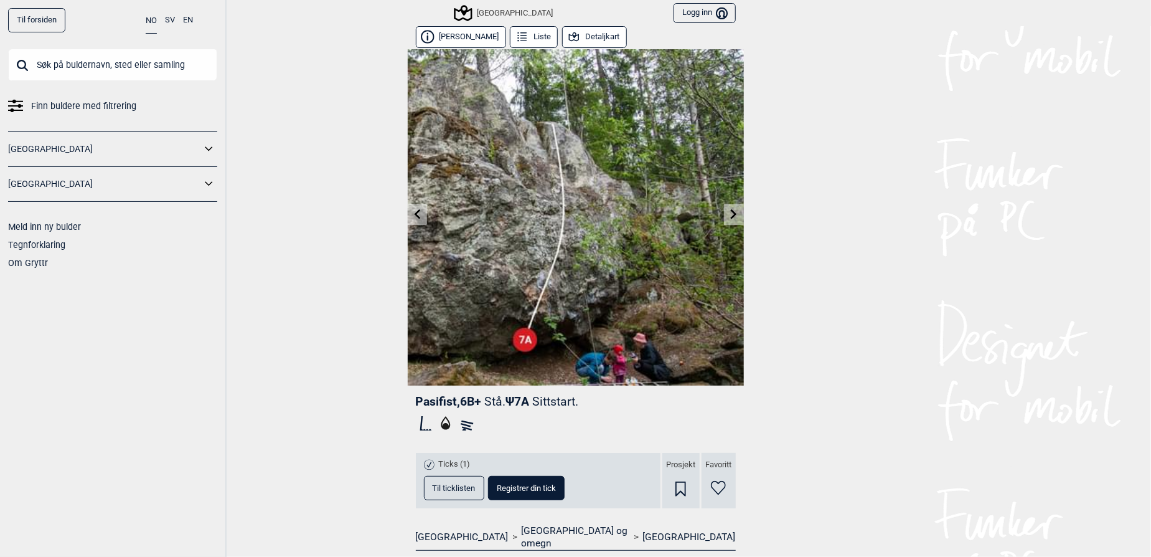
click at [417, 215] on link at bounding box center [417, 214] width 19 height 21
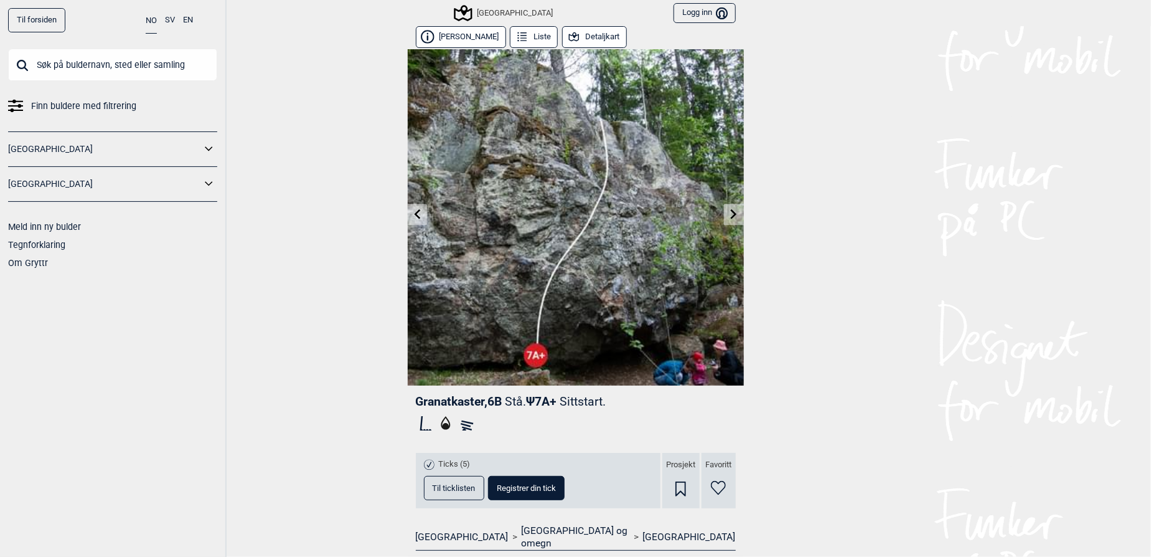
click at [417, 215] on link at bounding box center [417, 214] width 19 height 21
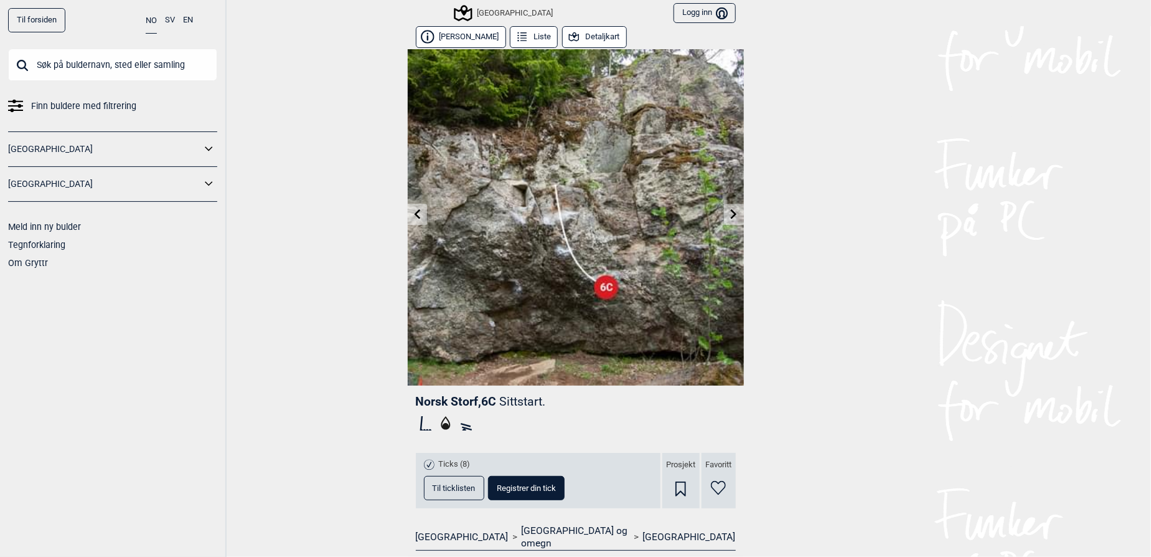
click at [717, 220] on img at bounding box center [576, 217] width 336 height 336
click at [724, 218] on link at bounding box center [733, 214] width 19 height 21
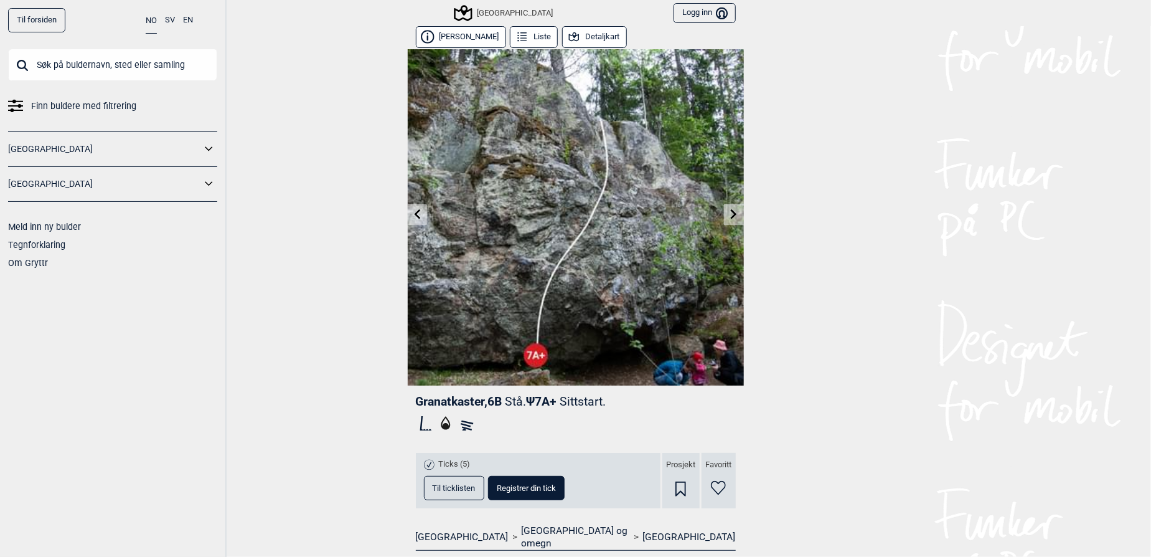
click at [724, 211] on link at bounding box center [733, 214] width 19 height 21
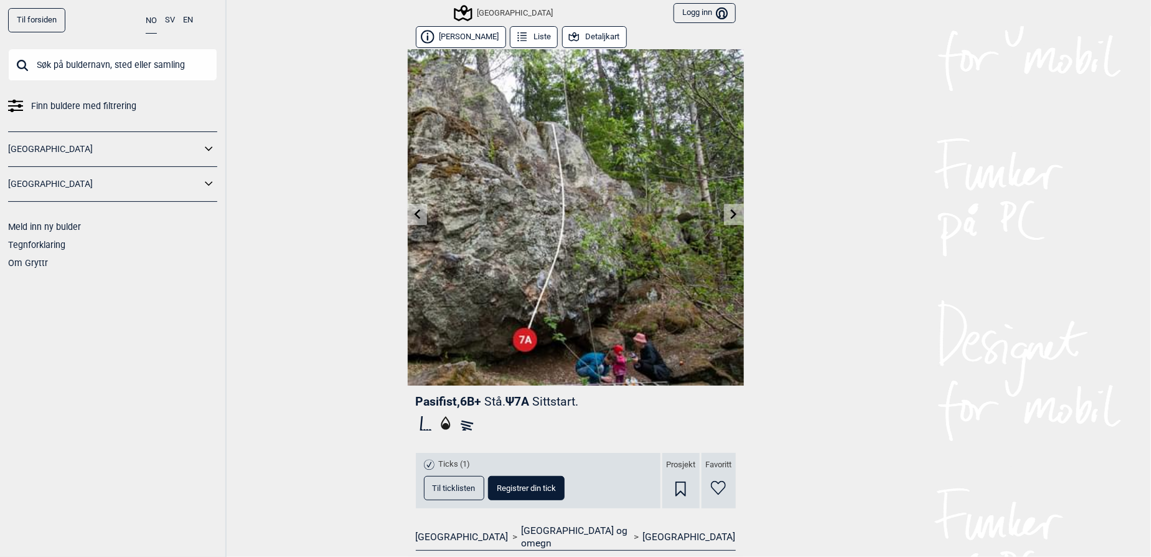
click at [729, 209] on icon at bounding box center [734, 214] width 10 height 10
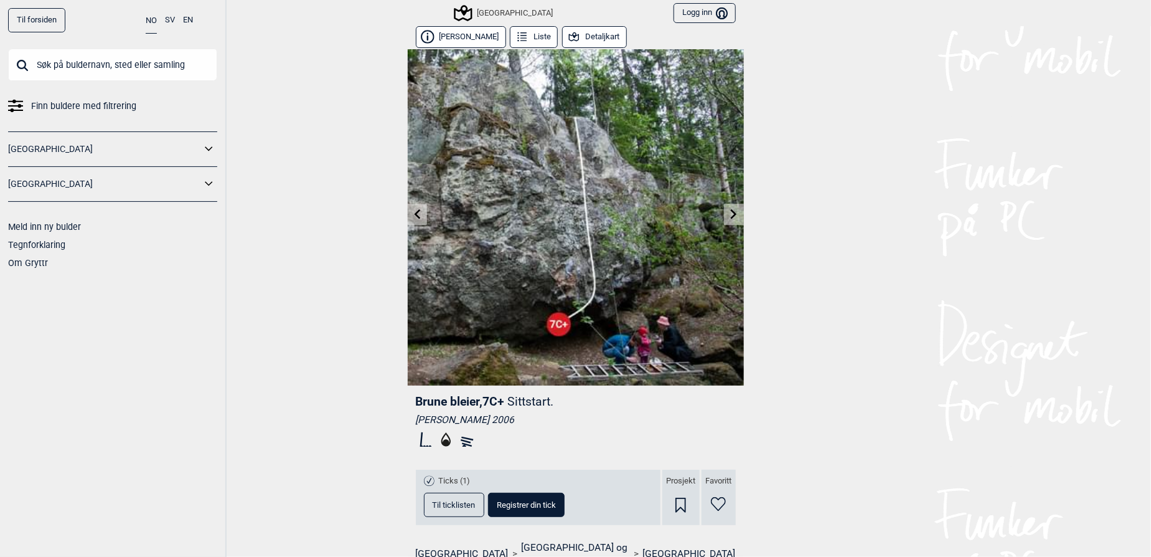
click at [730, 209] on icon at bounding box center [734, 214] width 10 height 10
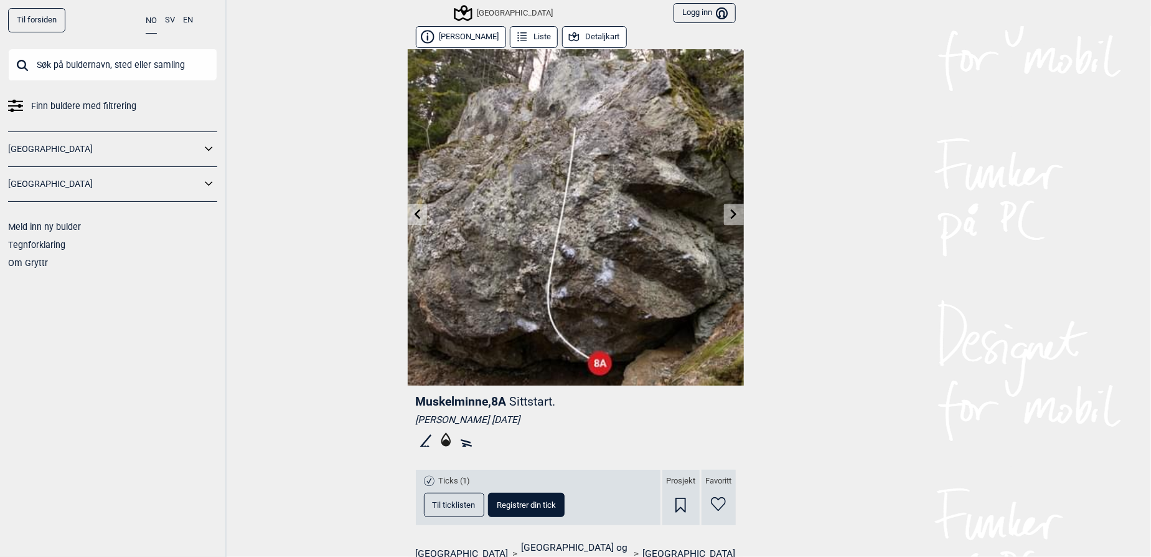
click at [724, 207] on link at bounding box center [733, 214] width 19 height 21
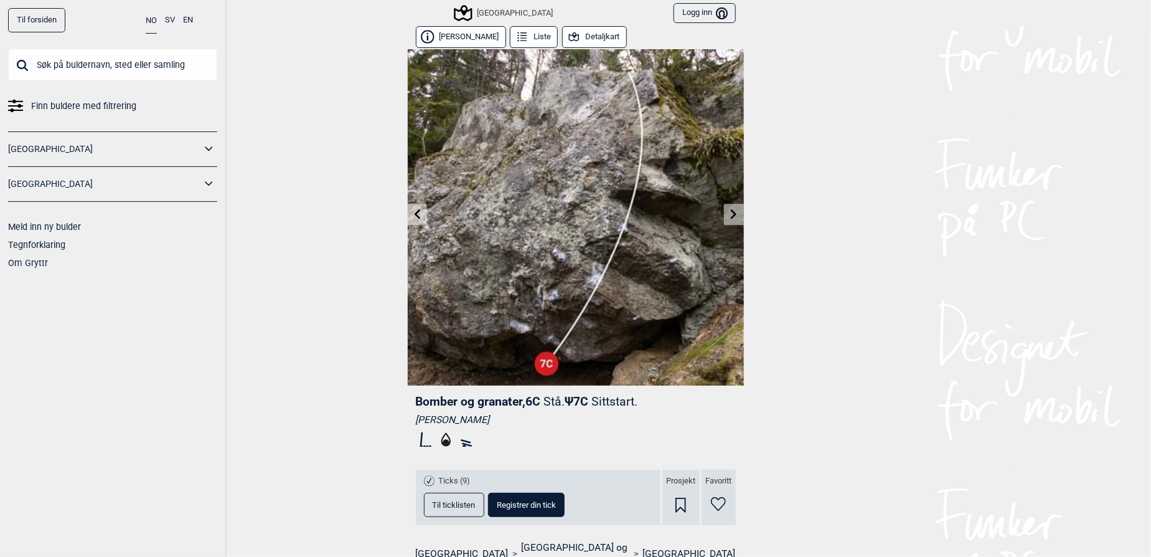
click at [351, 191] on div "Til forsiden NO SV EN Finn buldere med filtrering [GEOGRAPHIC_DATA] [GEOGRAPHIC…" at bounding box center [575, 278] width 1151 height 557
click at [338, 283] on div "Til forsiden NO SV EN Finn buldere med filtrering [GEOGRAPHIC_DATA] [GEOGRAPHIC…" at bounding box center [575, 278] width 1151 height 557
click at [414, 210] on icon at bounding box center [417, 214] width 6 height 10
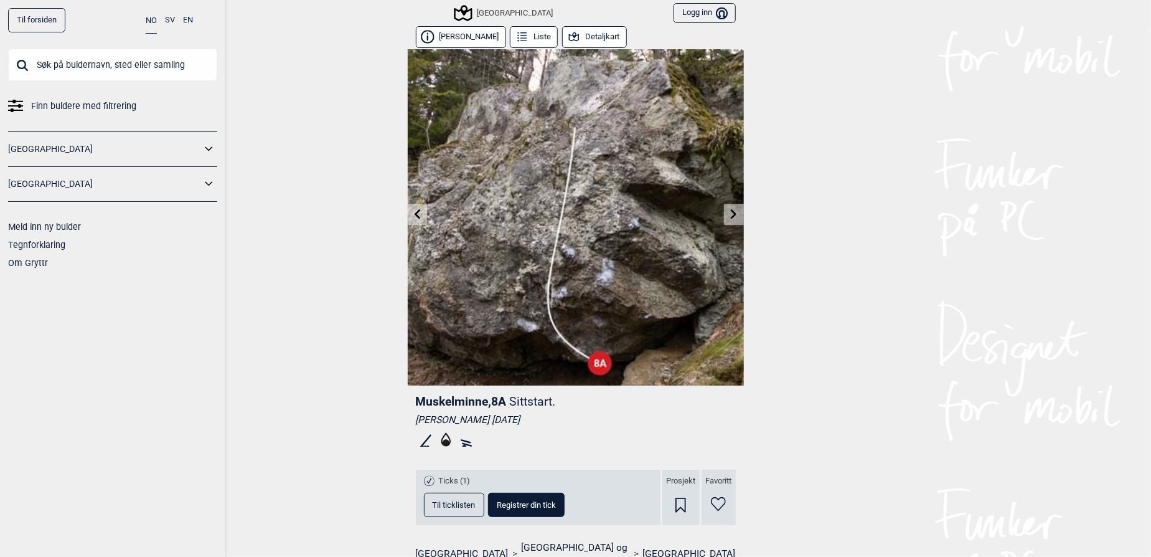
click at [414, 210] on icon at bounding box center [417, 214] width 6 height 10
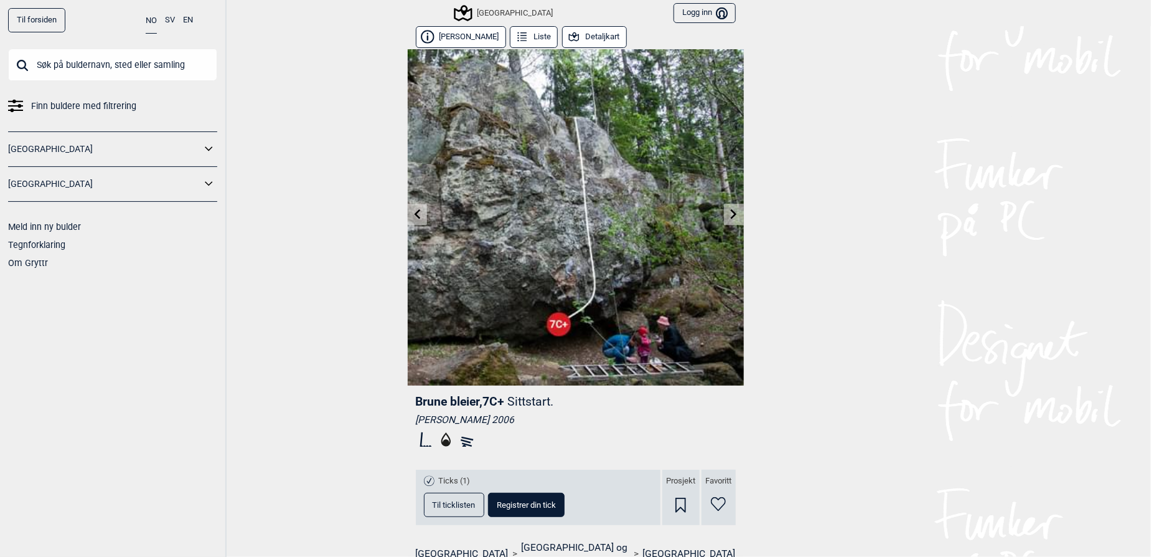
click at [414, 210] on icon at bounding box center [417, 214] width 6 height 10
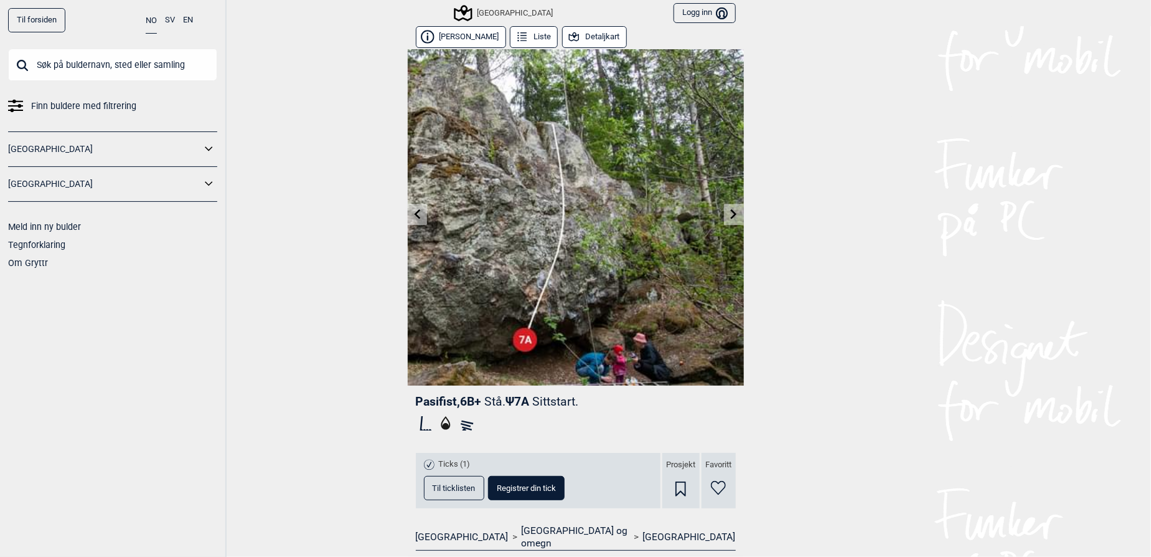
click at [414, 210] on icon at bounding box center [417, 214] width 6 height 10
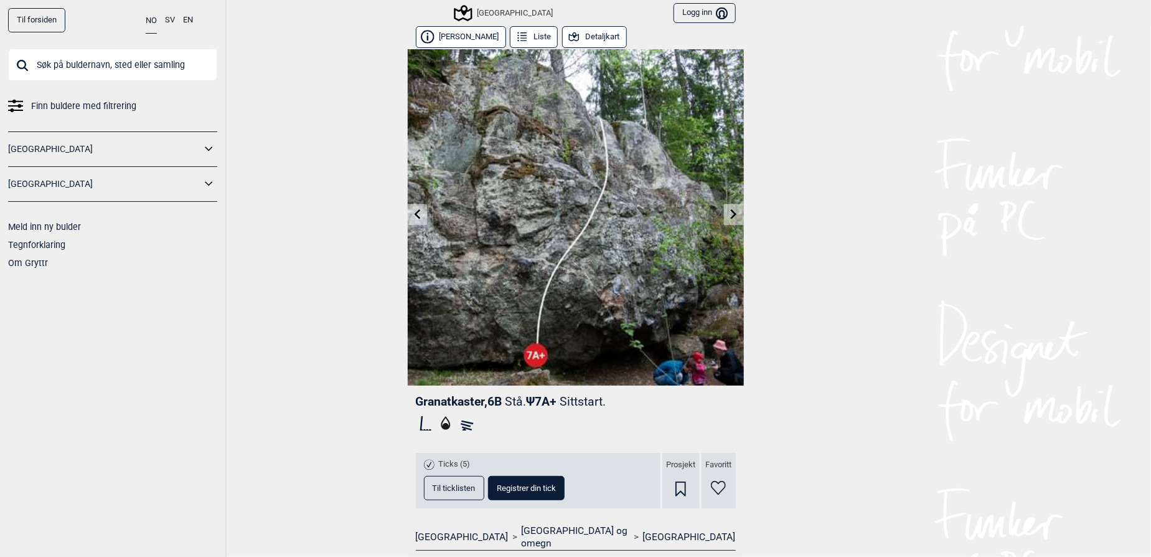
click at [414, 210] on icon at bounding box center [417, 214] width 6 height 10
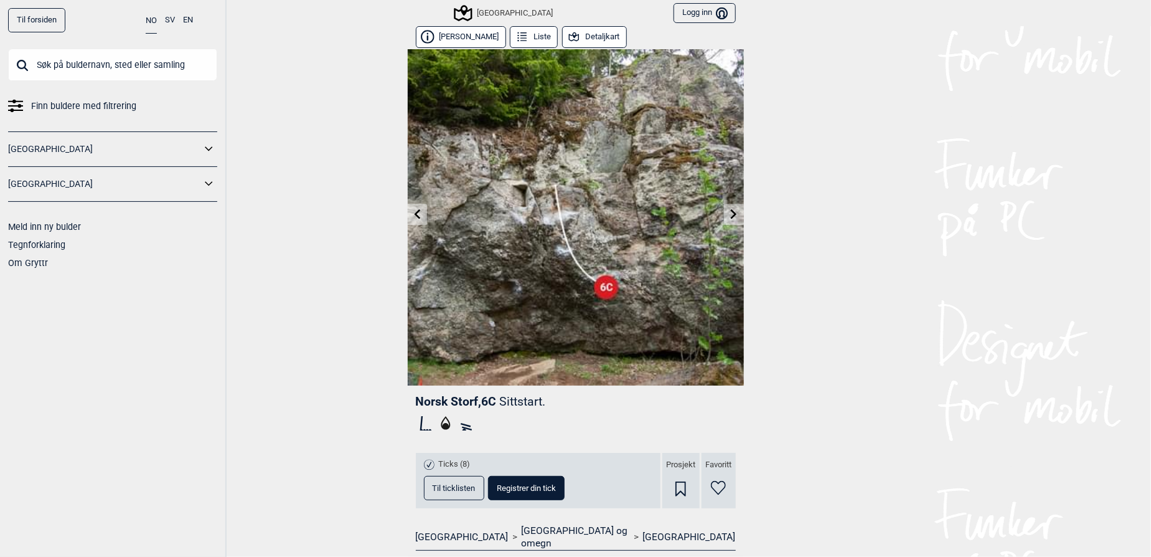
click at [414, 210] on icon at bounding box center [417, 214] width 6 height 10
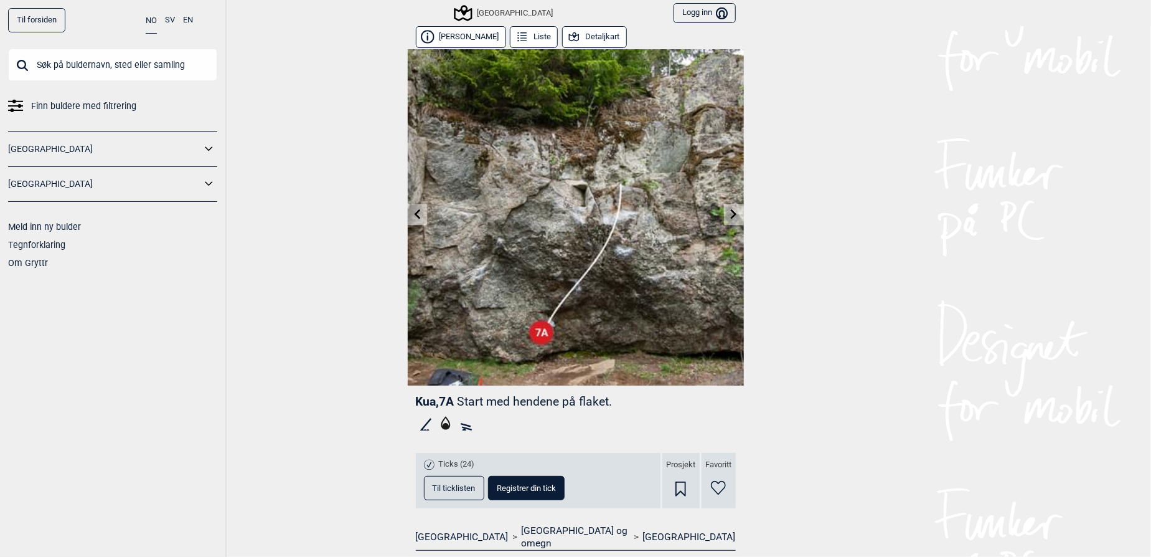
click at [416, 210] on icon at bounding box center [417, 214] width 10 height 10
click at [413, 209] on icon at bounding box center [417, 214] width 10 height 10
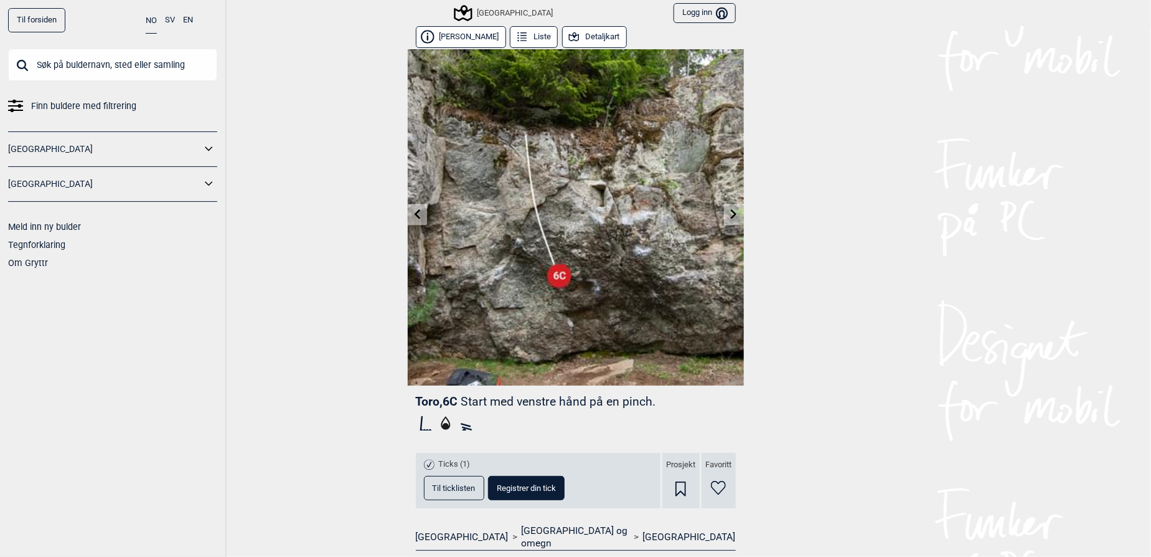
click at [740, 231] on div "Til forsiden NO SV EN Finn buldere med filtrering [GEOGRAPHIC_DATA] [GEOGRAPHIC…" at bounding box center [575, 278] width 1151 height 557
click at [730, 220] on link at bounding box center [733, 214] width 19 height 21
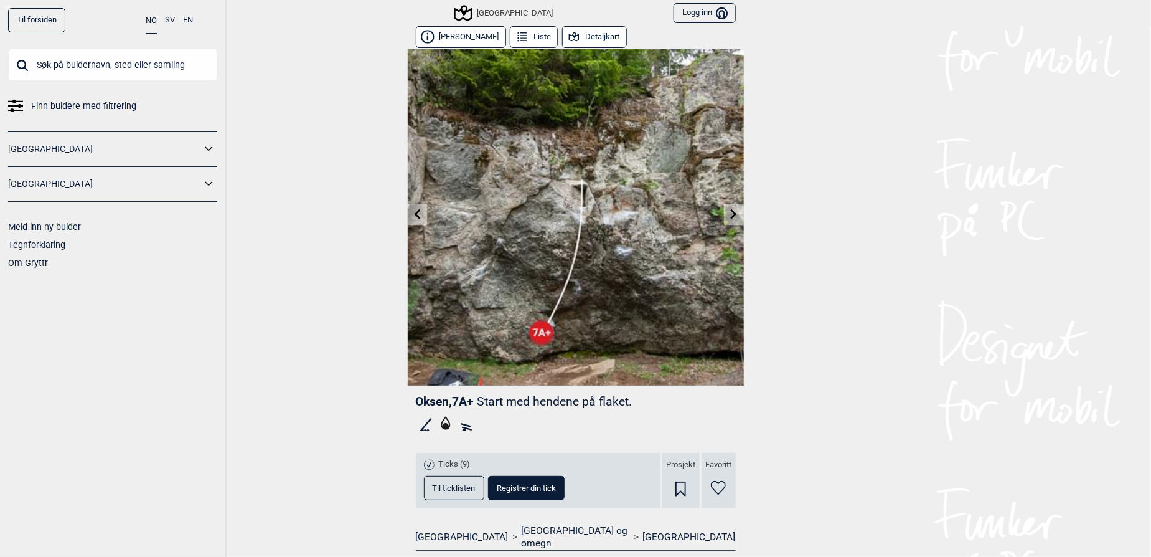
click at [730, 220] on link at bounding box center [733, 214] width 19 height 21
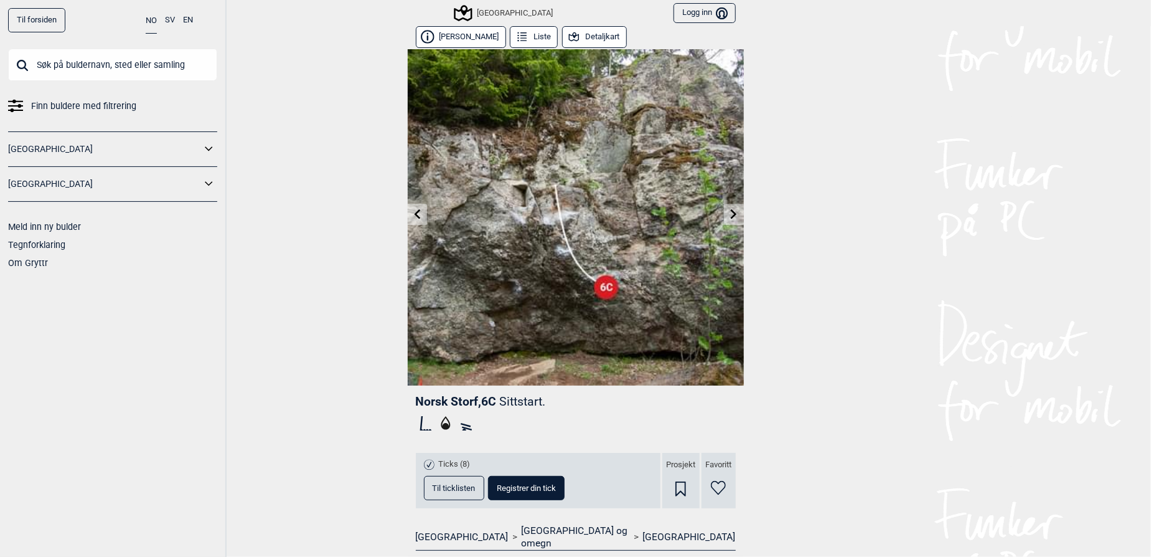
click at [730, 220] on link at bounding box center [733, 214] width 19 height 21
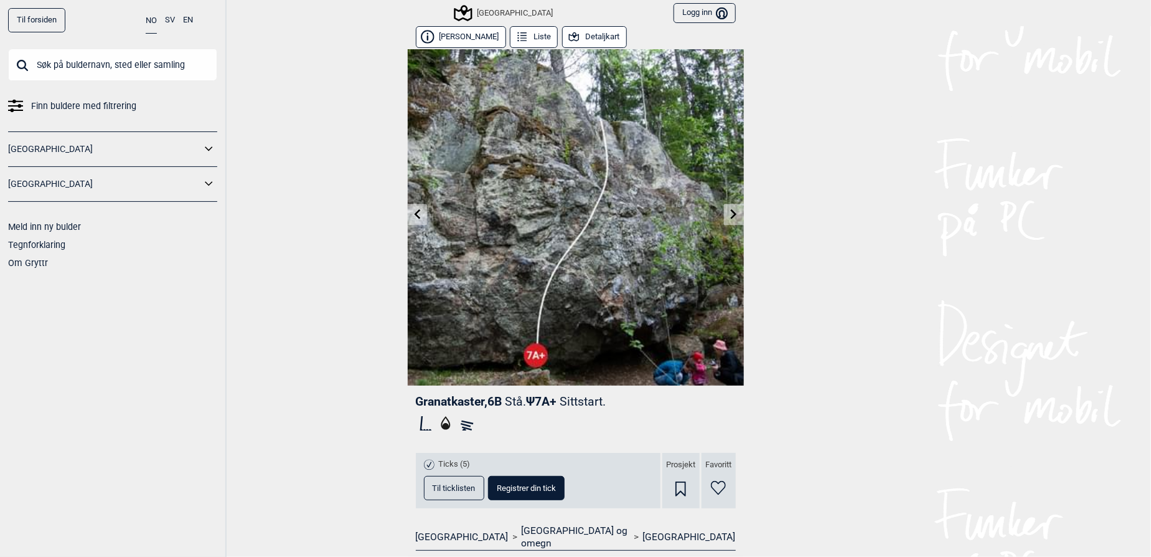
click at [730, 220] on link at bounding box center [733, 214] width 19 height 21
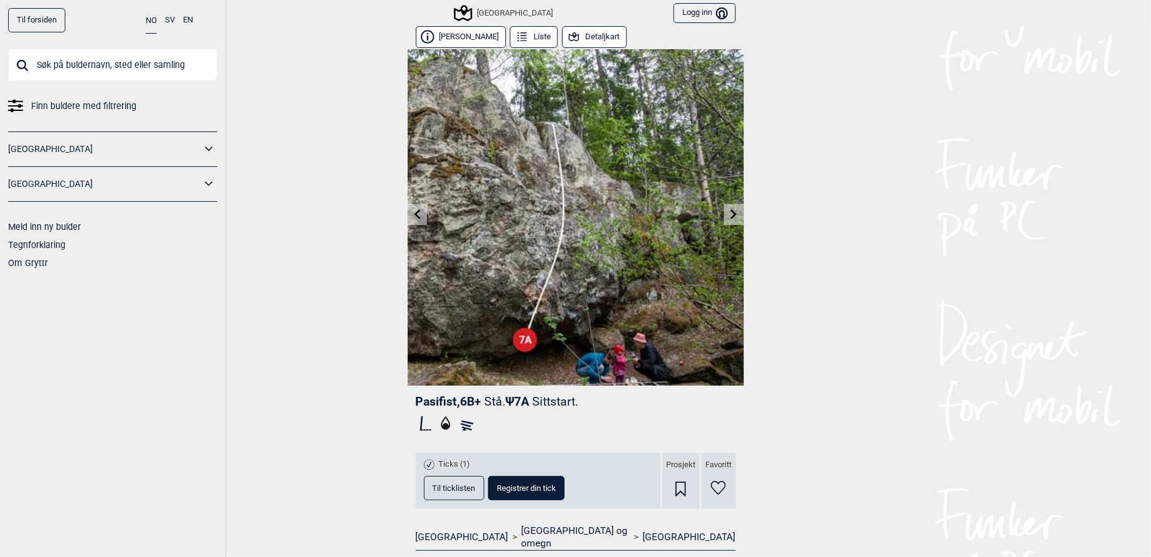
click at [408, 206] on link at bounding box center [417, 214] width 19 height 21
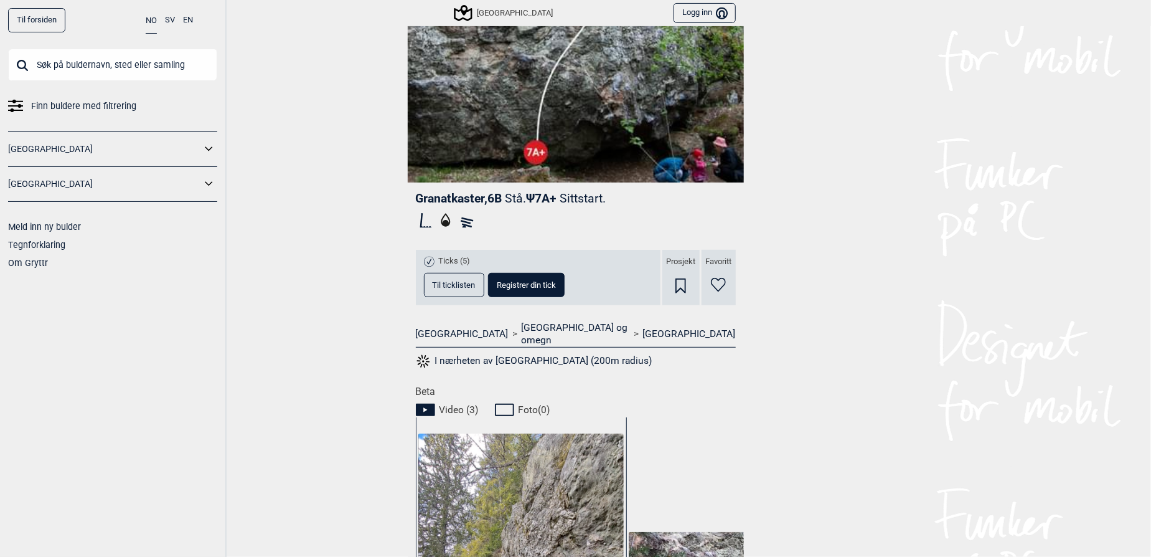
scroll to position [396, 0]
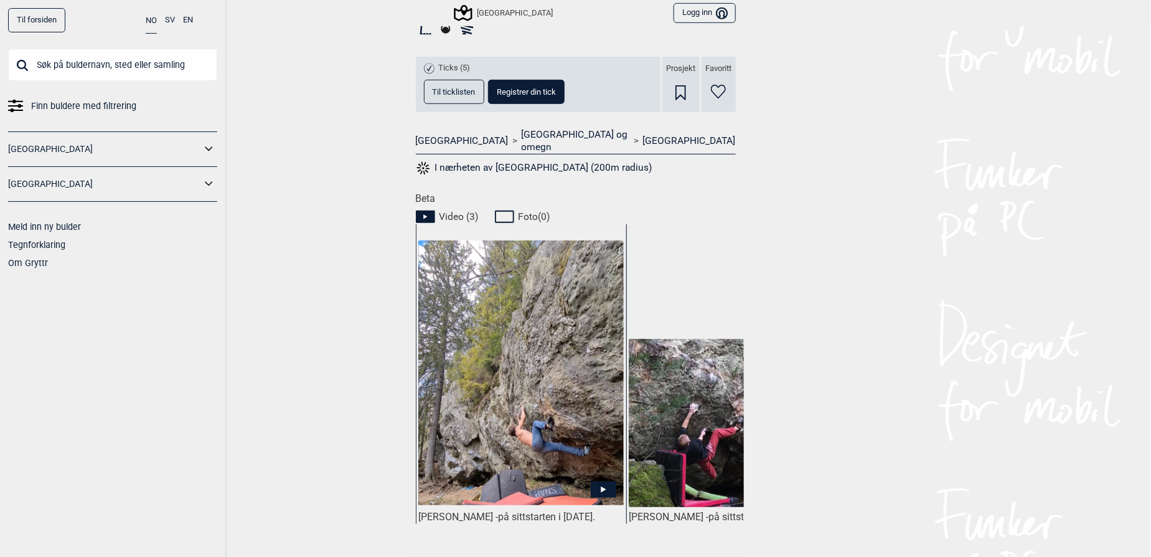
click at [441, 88] on span "Til ticklisten" at bounding box center [454, 92] width 43 height 8
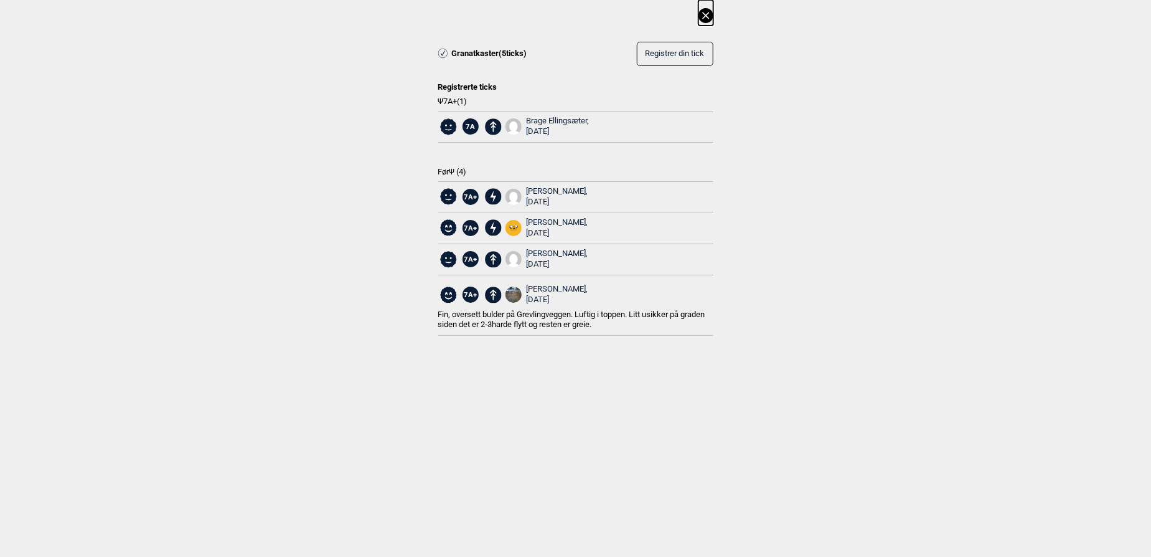
click at [705, 20] on icon at bounding box center [705, 15] width 15 height 15
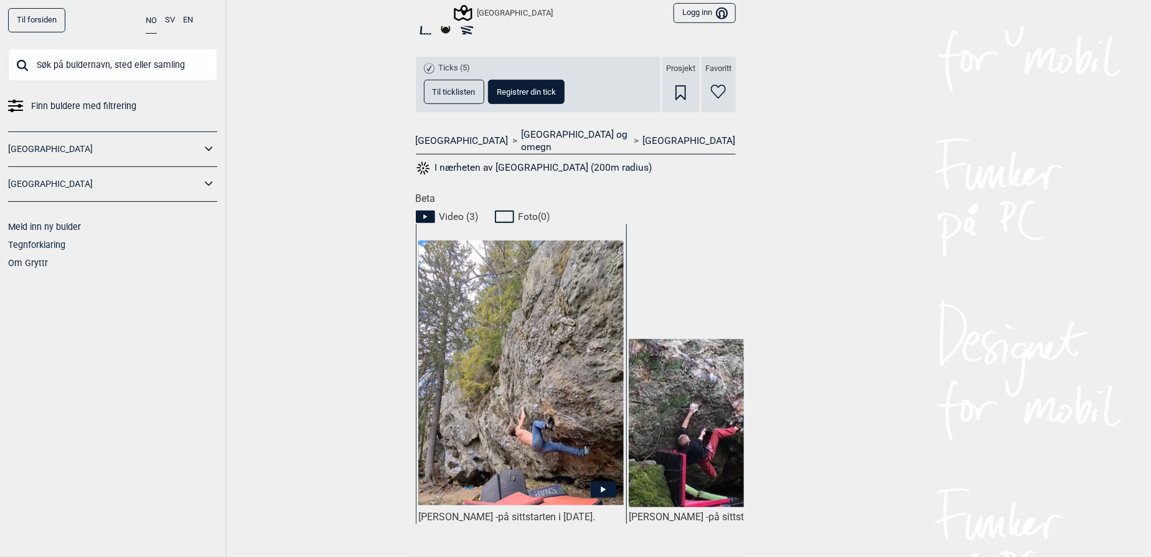
click at [966, 316] on div "Til forsiden NO SV EN Finn buldere med filtrering [GEOGRAPHIC_DATA] [GEOGRAPHIC…" at bounding box center [575, 278] width 1151 height 557
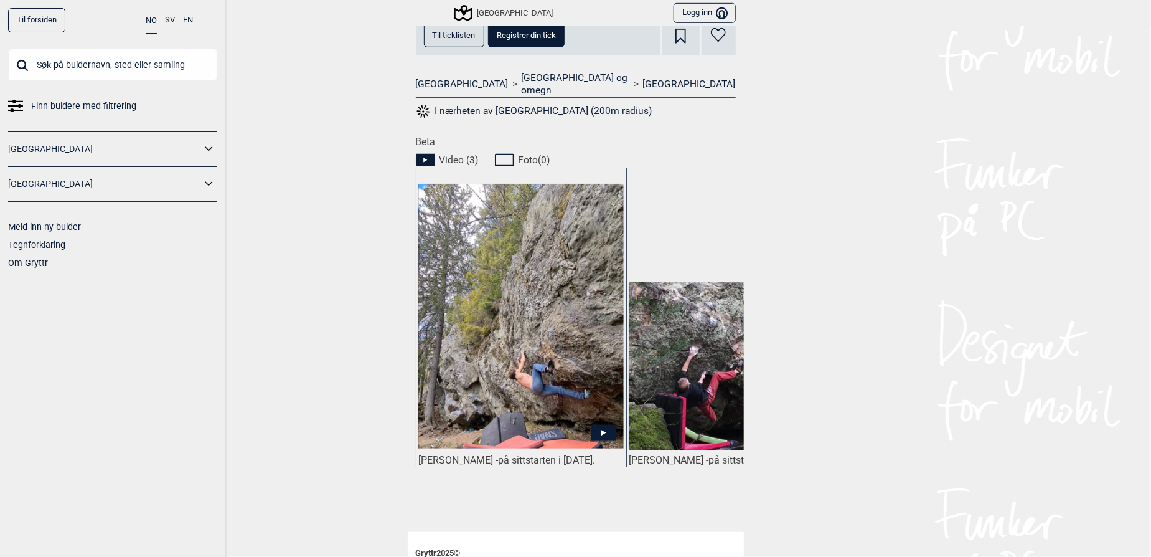
click at [473, 313] on img at bounding box center [520, 316] width 205 height 265
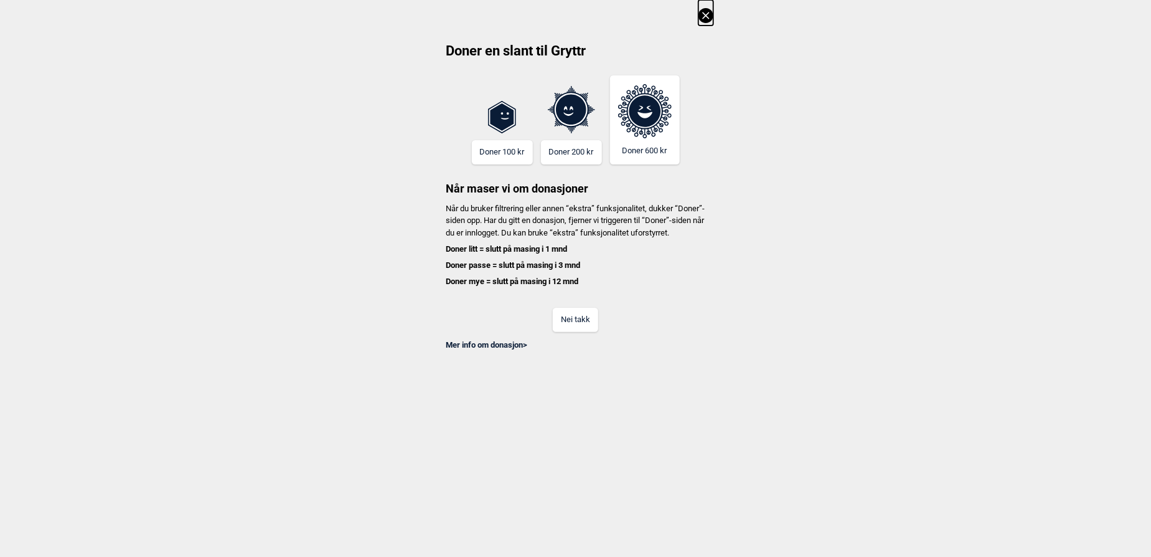
click at [579, 325] on button "Nei takk" at bounding box center [575, 320] width 45 height 24
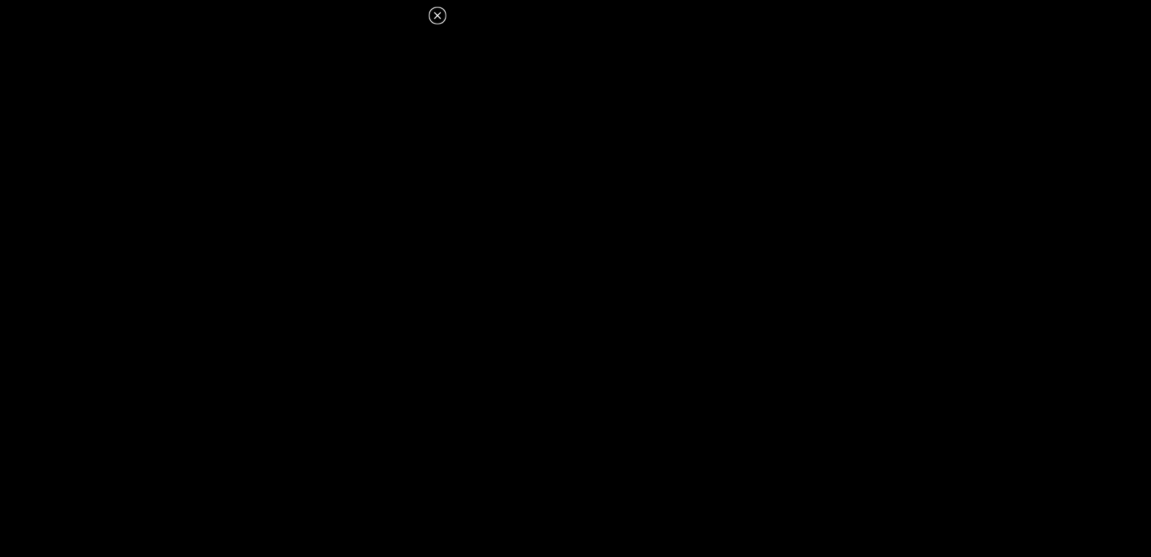
click at [461, 195] on dialog at bounding box center [575, 278] width 1151 height 557
click at [463, 192] on dialog at bounding box center [575, 278] width 1151 height 557
click at [484, 190] on dialog at bounding box center [575, 278] width 1151 height 557
click at [510, 191] on dialog at bounding box center [575, 278] width 1151 height 557
click at [549, 195] on dialog at bounding box center [575, 278] width 1151 height 557
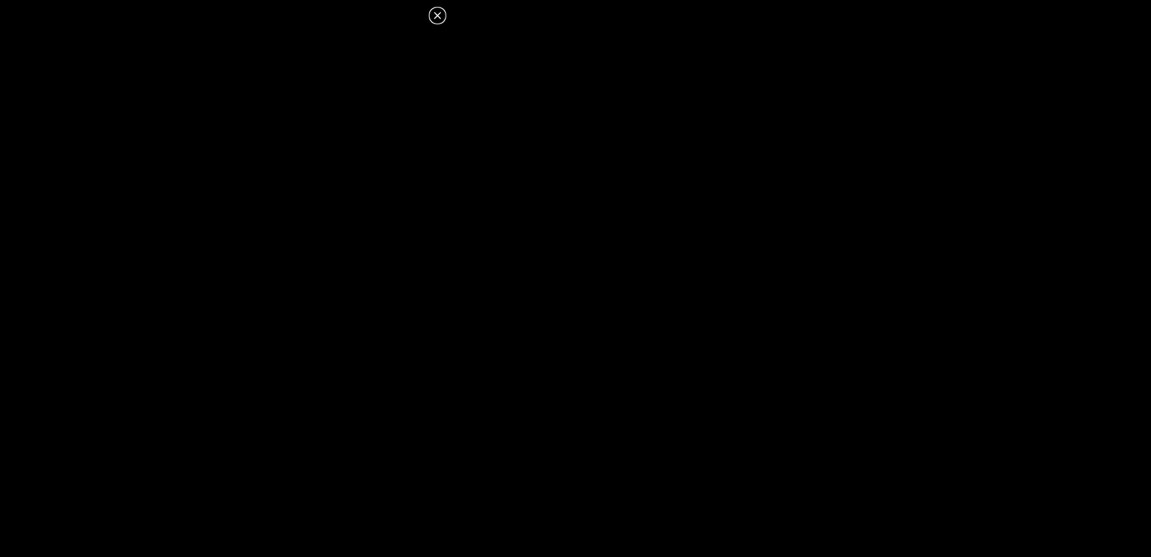
click at [560, 189] on dialog at bounding box center [575, 278] width 1151 height 557
click at [438, 14] on icon at bounding box center [437, 15] width 7 height 7
